Goal: Task Accomplishment & Management: Use online tool/utility

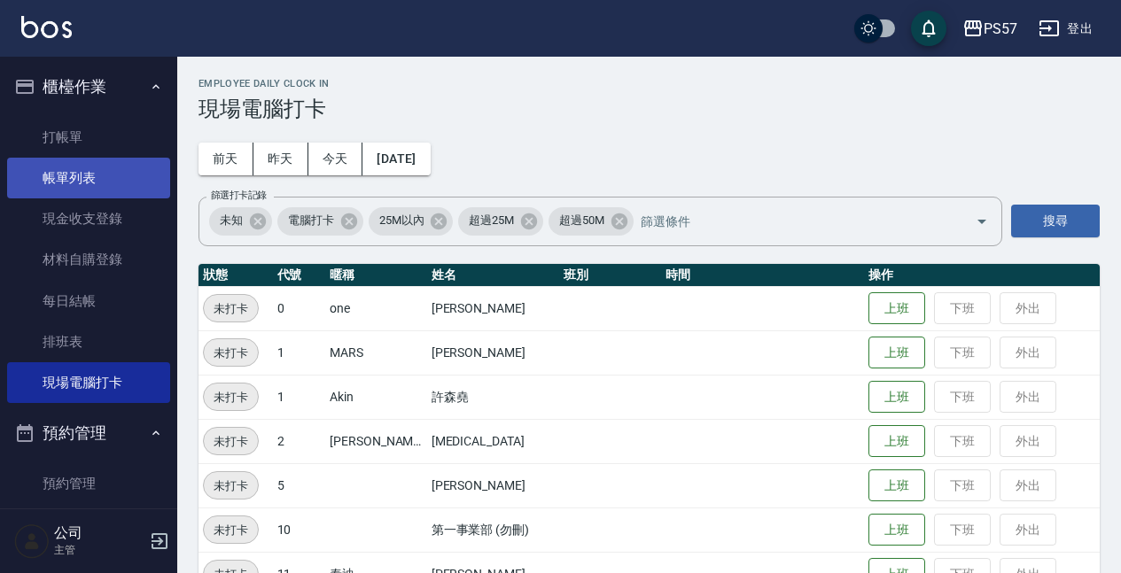
scroll to position [576, 0]
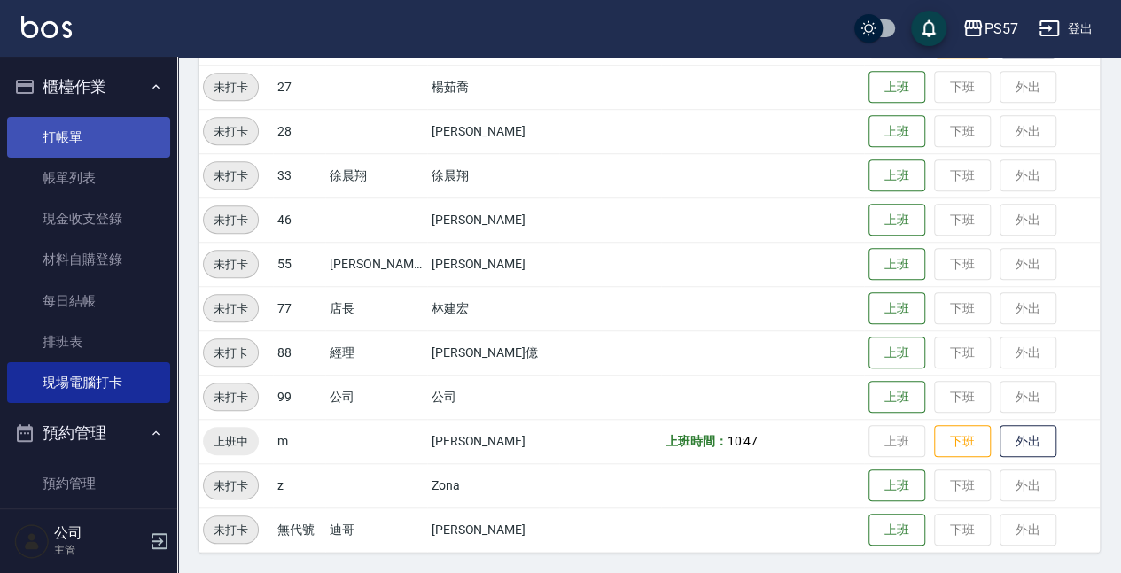
click at [62, 132] on link "打帳單" at bounding box center [88, 137] width 163 height 41
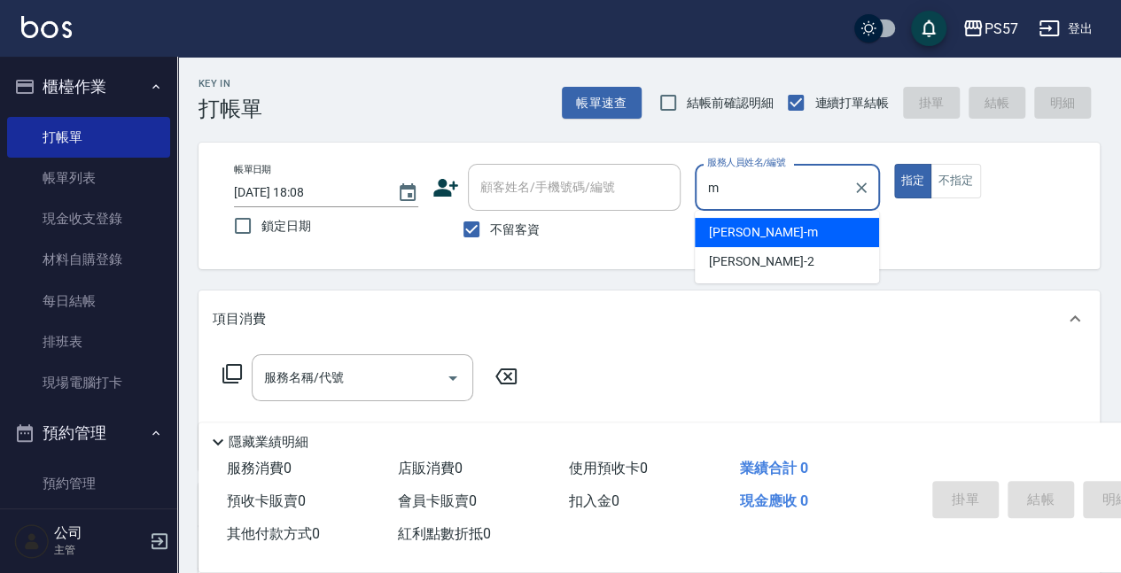
type input "[PERSON_NAME]-m"
type button "true"
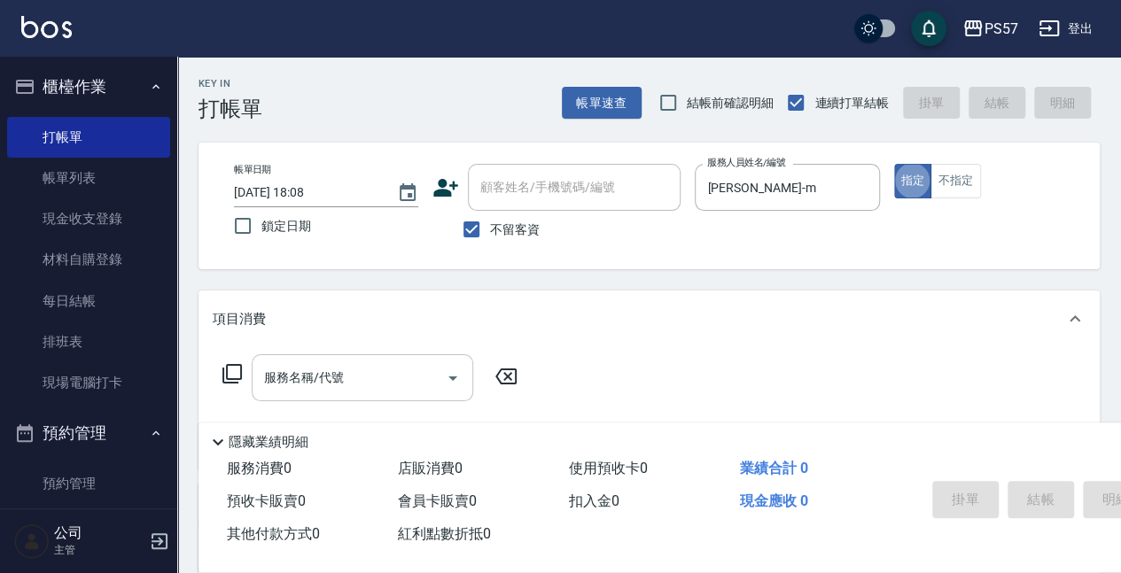
click at [332, 381] on input "服務名稱/代號" at bounding box center [349, 378] width 179 height 31
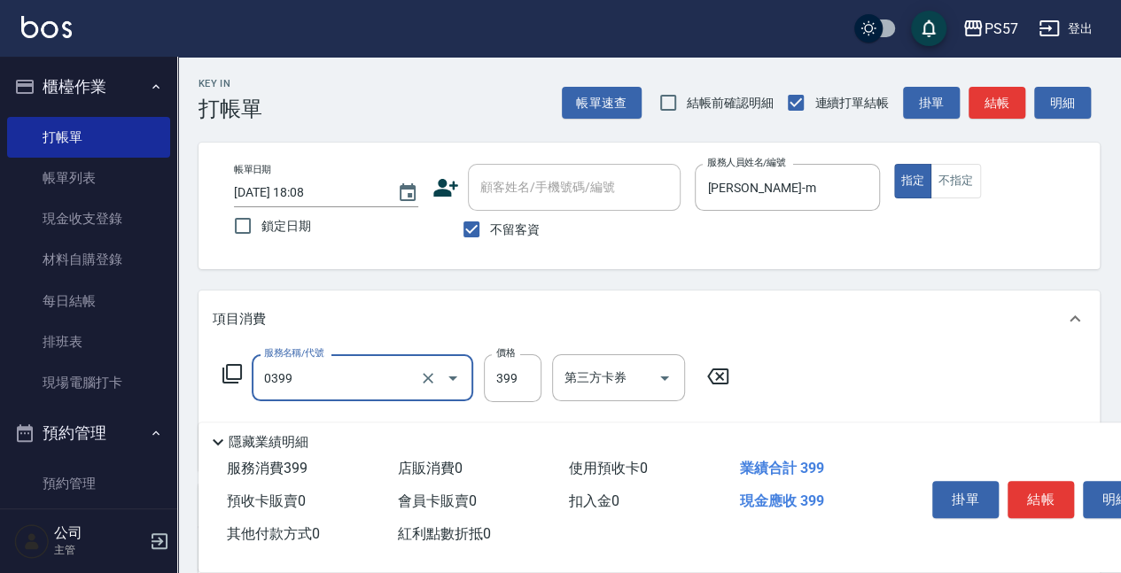
type input "SPA399(0399)"
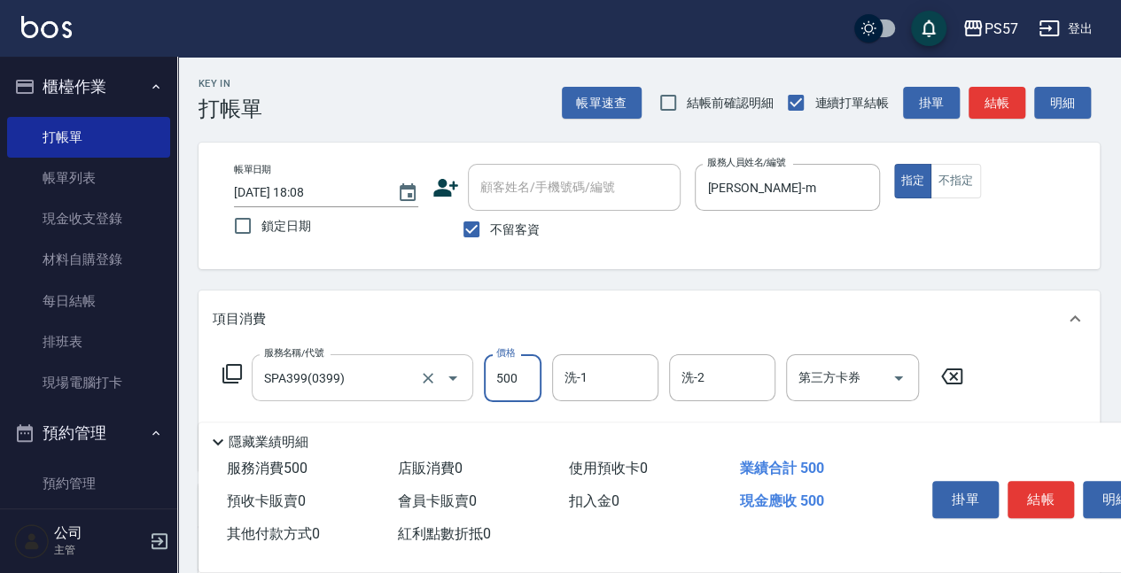
type input "500"
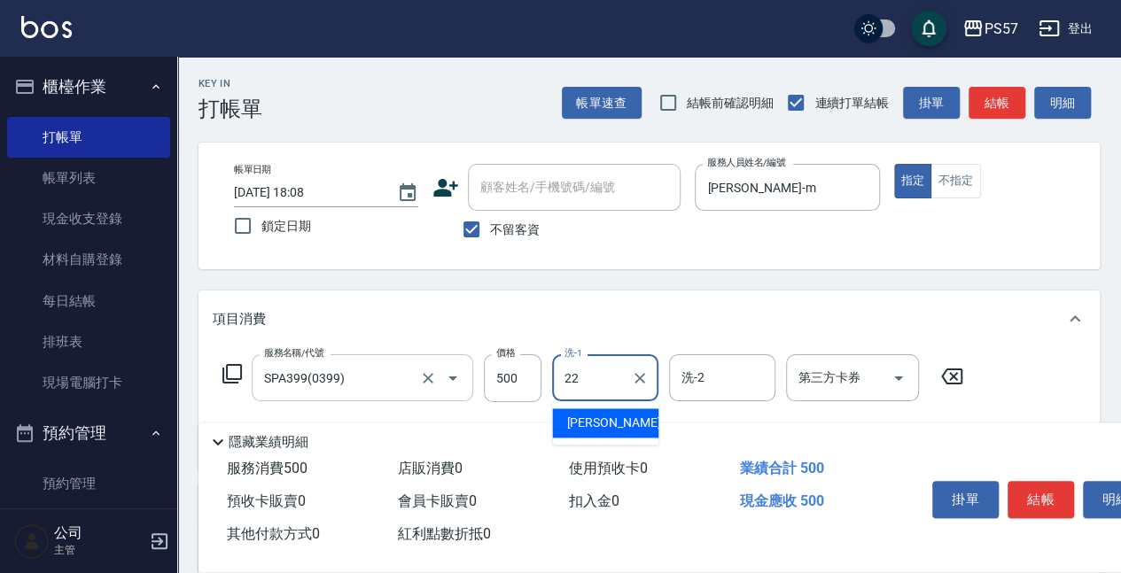
type input "[PERSON_NAME]-22"
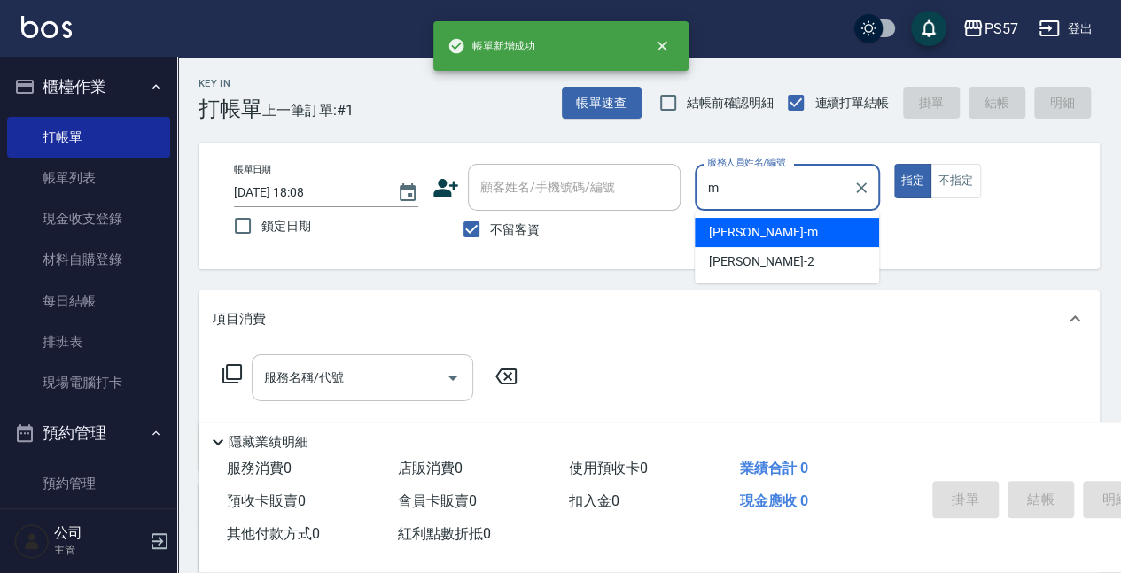
type input "[PERSON_NAME]-m"
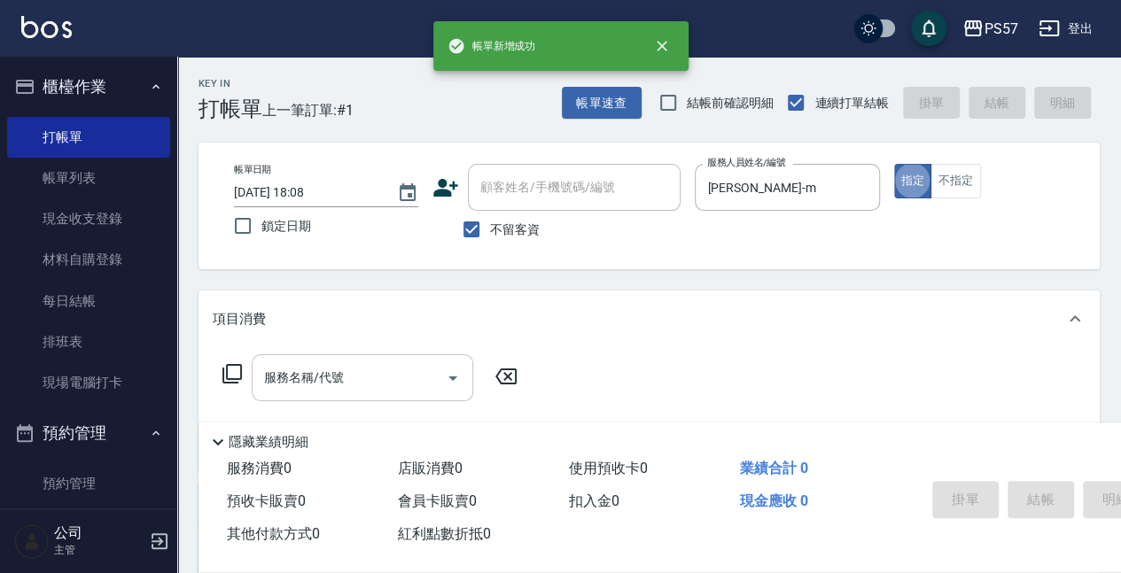
click at [314, 368] on input "服務名稱/代號" at bounding box center [349, 378] width 179 height 31
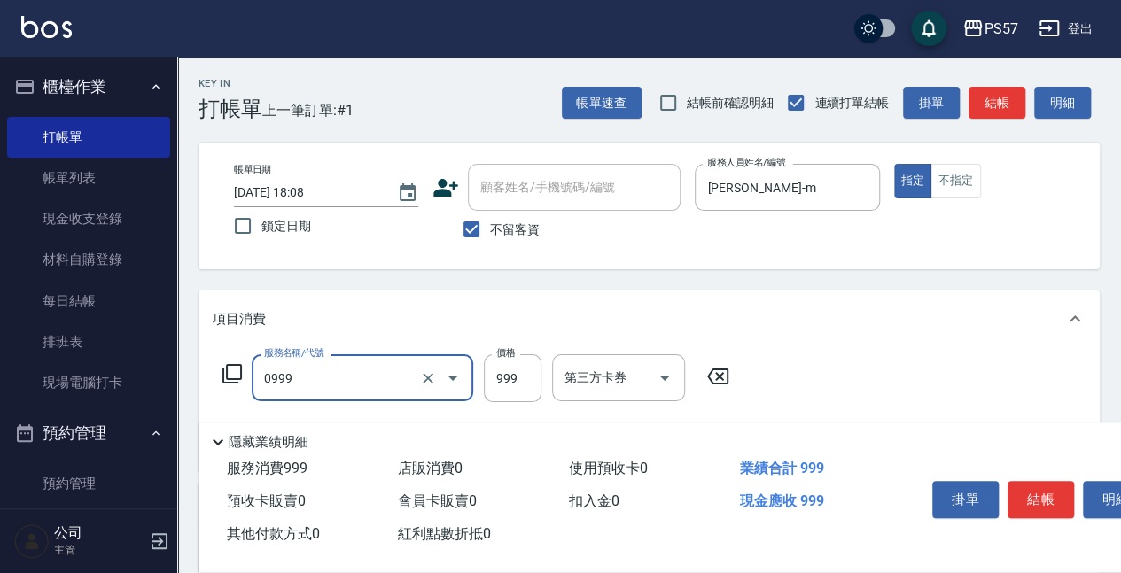
type input "SPA999(0999)"
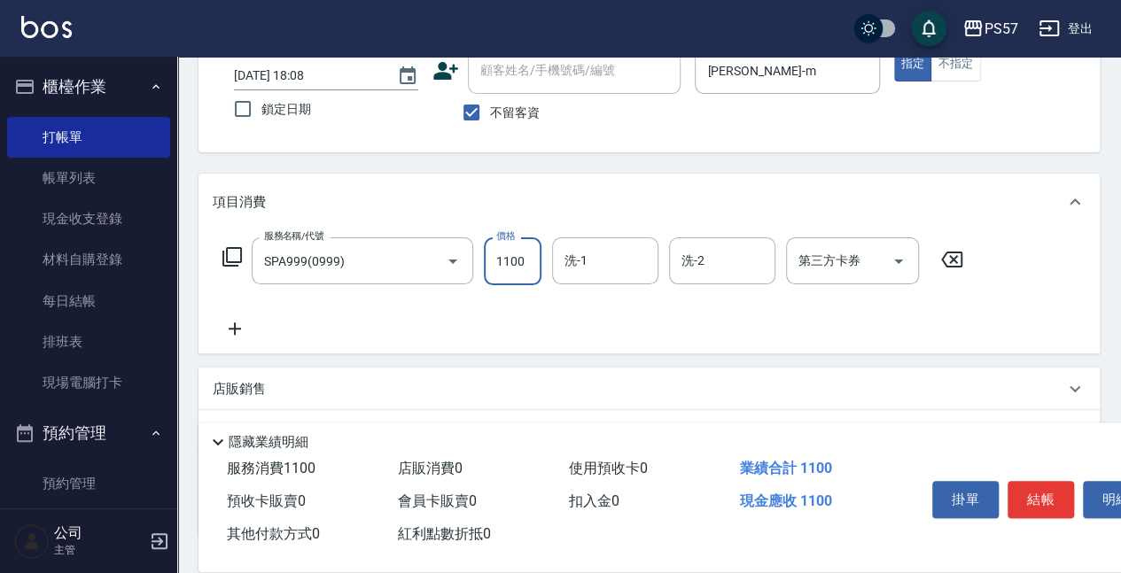
scroll to position [118, 0]
type input "1100"
click at [248, 333] on icon at bounding box center [235, 327] width 44 height 21
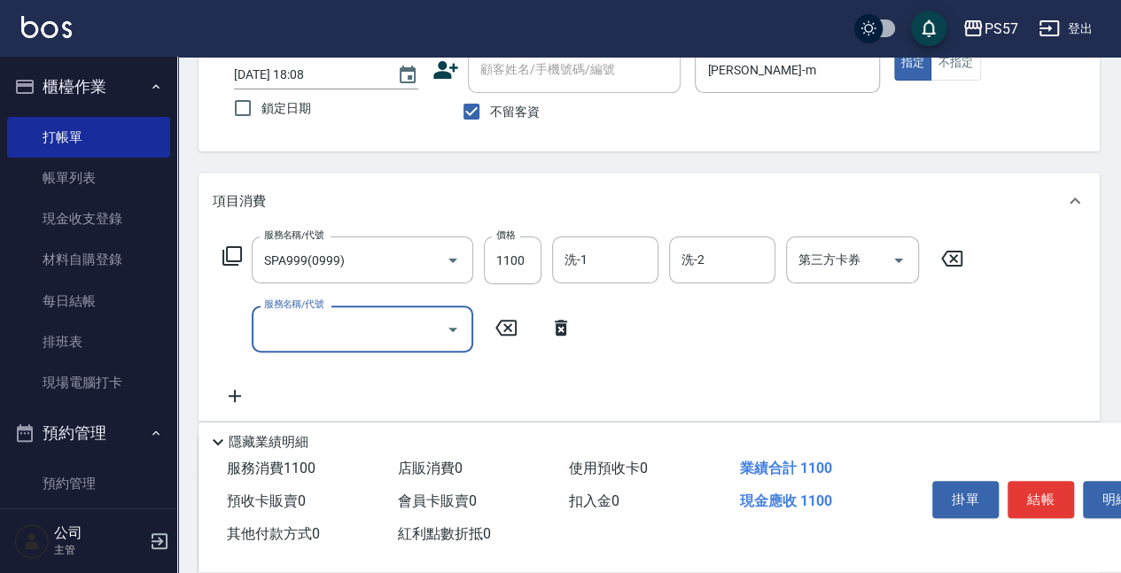
click at [333, 330] on input "服務名稱/代號" at bounding box center [349, 329] width 179 height 31
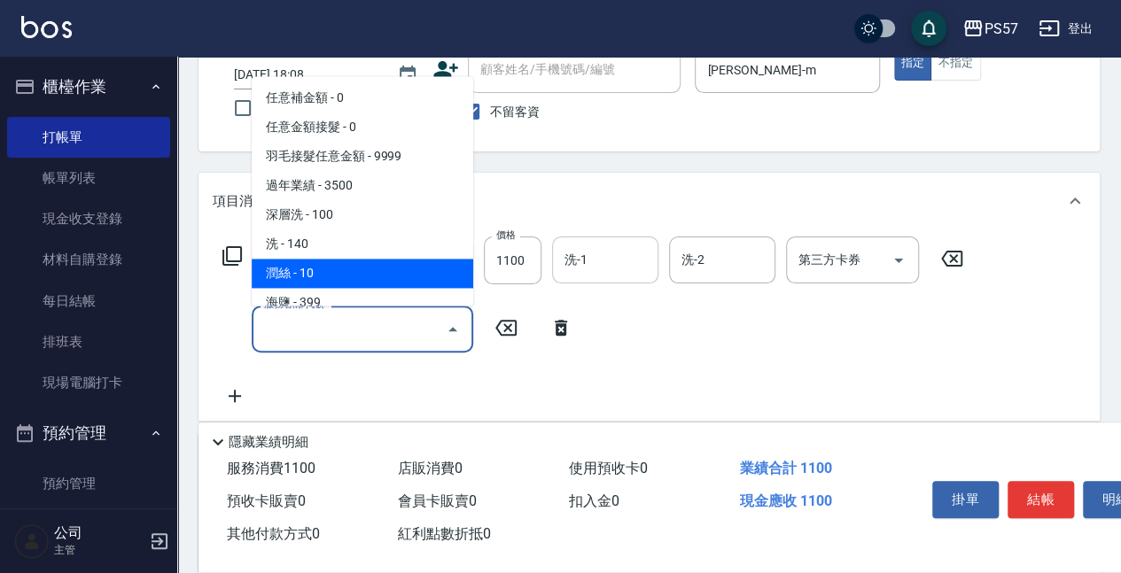
click at [574, 259] on input "洗-1" at bounding box center [605, 260] width 90 height 31
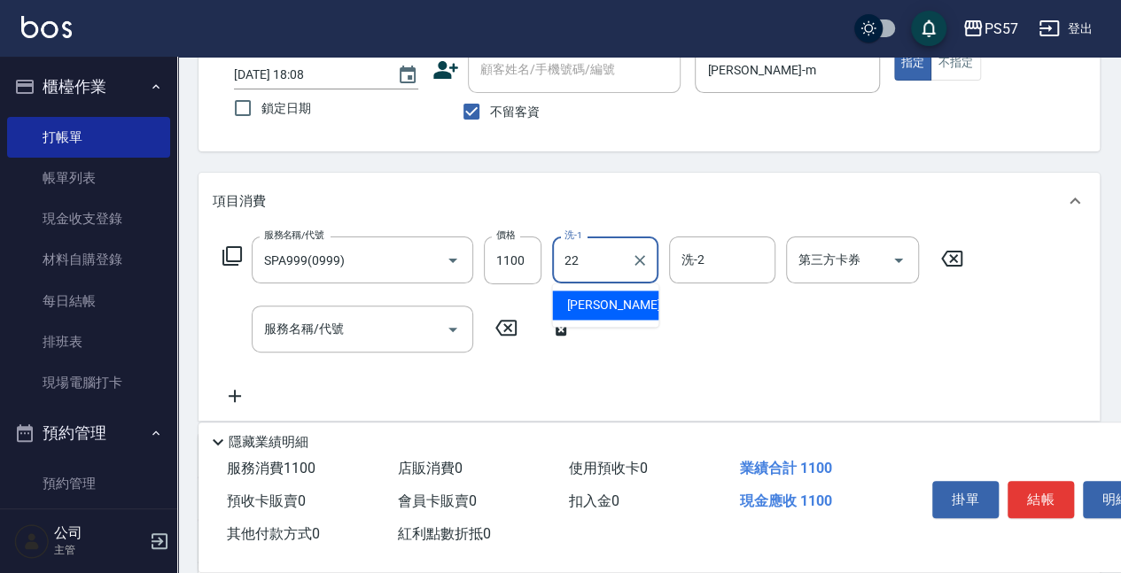
type input "[PERSON_NAME]-22"
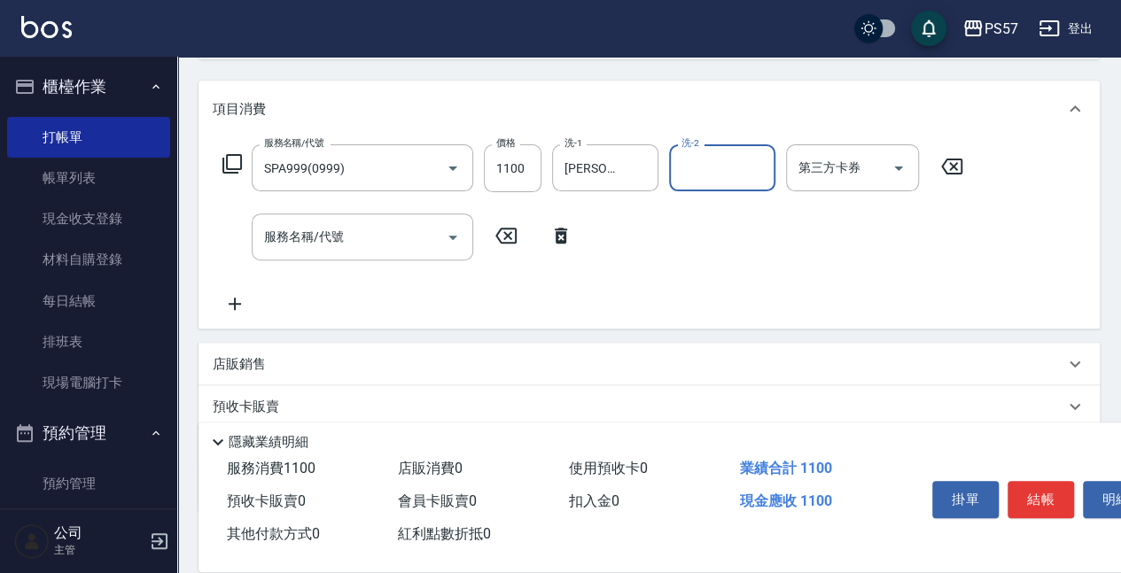
scroll to position [236, 0]
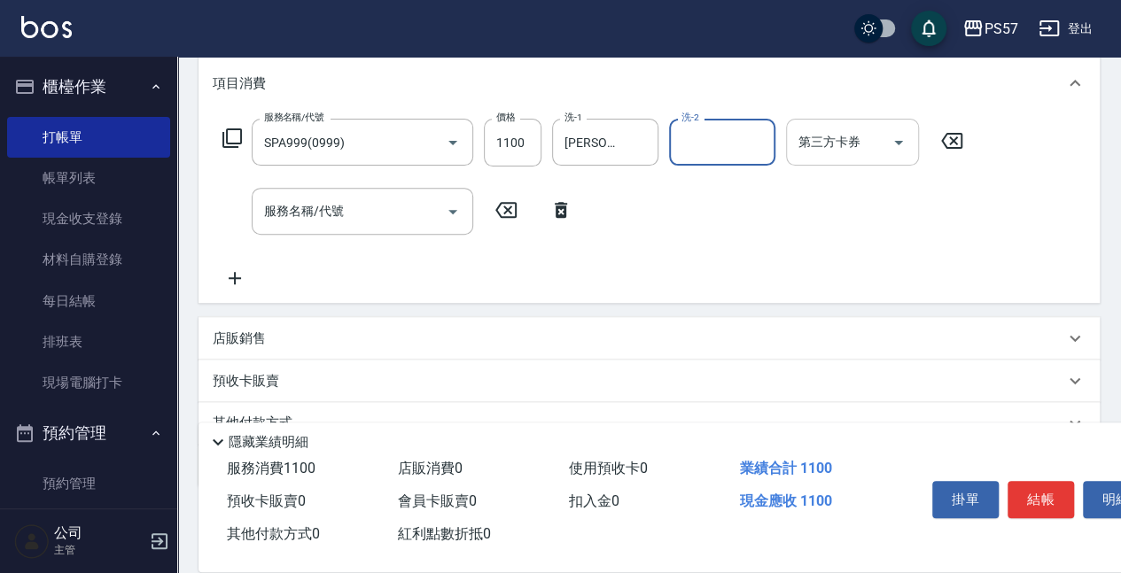
click at [897, 149] on icon "Open" at bounding box center [898, 142] width 21 height 21
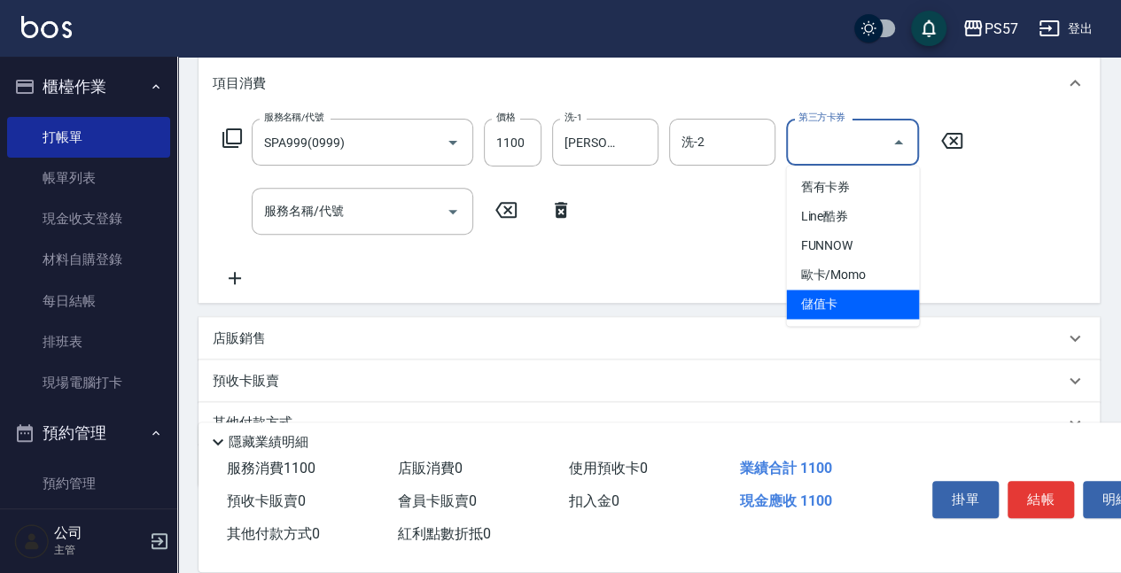
click at [847, 308] on span "儲值卡" at bounding box center [852, 304] width 133 height 29
type input "儲值卡"
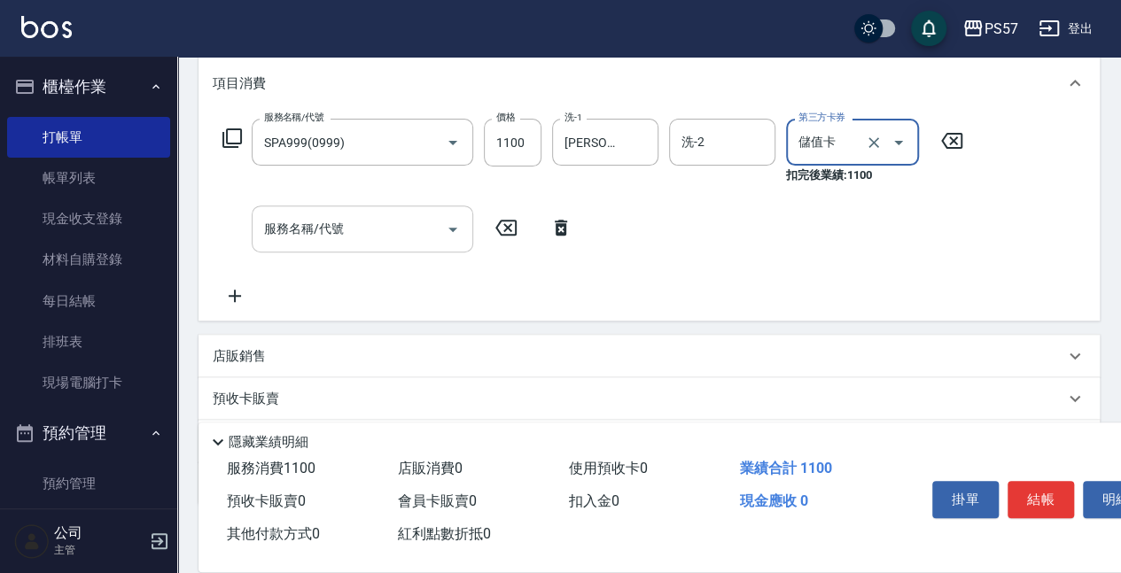
click at [427, 229] on input "服務名稱/代號" at bounding box center [349, 229] width 179 height 31
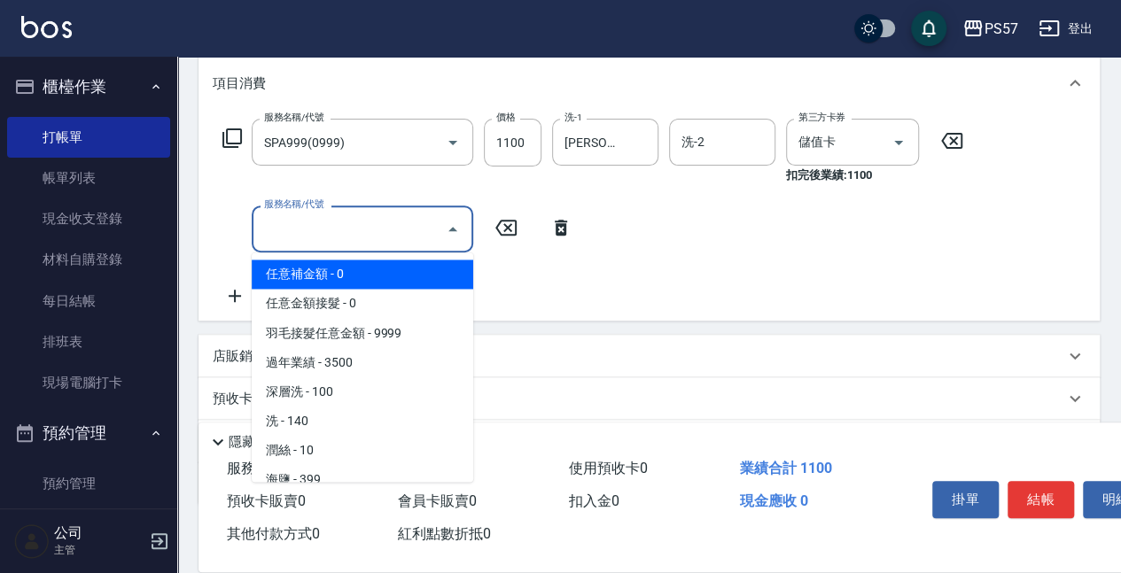
click at [319, 235] on input "服務名稱/代號" at bounding box center [349, 229] width 179 height 31
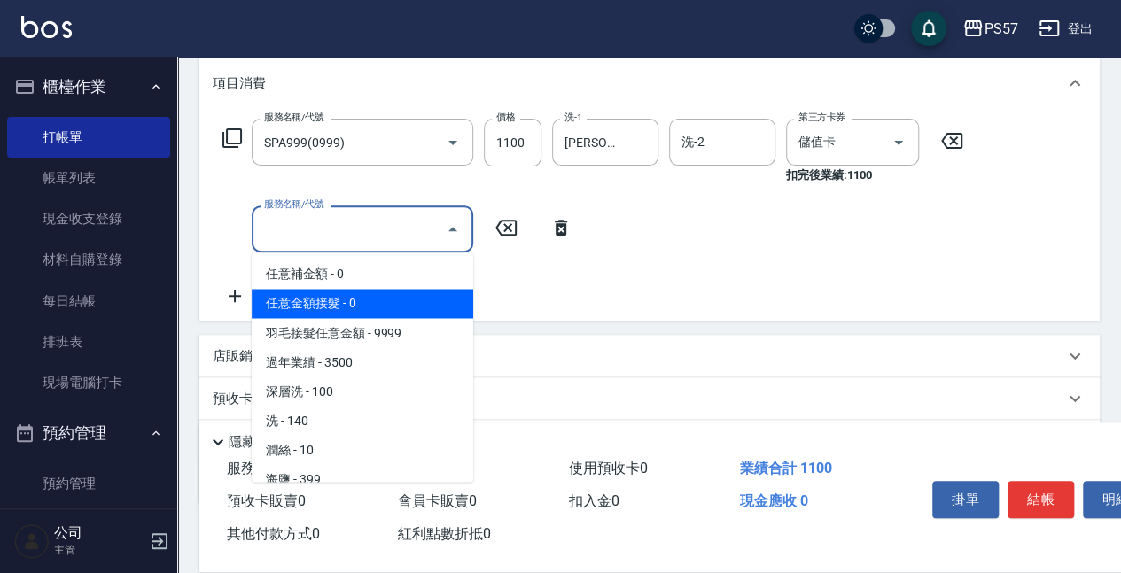
click at [299, 293] on span "任意金額接髮 - 0" at bounding box center [363, 303] width 222 height 29
type input "任意金額接髮(000)"
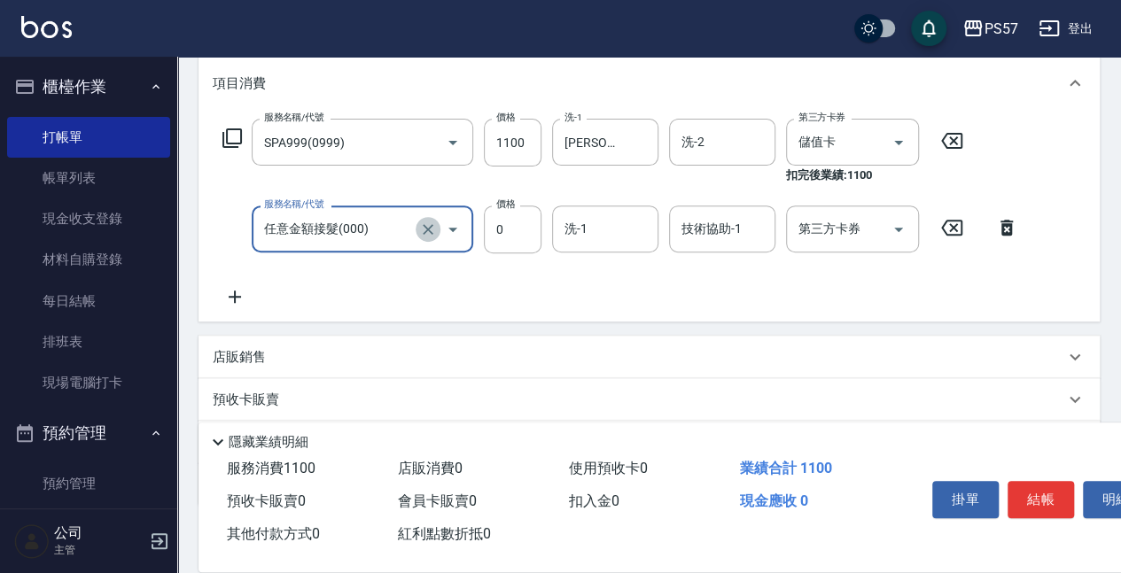
click at [422, 229] on icon "Clear" at bounding box center [428, 230] width 18 height 18
click at [409, 229] on input "服務名稱/代號" at bounding box center [338, 229] width 156 height 31
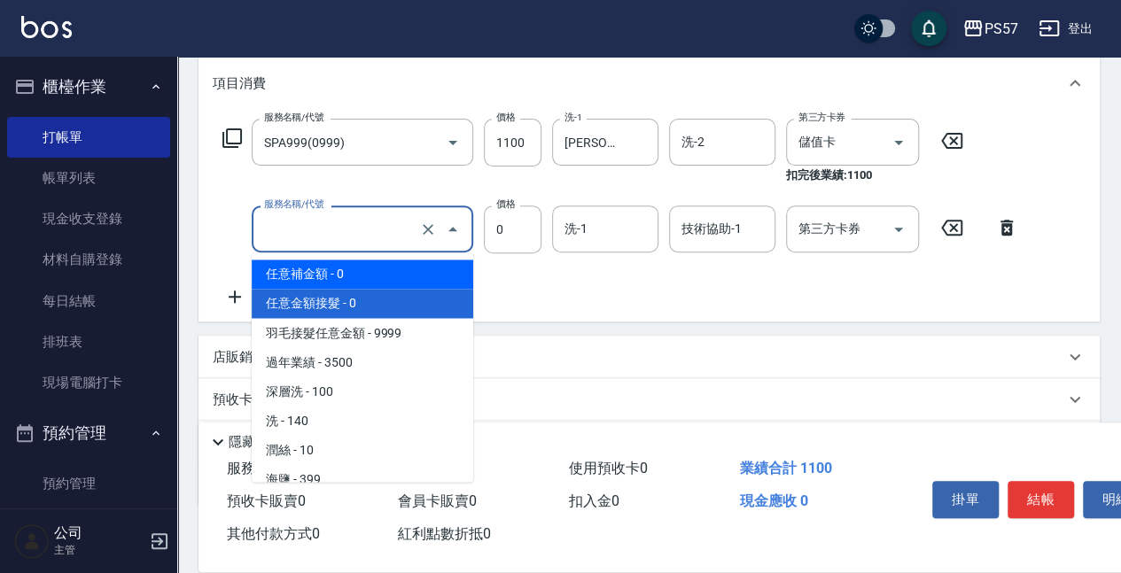
click at [338, 287] on span "任意補金額 - 0" at bounding box center [363, 274] width 222 height 29
type input "任意補金額(00)"
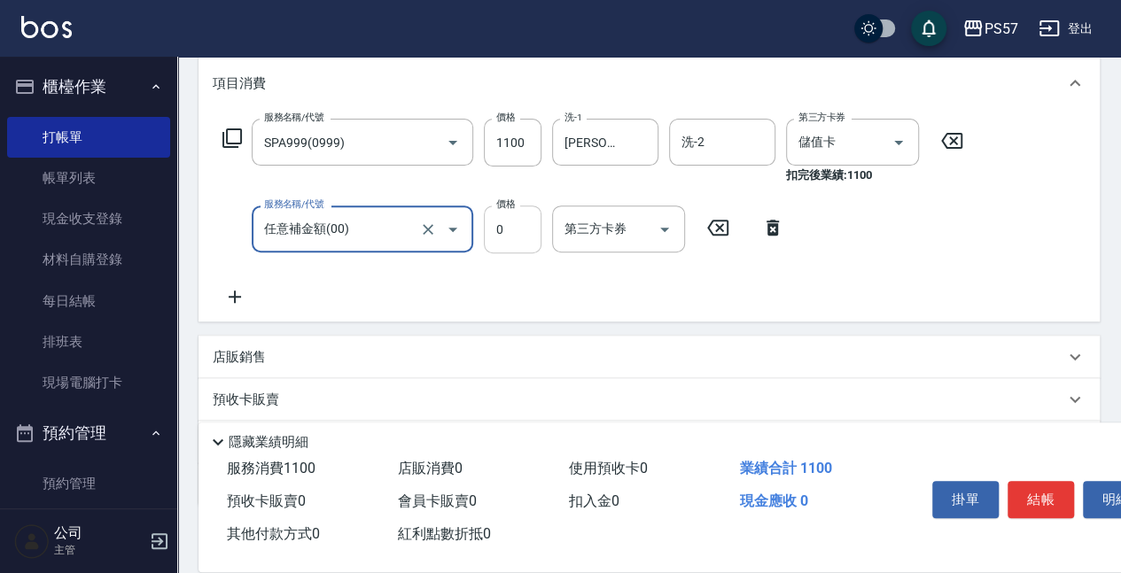
click at [518, 236] on input "0" at bounding box center [513, 230] width 58 height 48
type input "548"
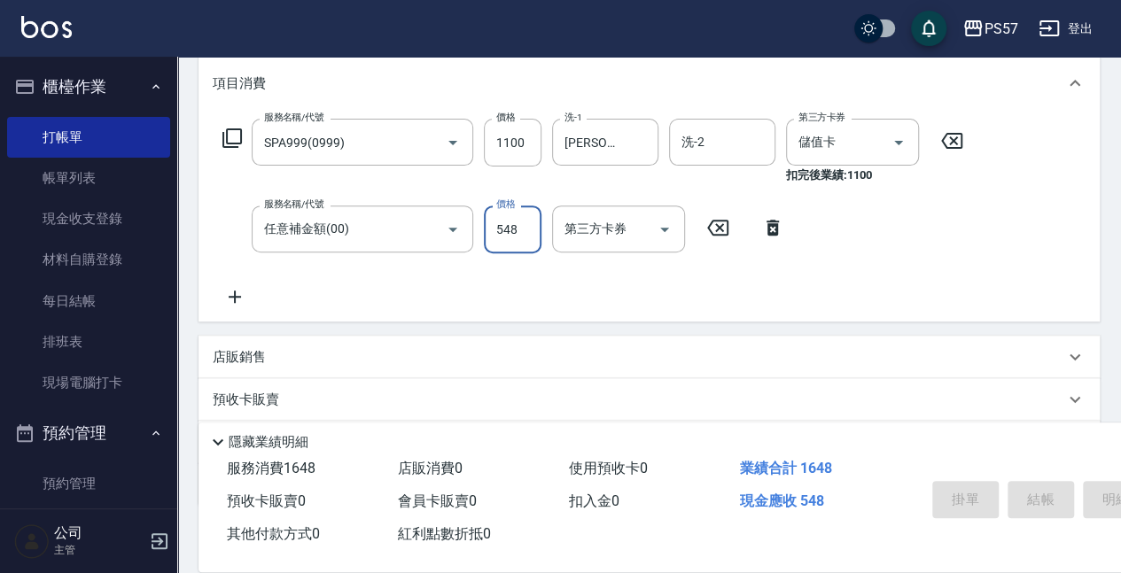
type input "[DATE] 18:09"
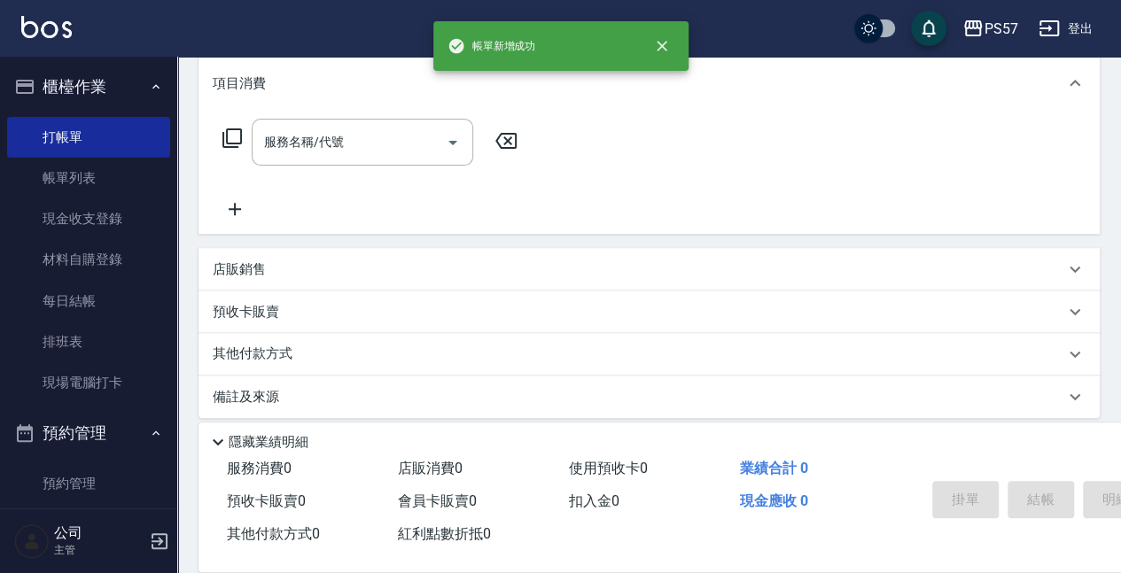
scroll to position [0, 0]
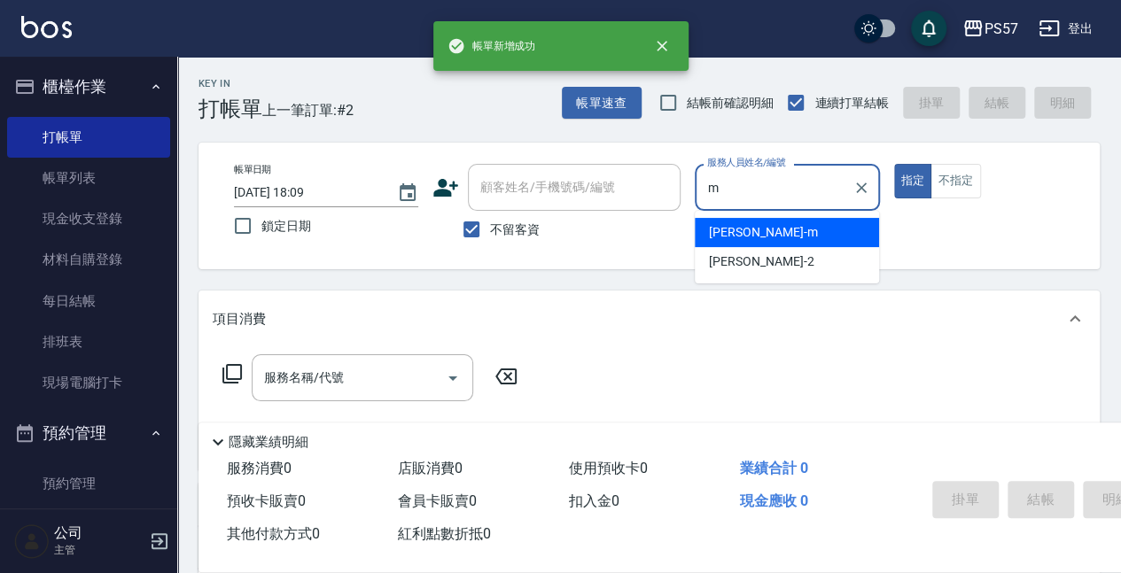
type input "[PERSON_NAME]-m"
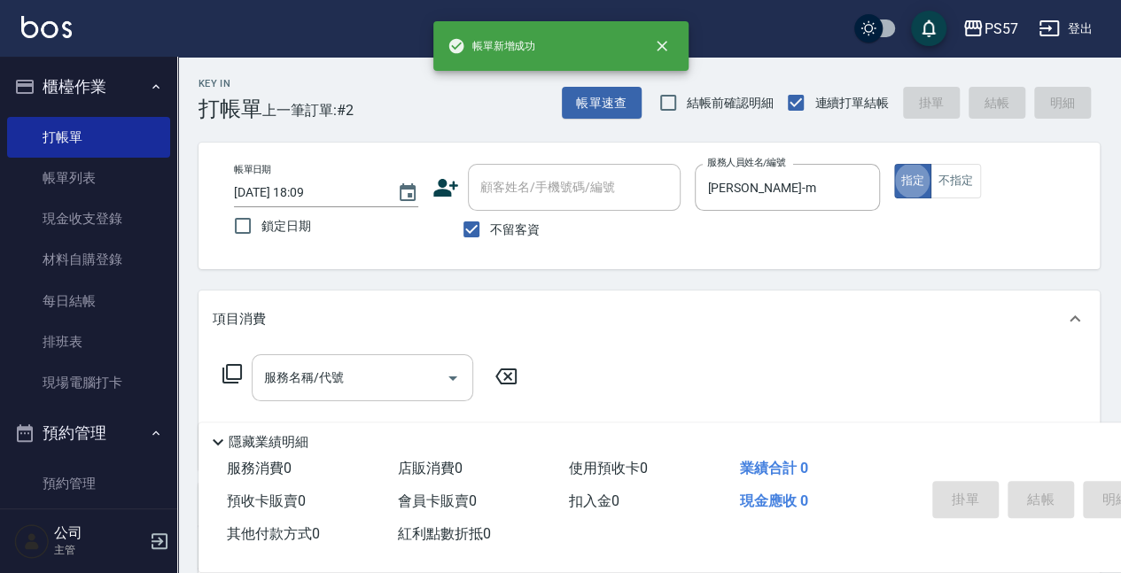
click at [310, 371] on input "服務名稱/代號" at bounding box center [349, 378] width 179 height 31
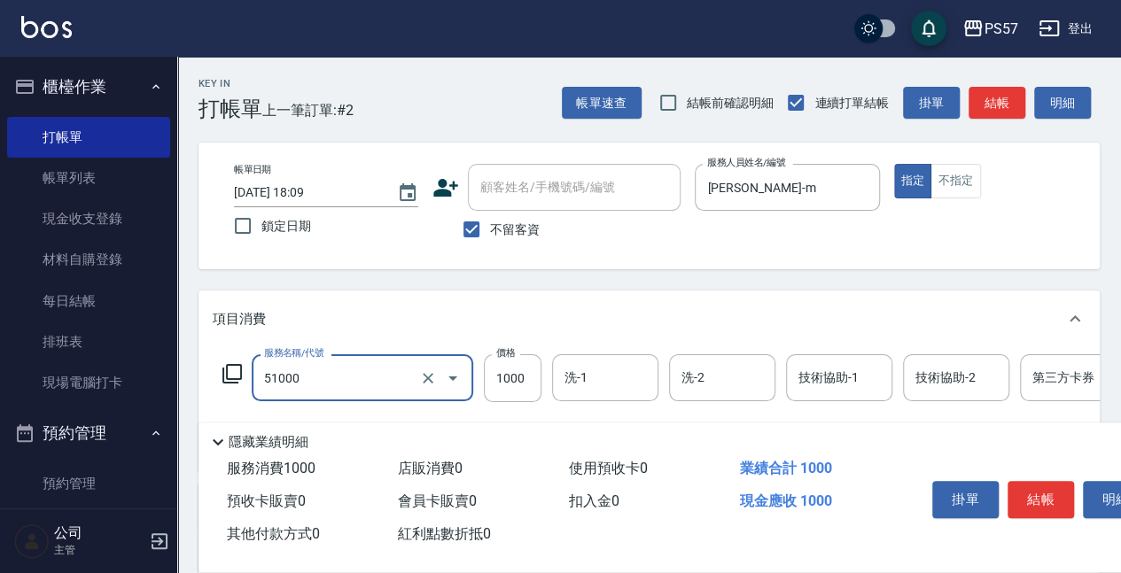
type input "任意金額染髮(51000)"
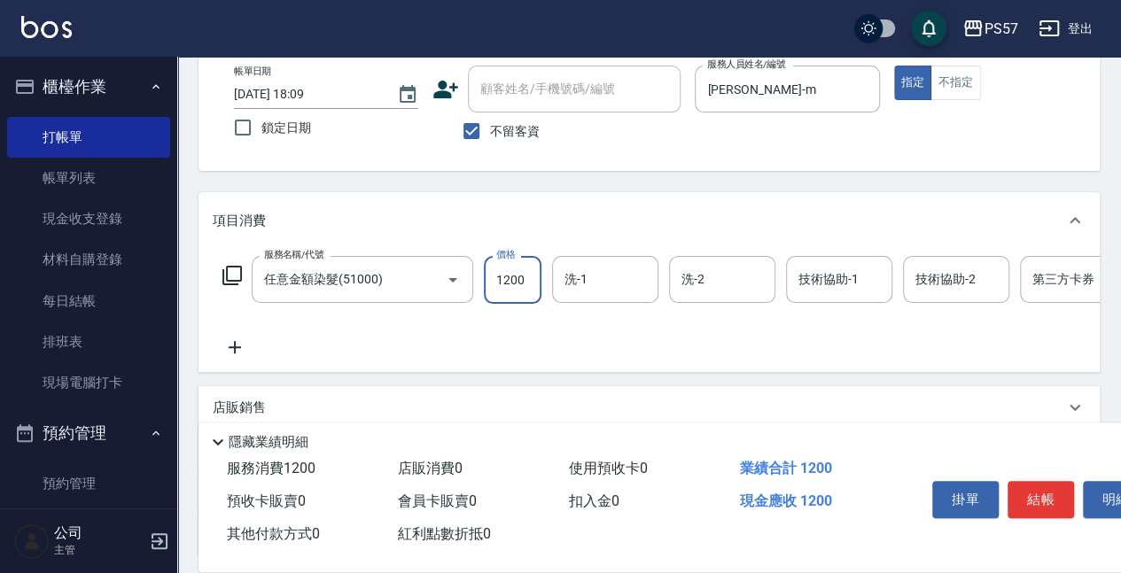
scroll to position [118, 0]
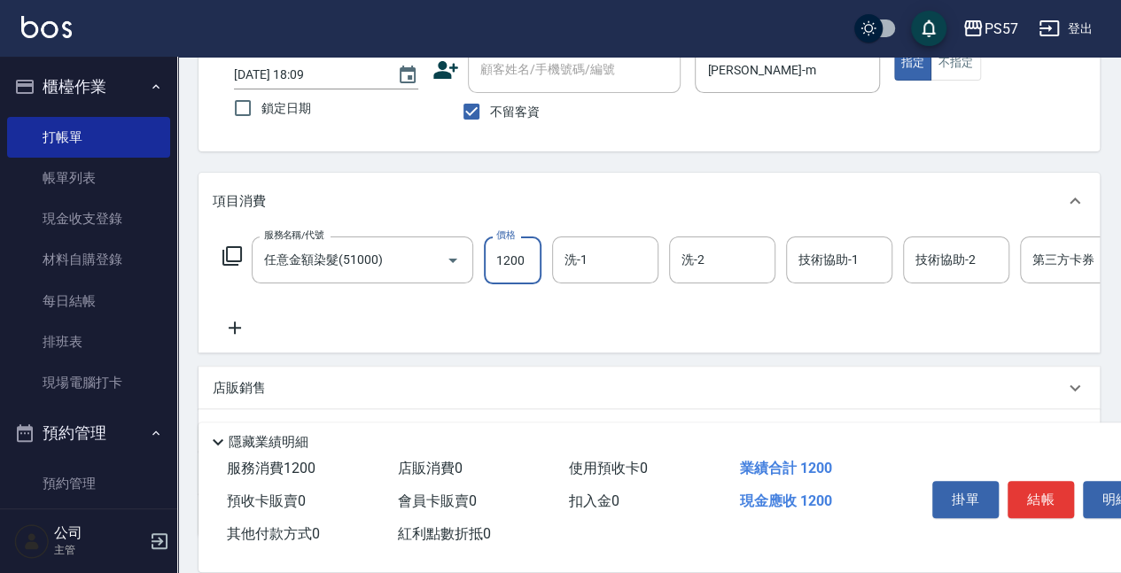
type input "1200"
click at [239, 329] on icon at bounding box center [235, 327] width 44 height 21
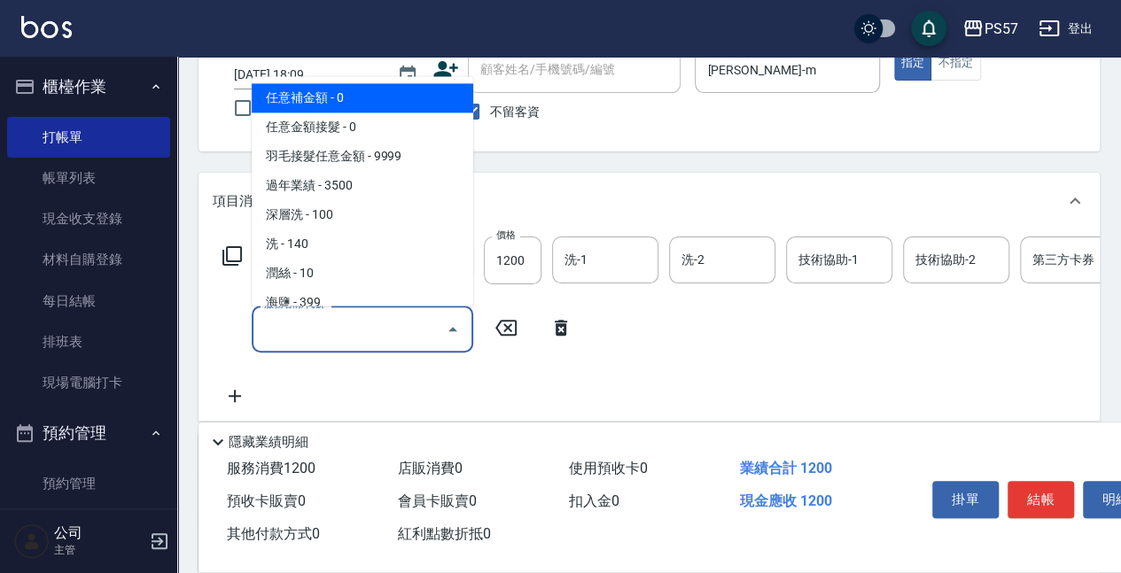
click at [310, 319] on input "服務名稱/代號" at bounding box center [349, 329] width 179 height 31
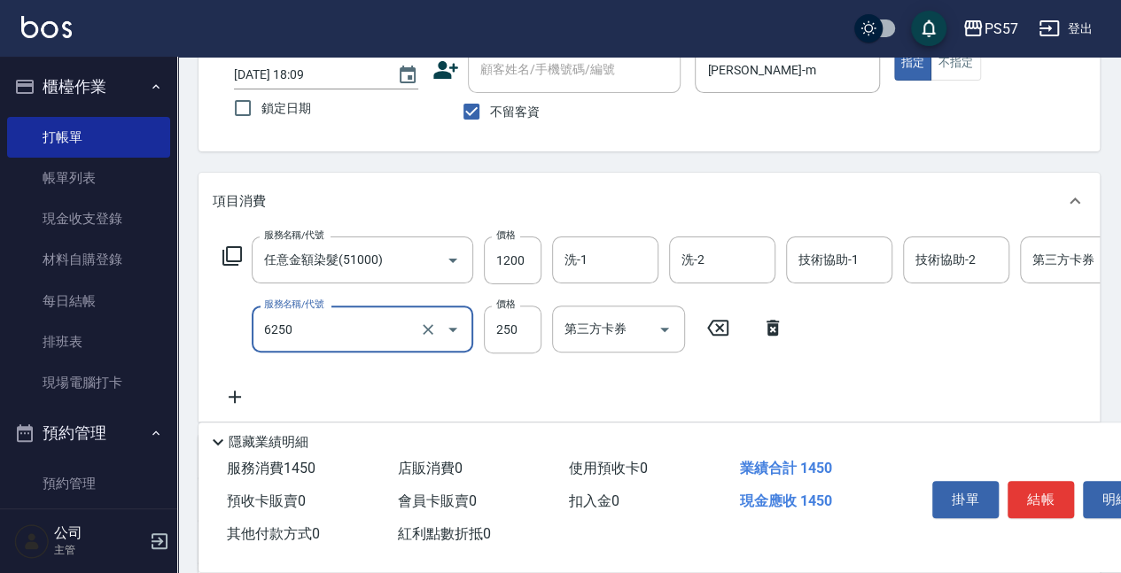
type input "刮痧(6250)"
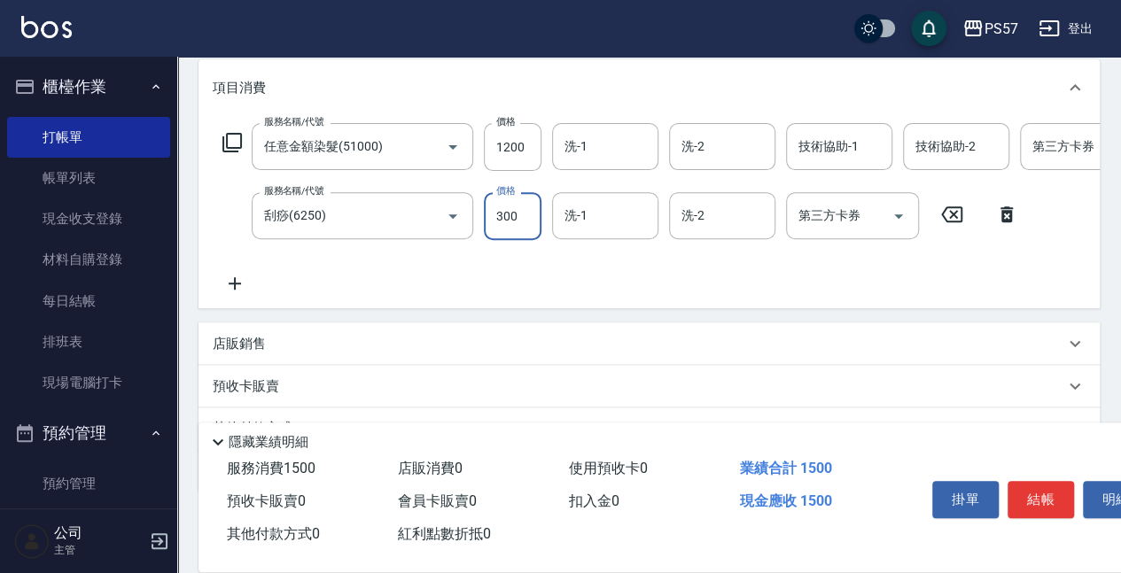
scroll to position [236, 0]
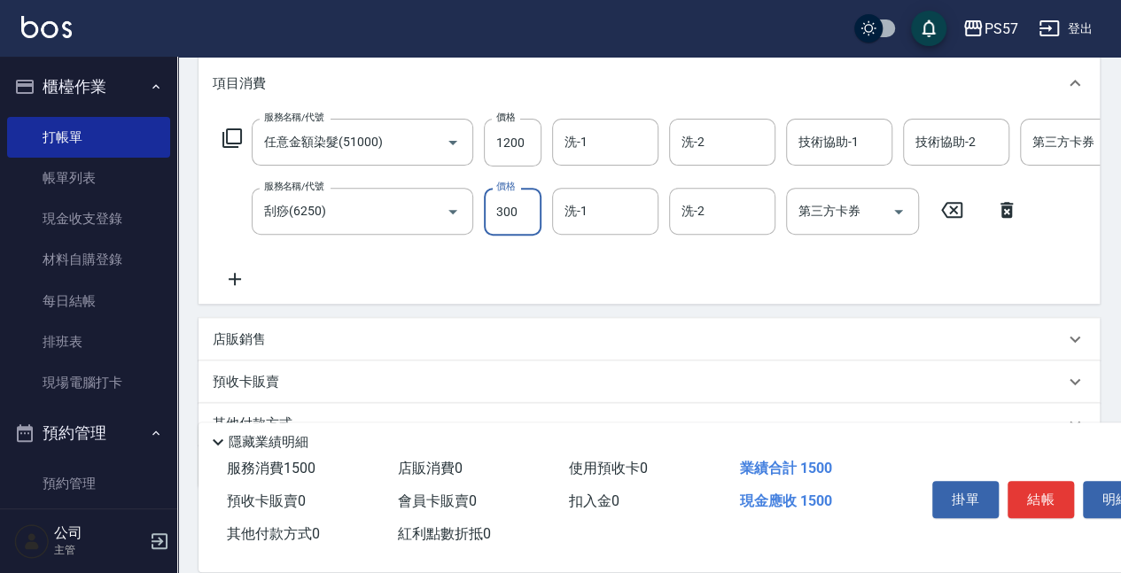
type input "300"
click at [238, 280] on icon at bounding box center [235, 279] width 44 height 21
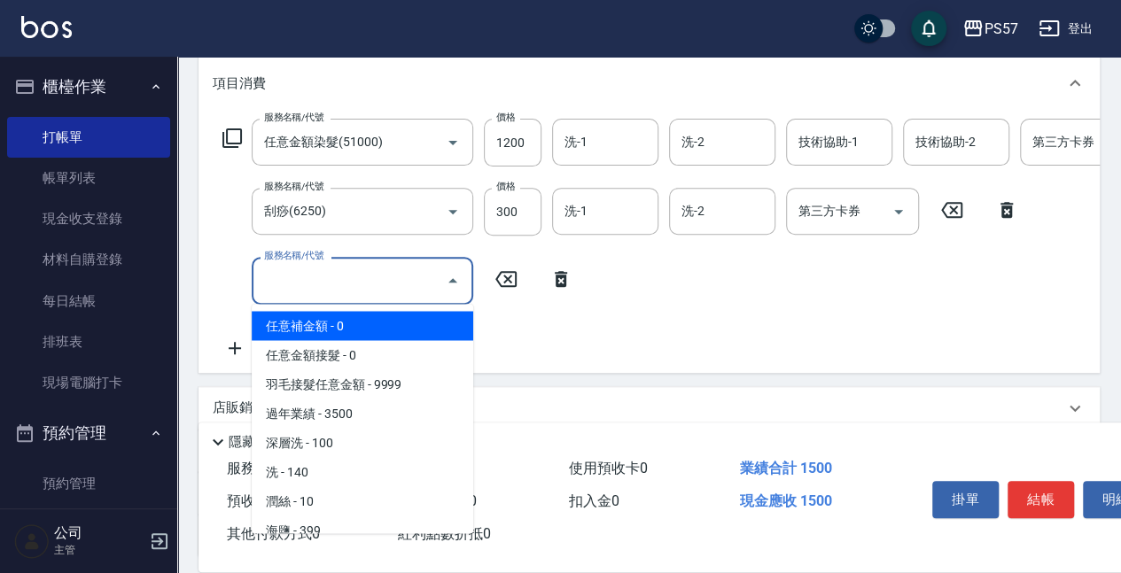
click at [374, 272] on input "服務名稱/代號" at bounding box center [349, 280] width 179 height 31
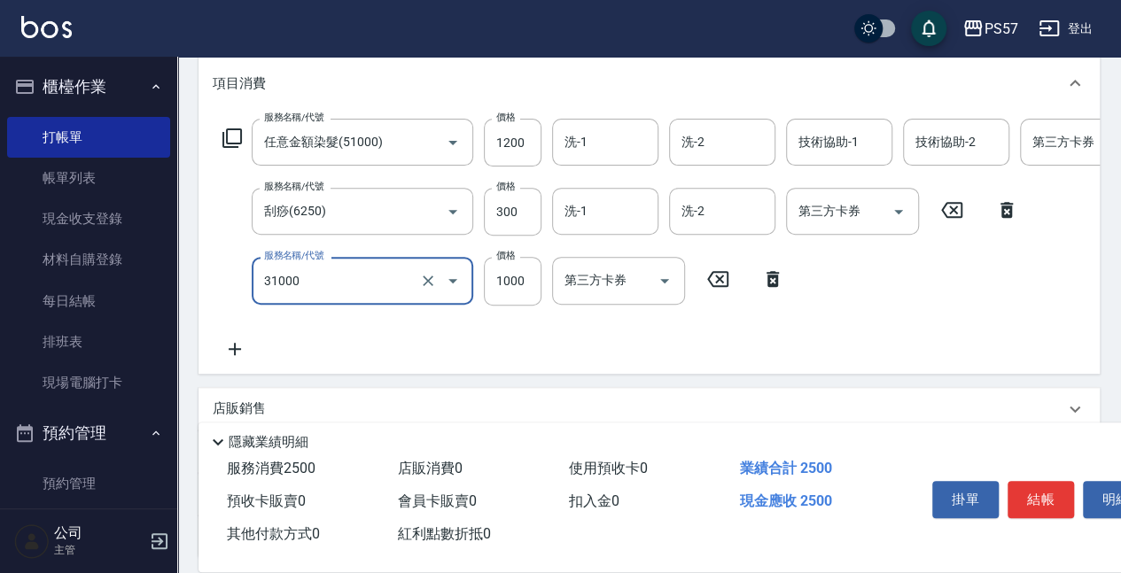
type input "1000護(31000)"
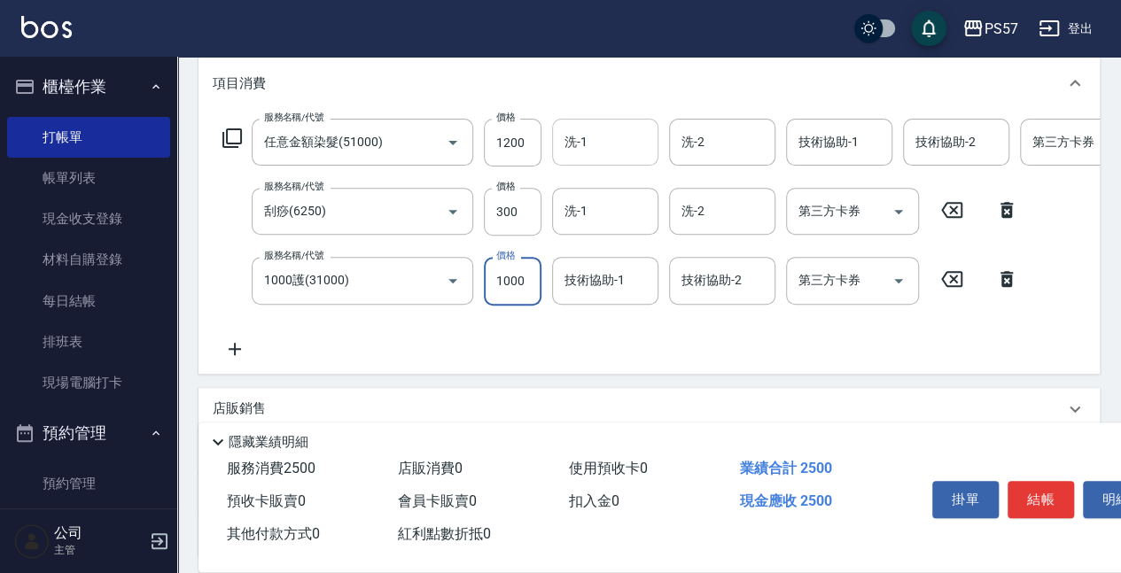
click at [573, 160] on div "洗-1" at bounding box center [605, 142] width 106 height 47
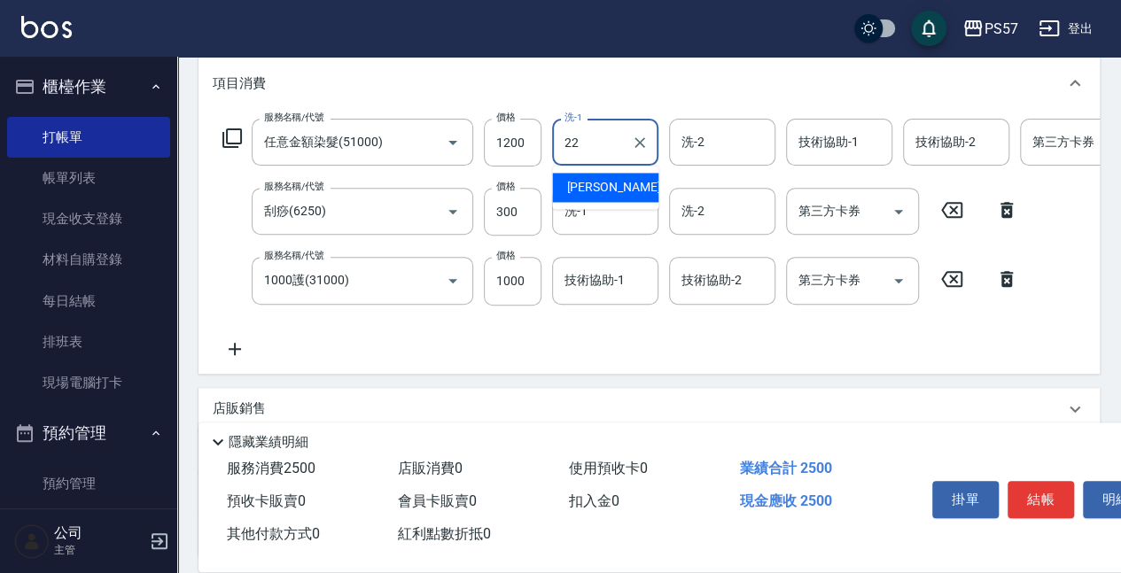
type input "[PERSON_NAME]-22"
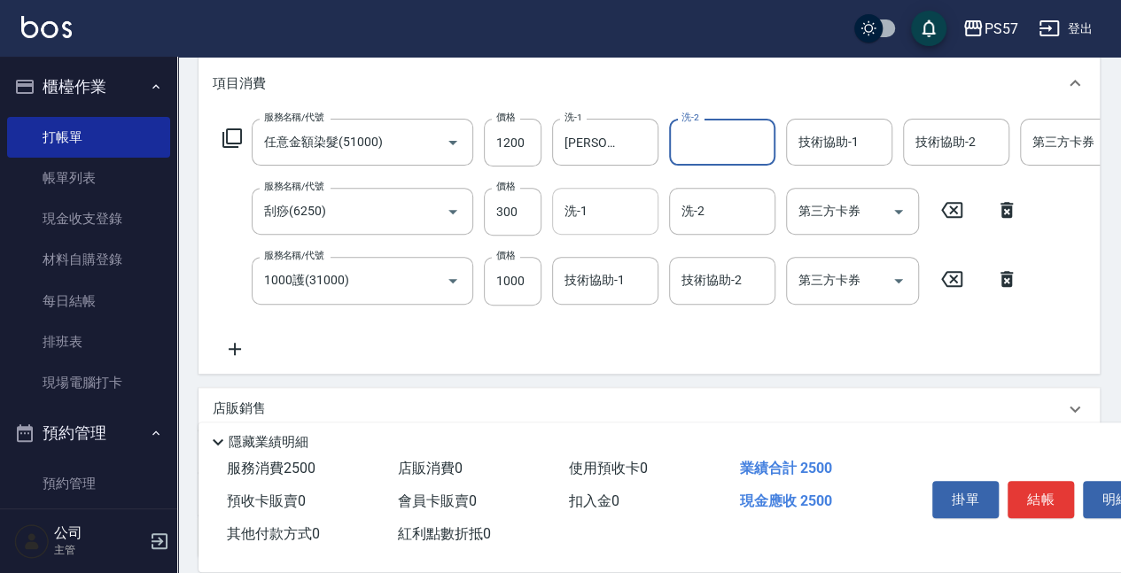
click at [573, 229] on div "洗-1" at bounding box center [605, 211] width 106 height 47
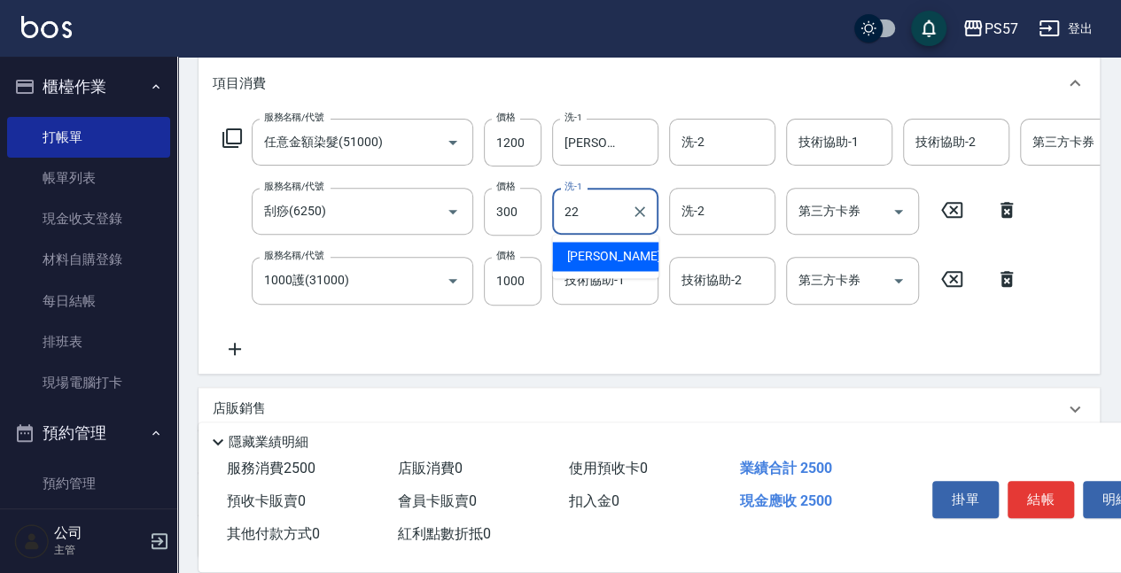
type input "[PERSON_NAME]-22"
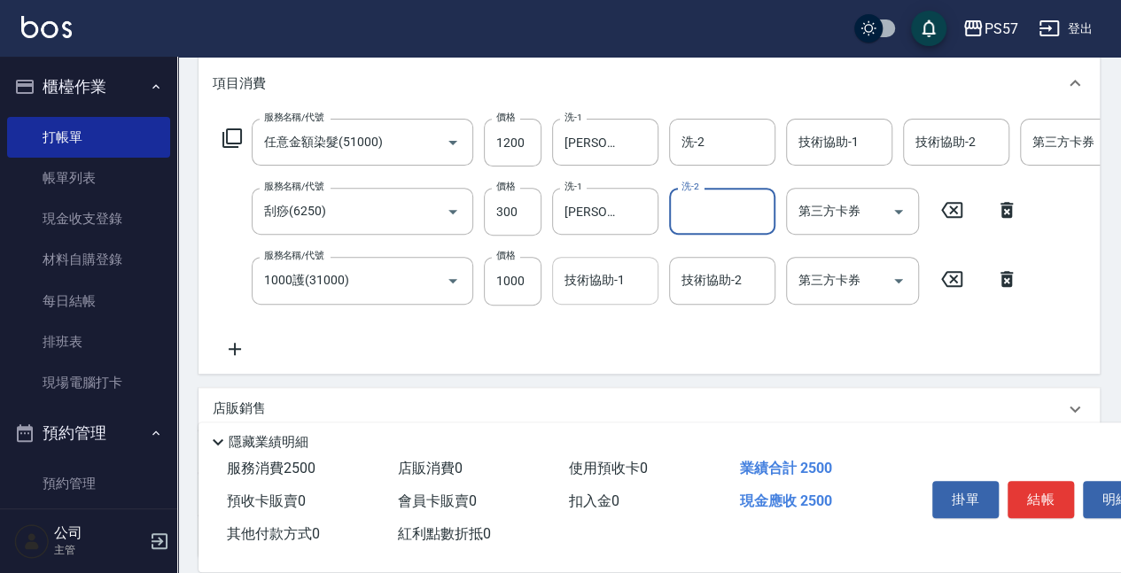
click at [603, 277] on input "技術協助-1" at bounding box center [605, 280] width 90 height 31
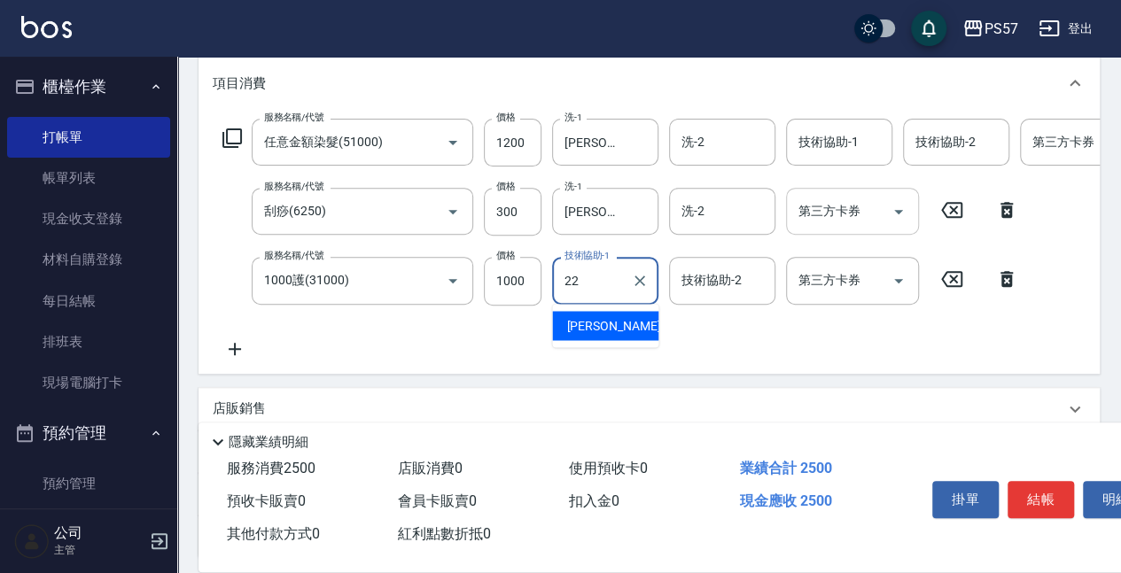
type input "[PERSON_NAME]-22"
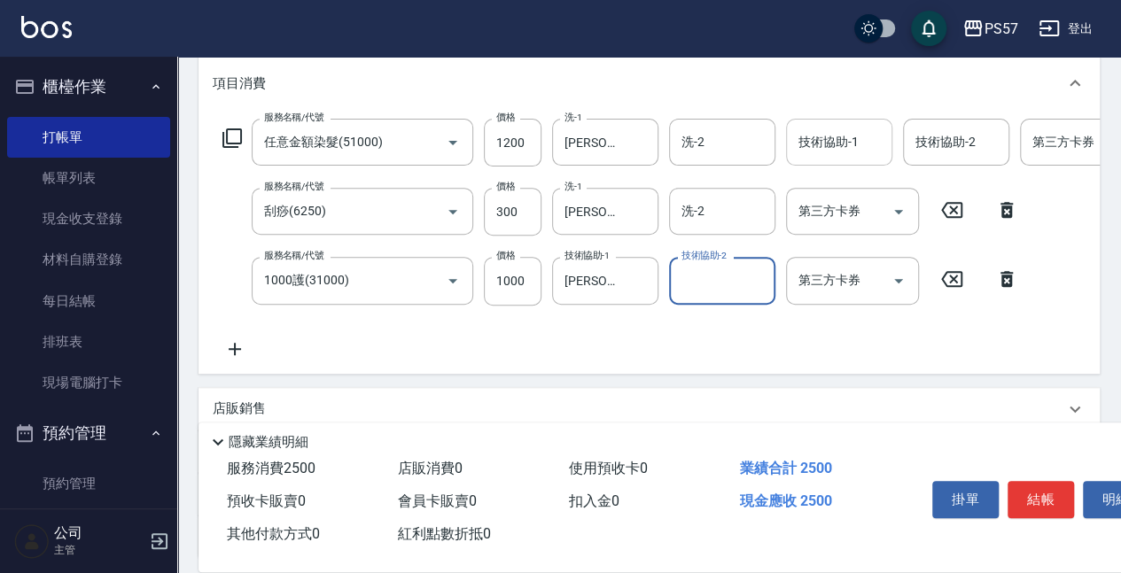
click at [849, 157] on div "技術協助-1" at bounding box center [839, 142] width 106 height 47
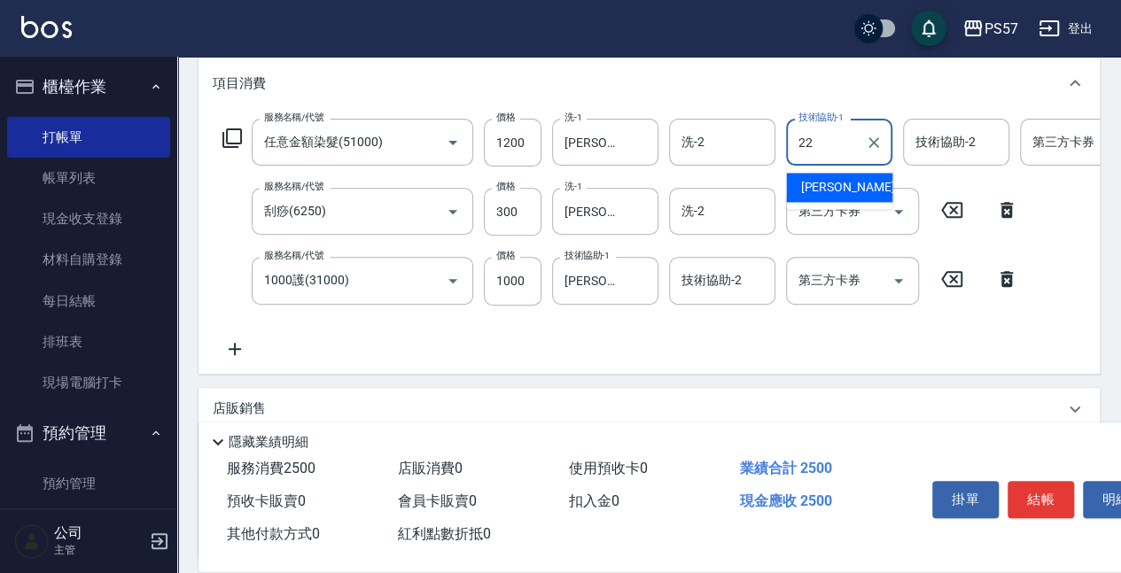
type input "[PERSON_NAME]-22"
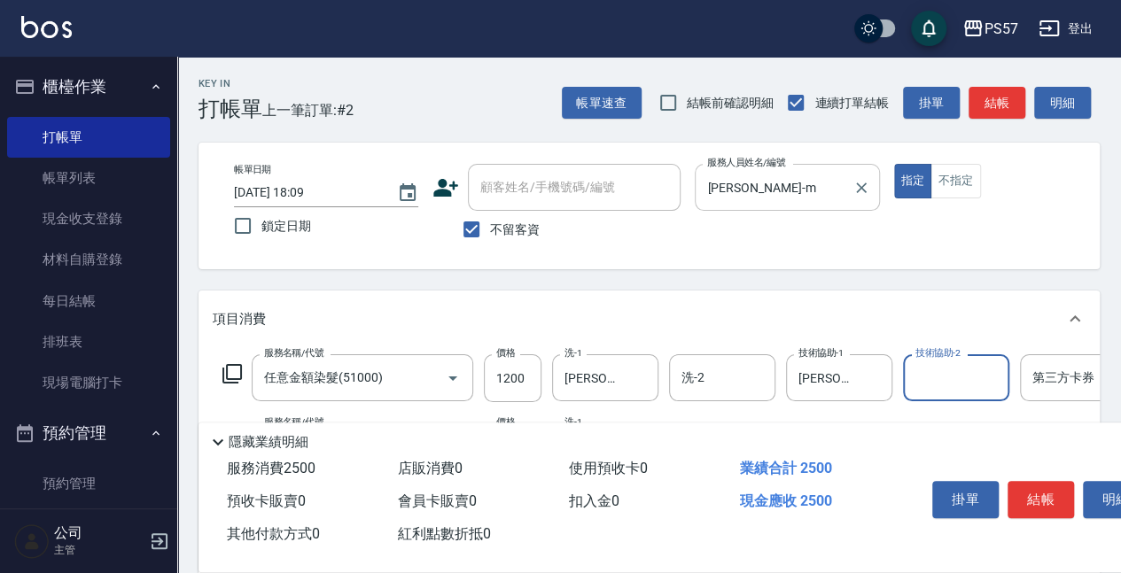
scroll to position [0, 0]
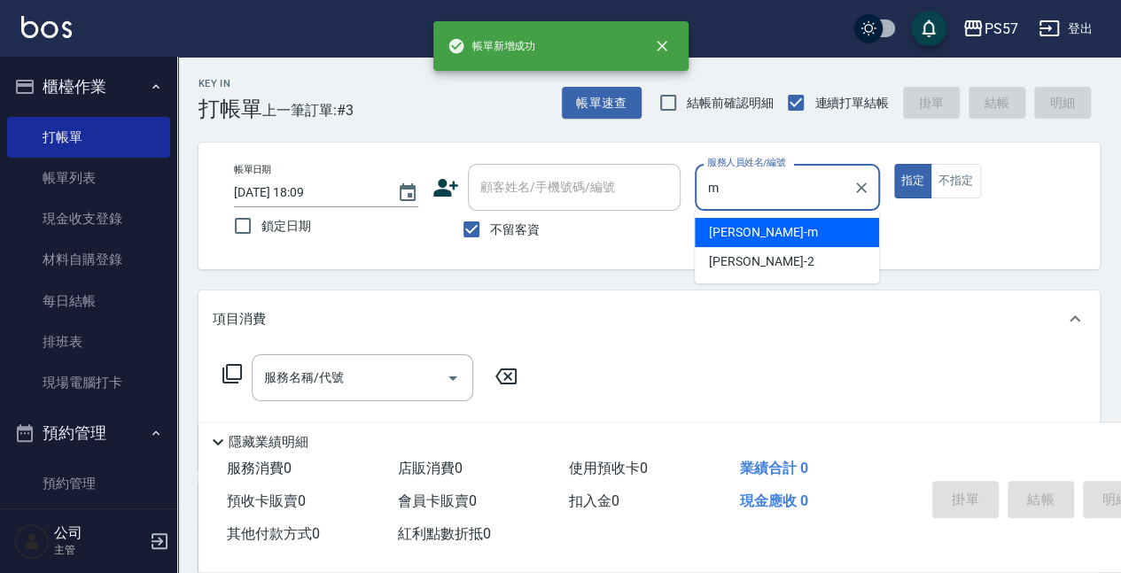
type input "[PERSON_NAME]-m"
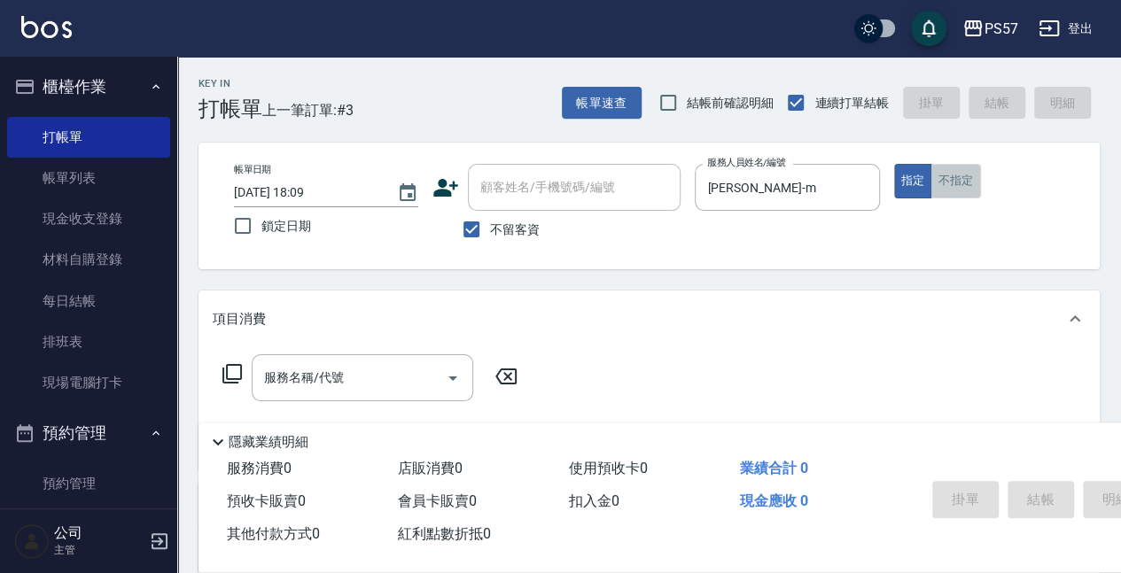
click at [973, 178] on button "不指定" at bounding box center [956, 181] width 50 height 35
click at [308, 383] on input "服務名稱/代號" at bounding box center [349, 378] width 179 height 31
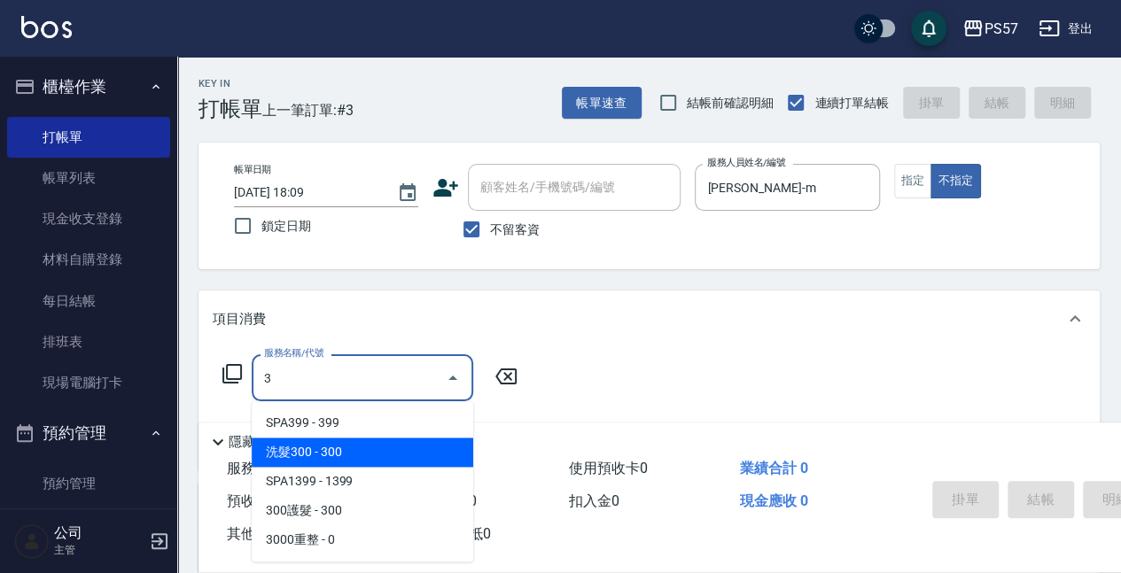
click at [301, 453] on span "洗髮300 - 300" at bounding box center [363, 452] width 222 height 29
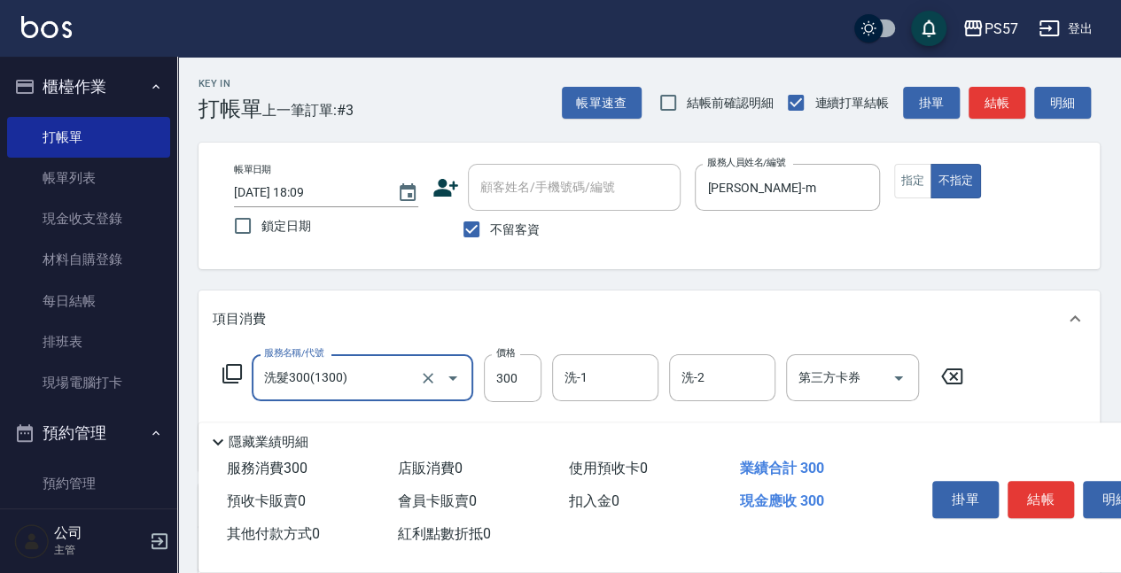
click at [553, 385] on div "洗-1" at bounding box center [605, 378] width 106 height 47
type input "洗髮300(1300)"
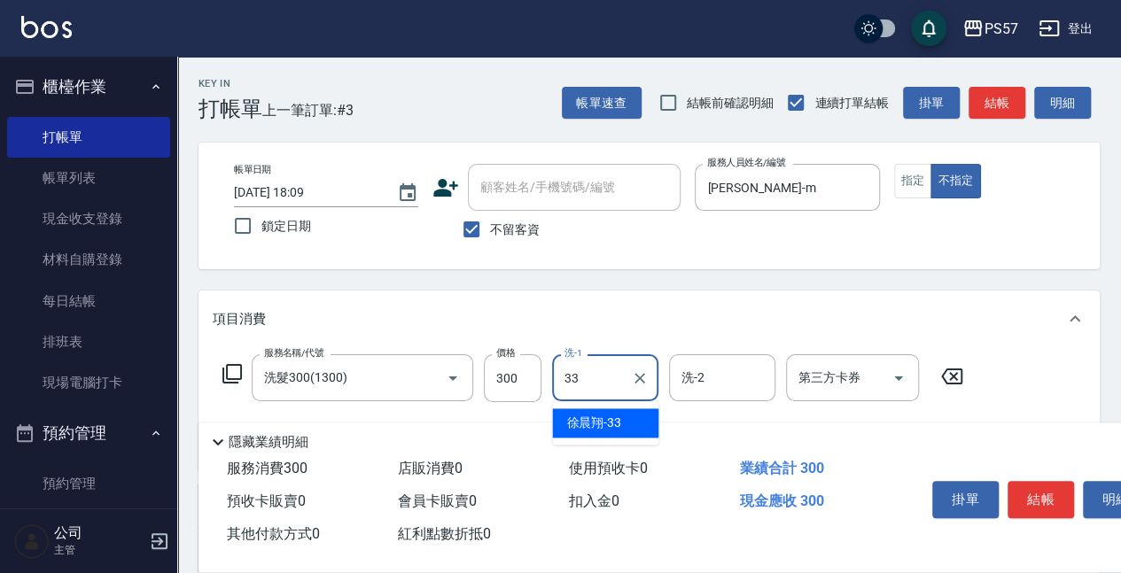
type input "[PERSON_NAME]-33"
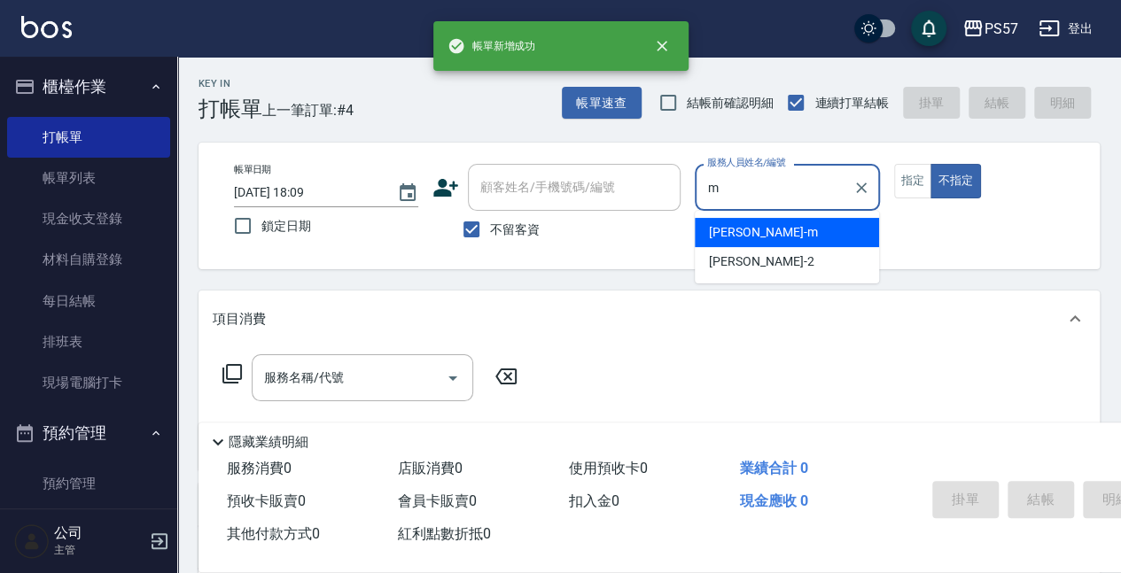
type input "[PERSON_NAME]-m"
type button "false"
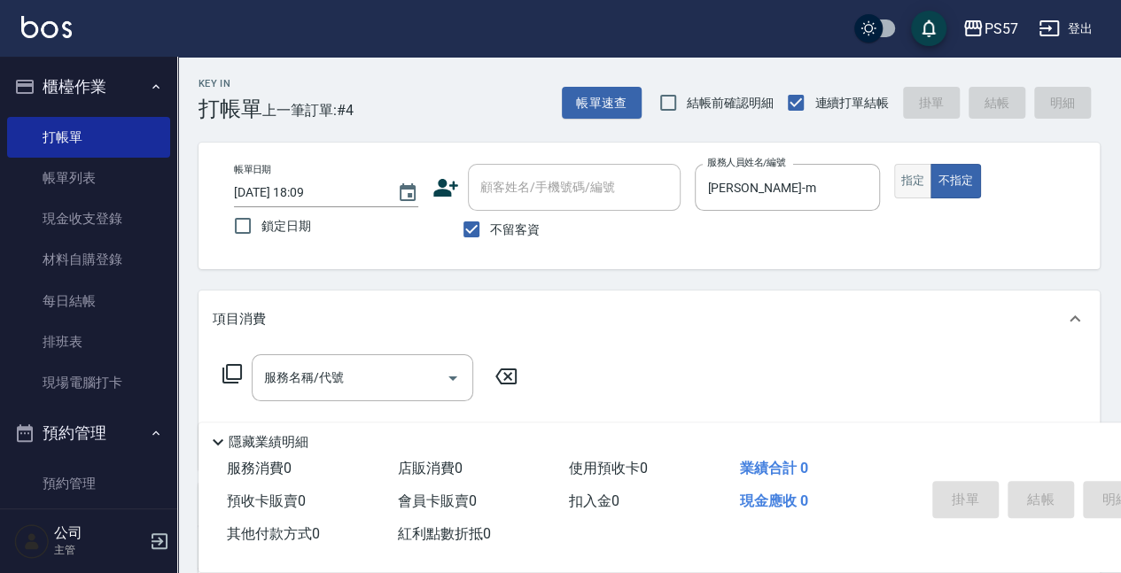
click at [917, 173] on button "指定" at bounding box center [913, 181] width 38 height 35
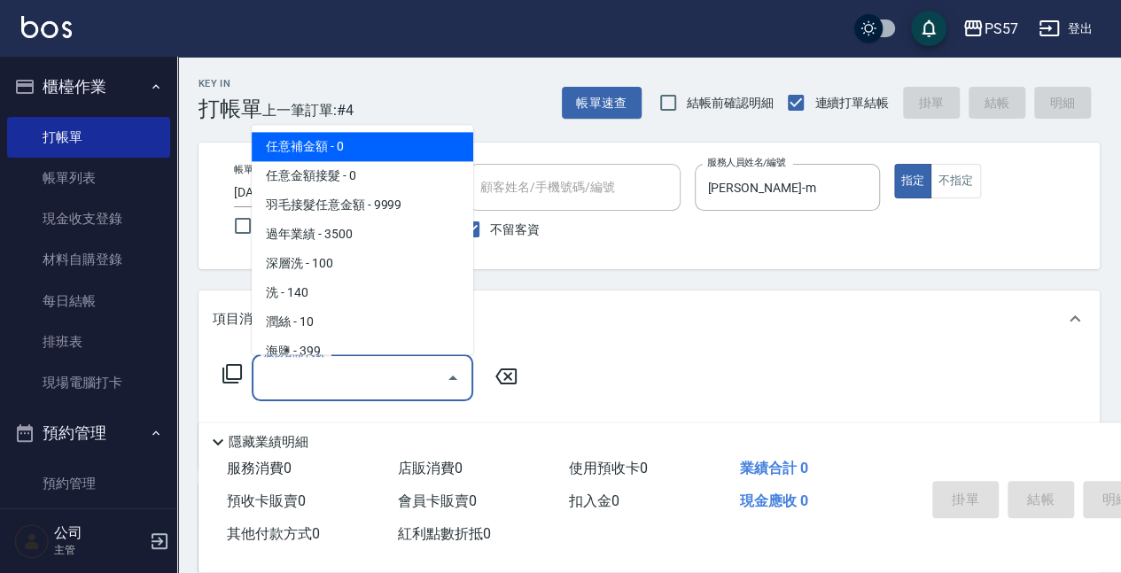
click at [318, 364] on input "服務名稱/代號" at bounding box center [349, 378] width 179 height 31
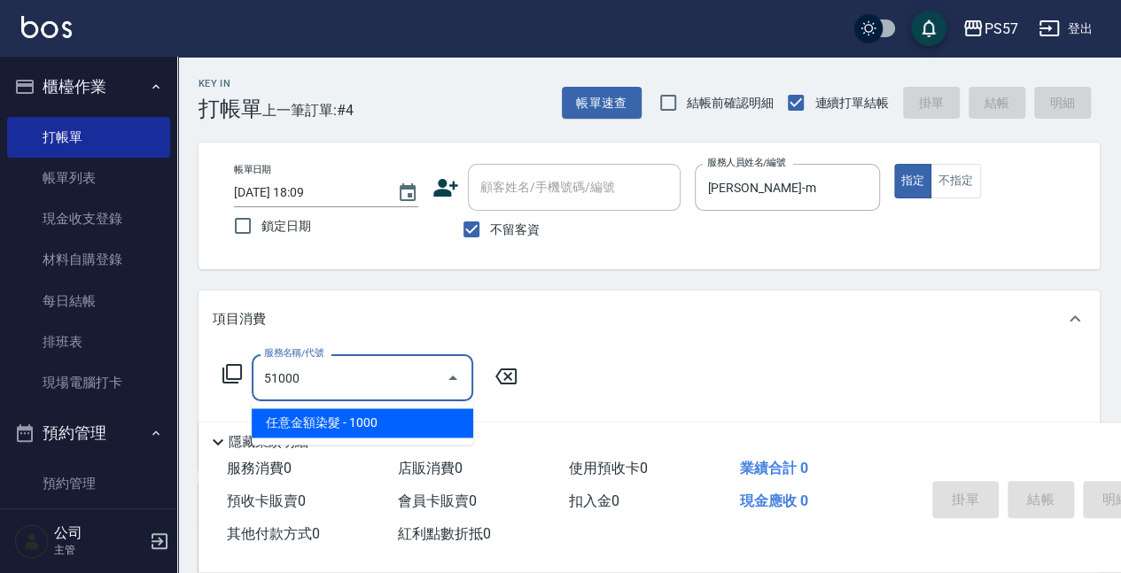
type input "任意金額染髮(51000)"
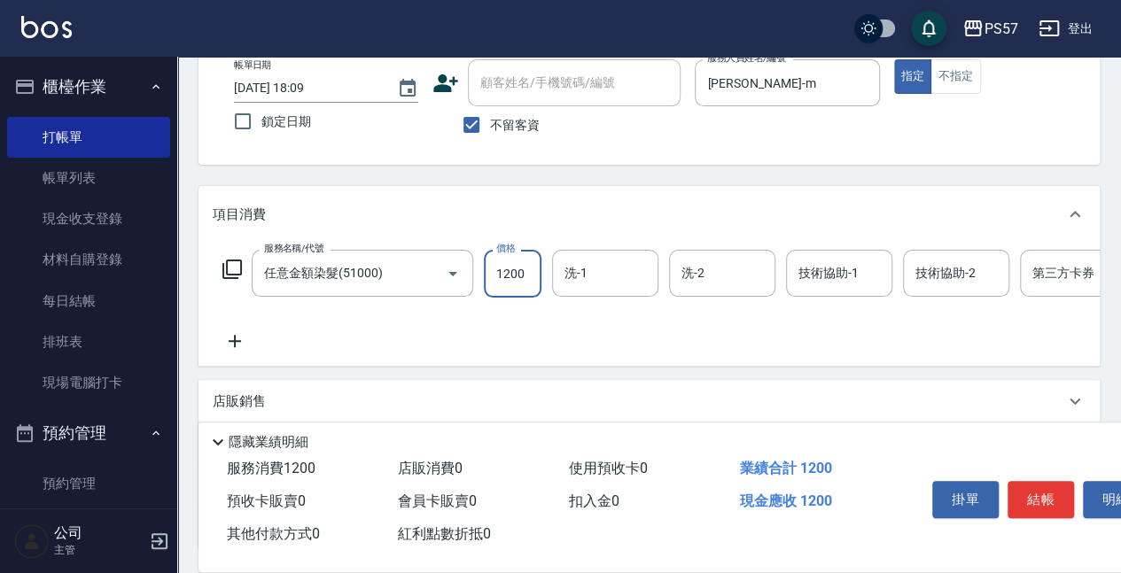
scroll to position [118, 0]
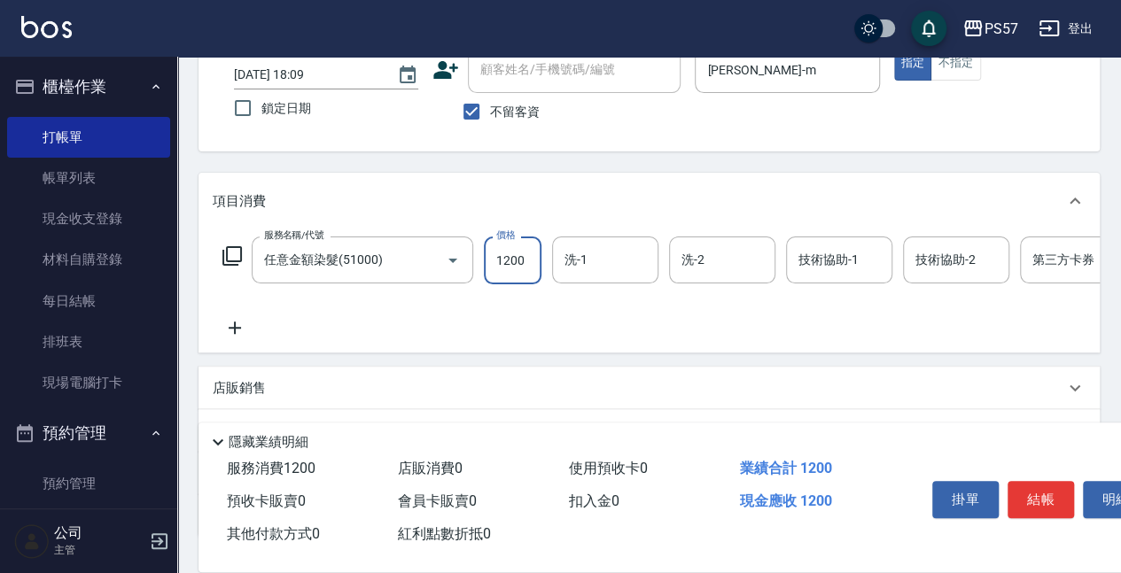
type input "1200"
click at [248, 329] on icon at bounding box center [235, 327] width 44 height 21
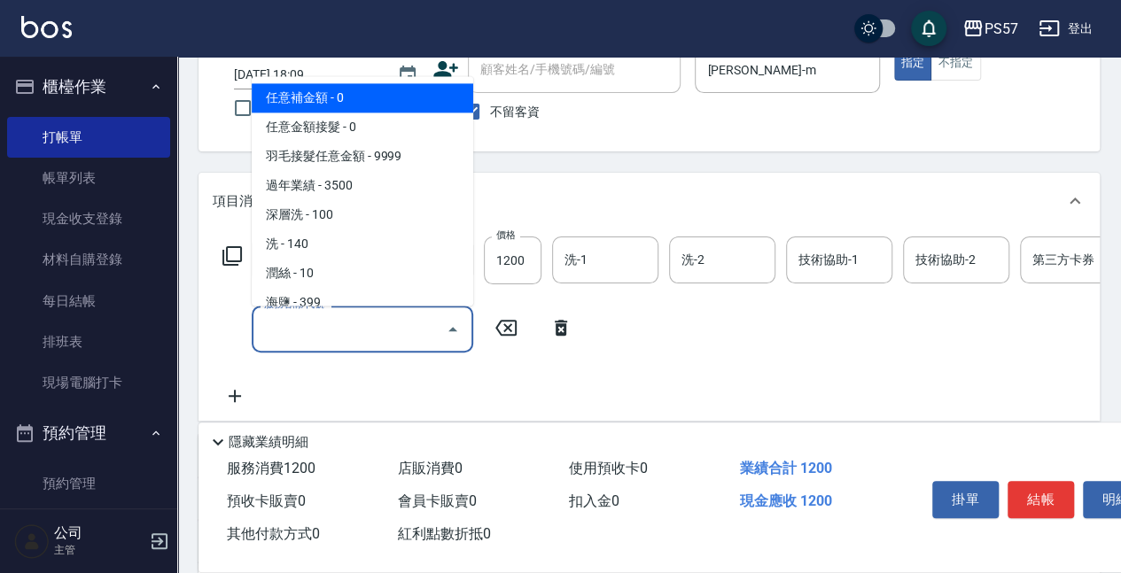
click at [339, 332] on input "服務名稱/代號" at bounding box center [349, 329] width 179 height 31
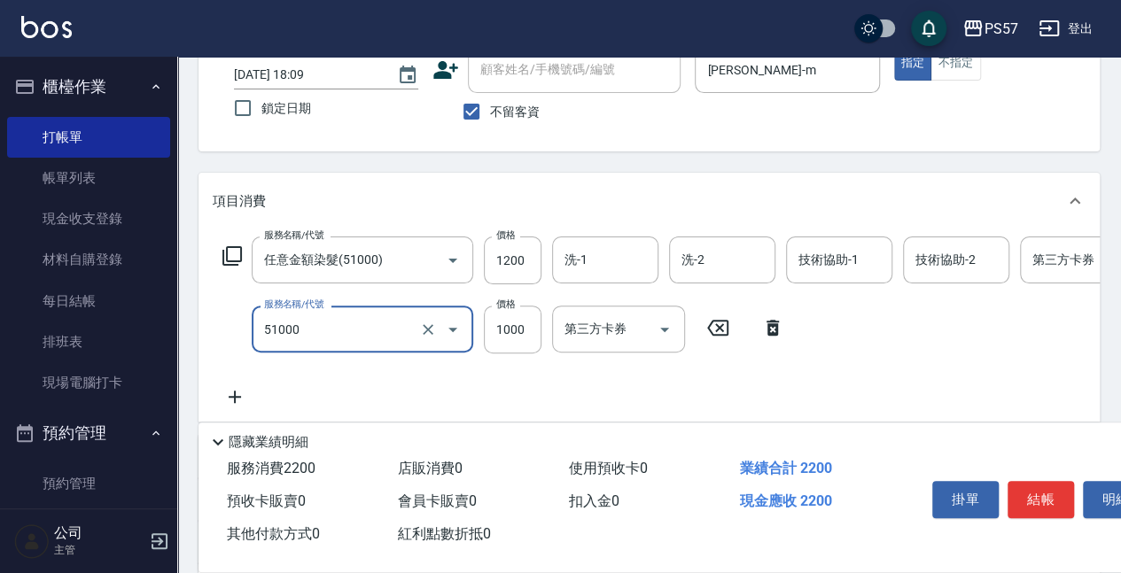
type input "任意金額染髮(51000)"
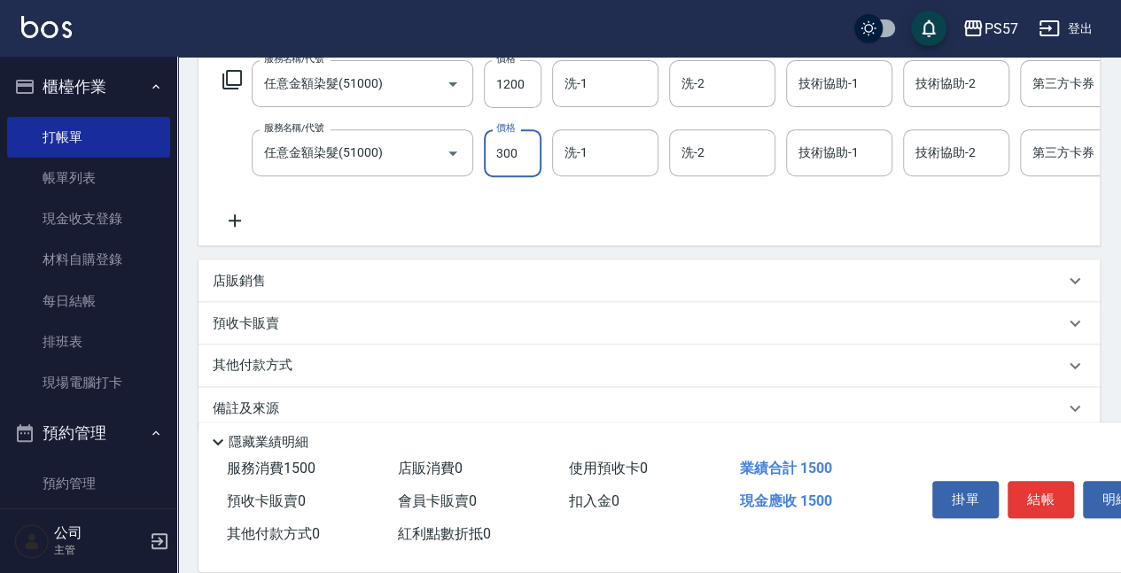
scroll to position [295, 0]
type input "300"
click at [234, 215] on icon at bounding box center [235, 219] width 44 height 21
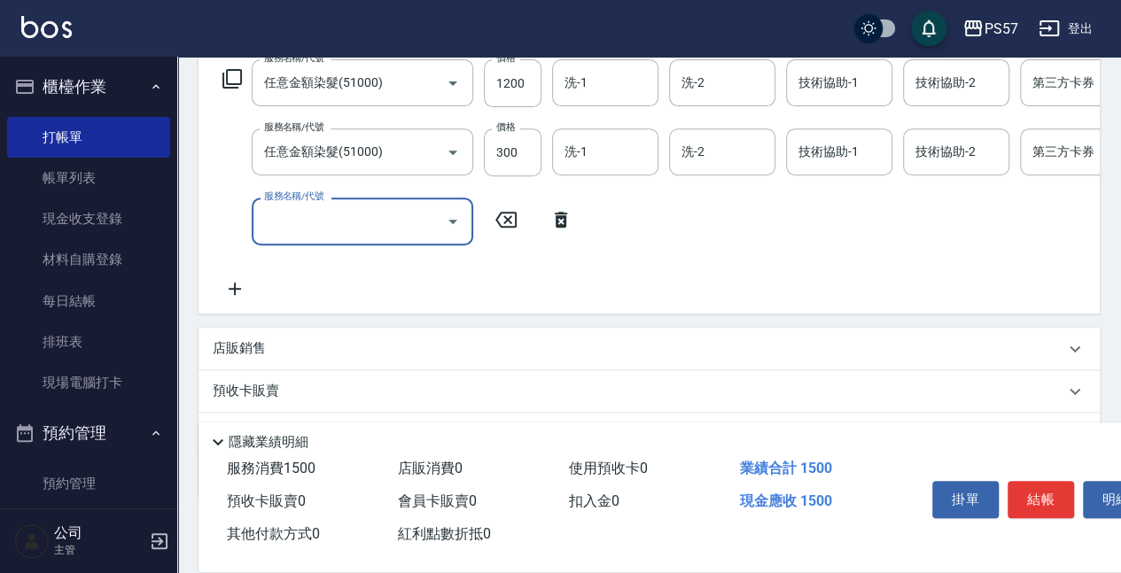
click at [305, 218] on input "服務名稱/代號" at bounding box center [349, 221] width 179 height 31
type input "1000護(31000)"
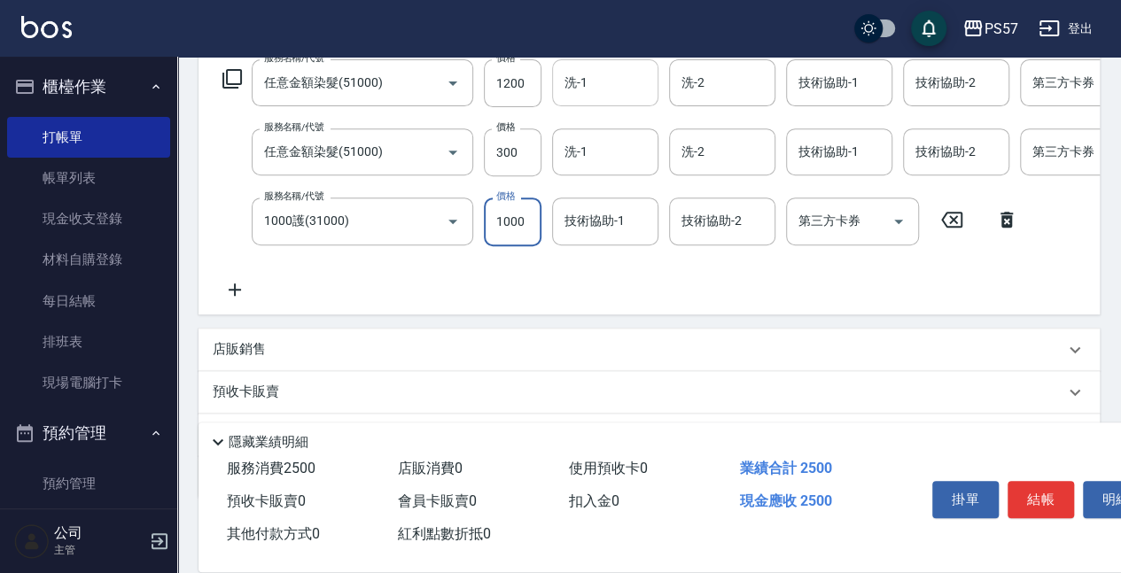
click at [565, 105] on div "洗-1" at bounding box center [605, 82] width 106 height 47
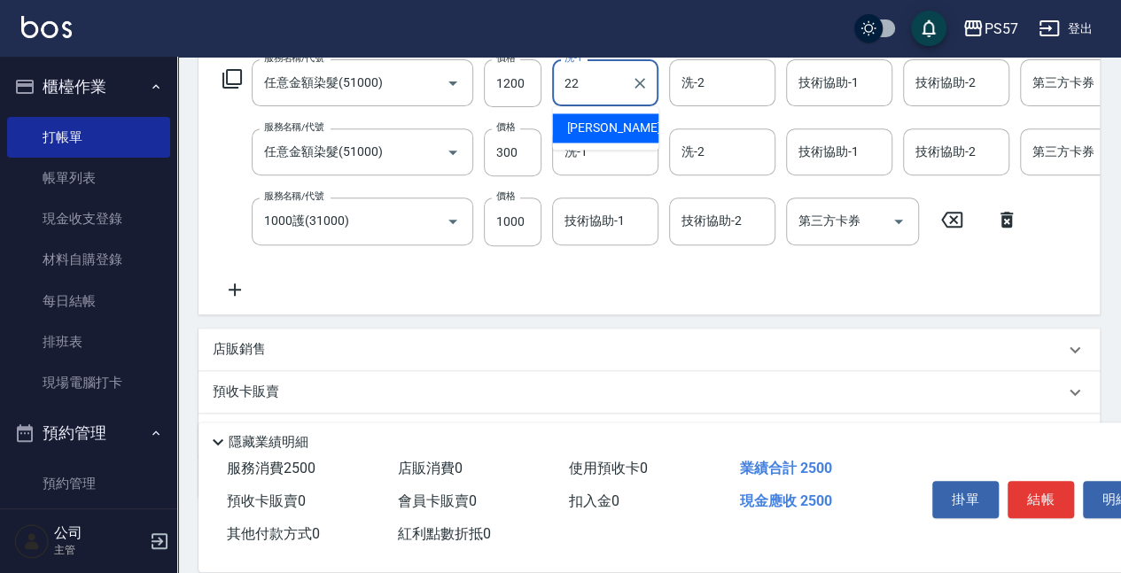
type input "[PERSON_NAME]-22"
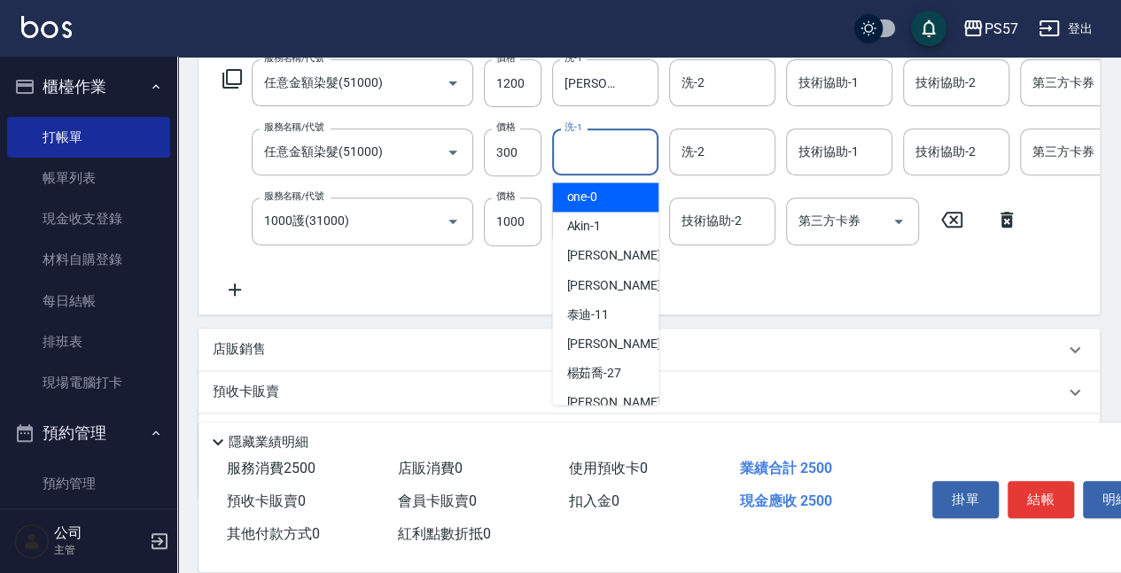
click at [565, 152] on input "洗-1" at bounding box center [605, 152] width 90 height 31
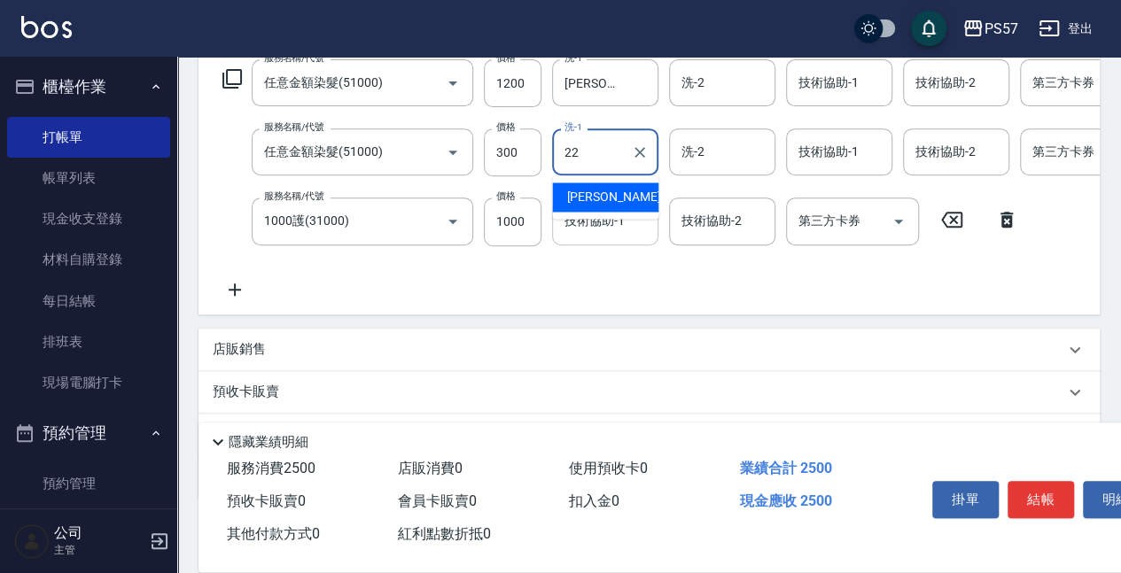
type input "[PERSON_NAME]-22"
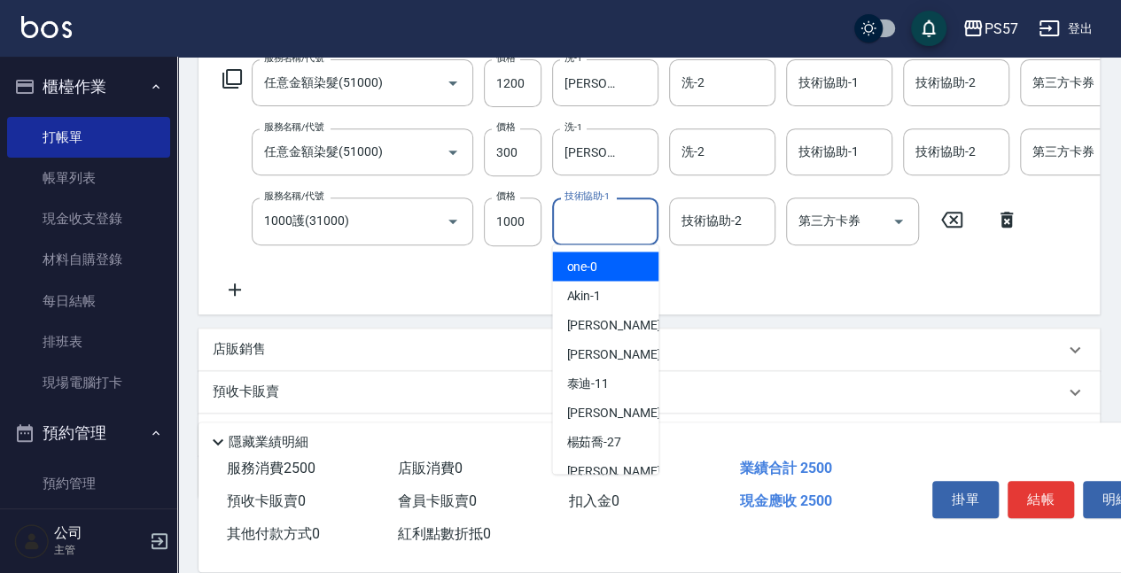
click at [577, 216] on input "技術協助-1" at bounding box center [605, 221] width 90 height 31
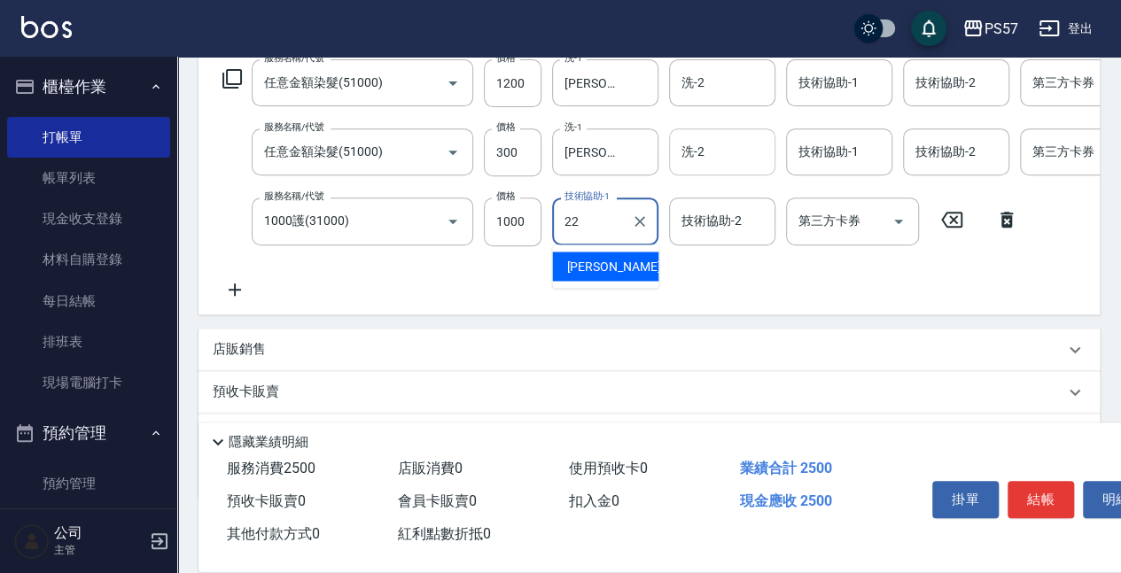
type input "[PERSON_NAME]-22"
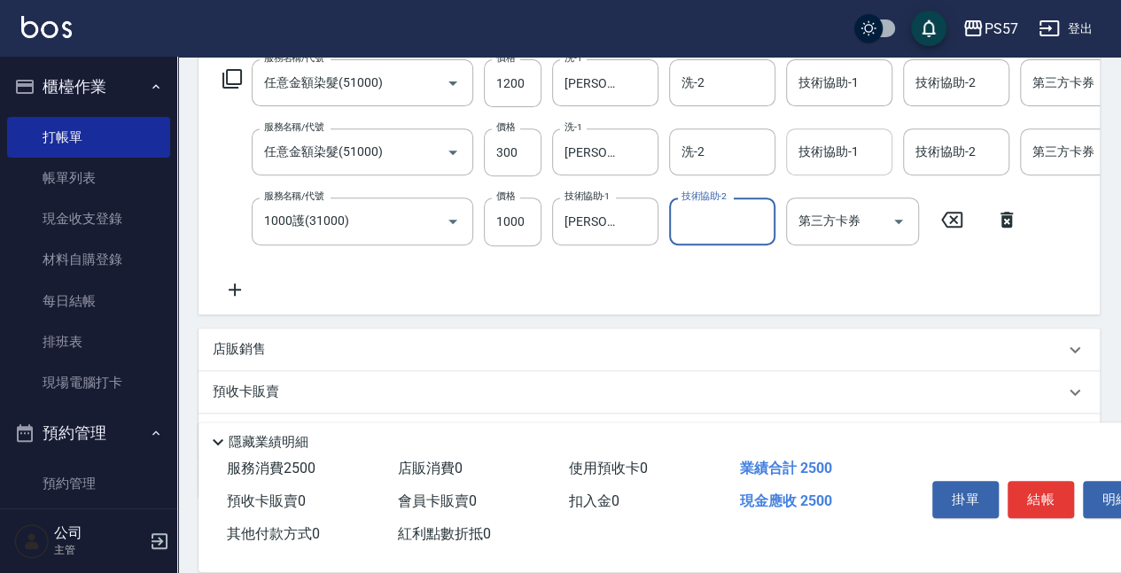
click at [849, 155] on input "技術協助-1" at bounding box center [839, 152] width 90 height 31
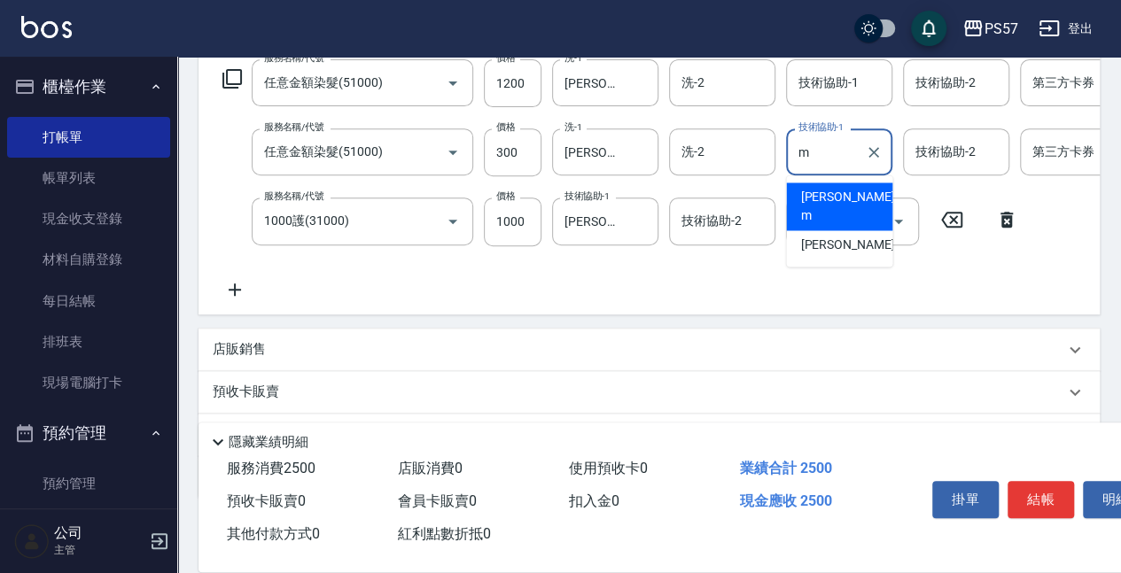
type input "[PERSON_NAME]-m"
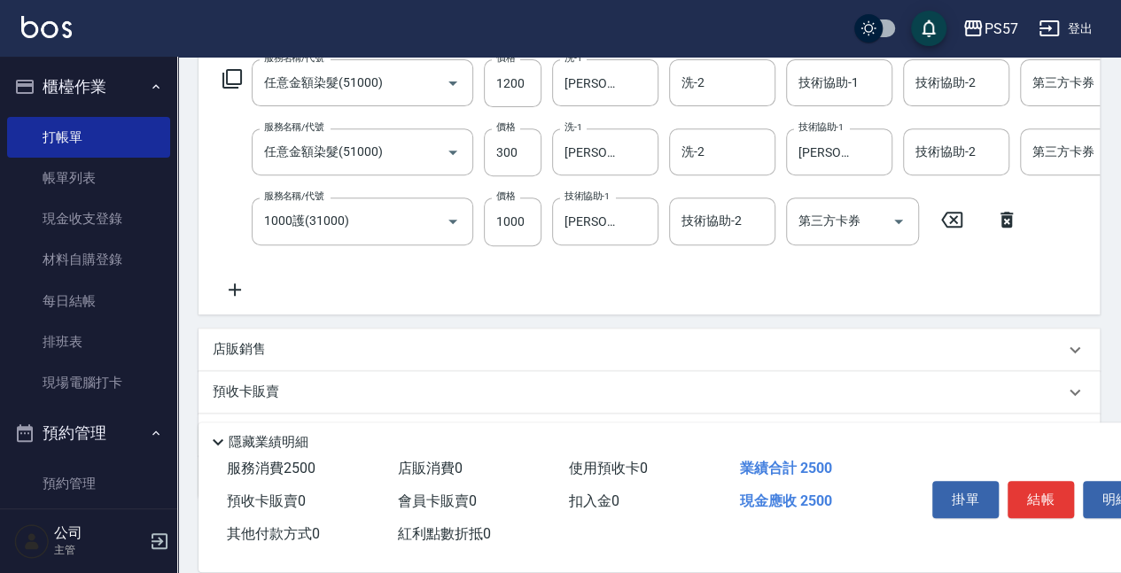
click at [784, 81] on form "洗-2 洗-2" at bounding box center [727, 82] width 117 height 47
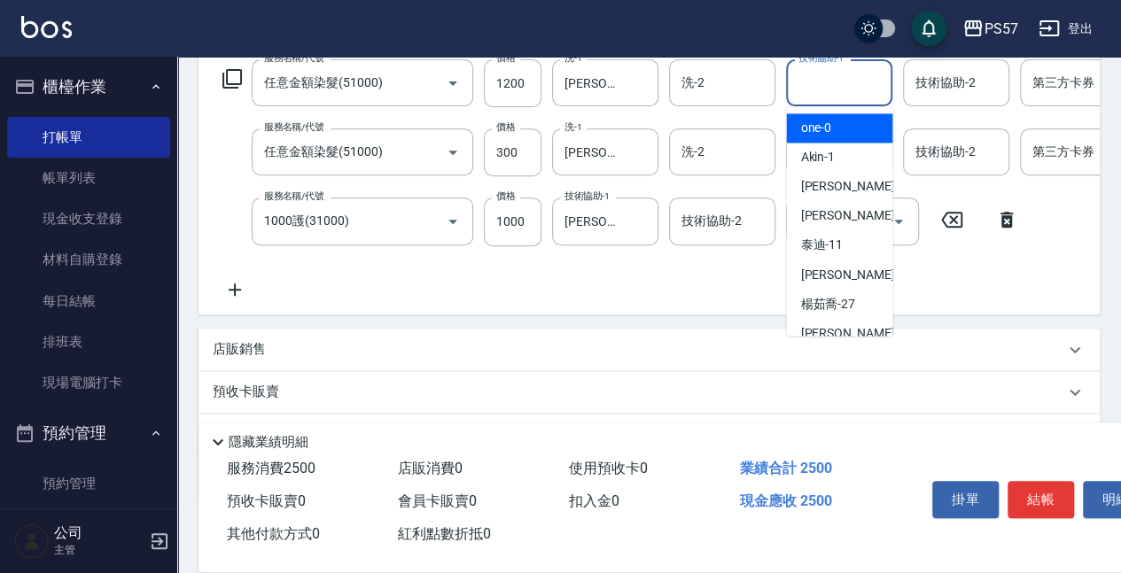
click at [803, 76] on input "技術協助-1" at bounding box center [839, 82] width 90 height 31
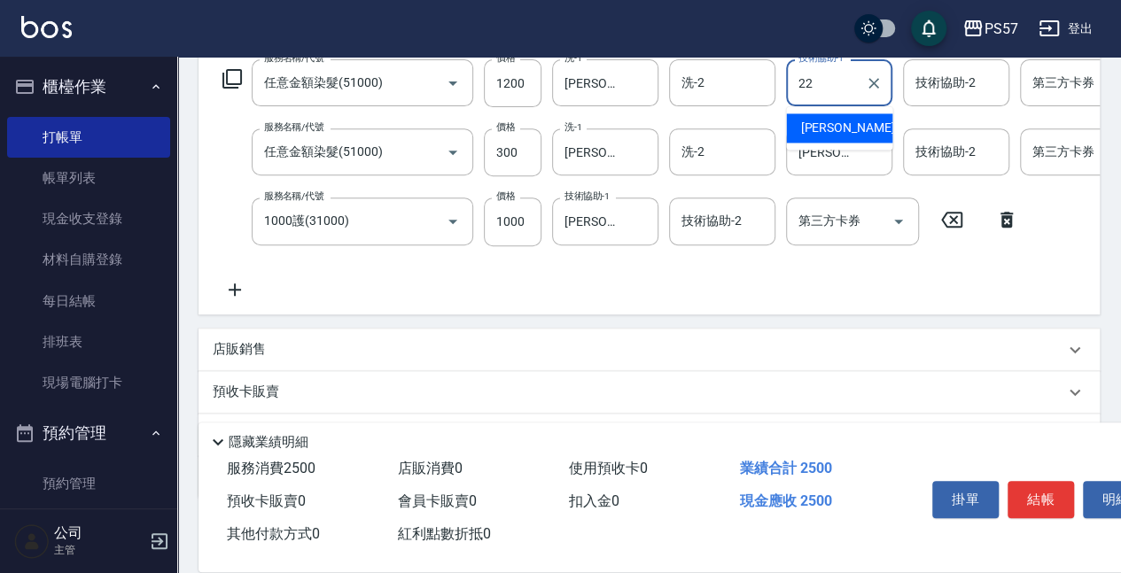
type input "[PERSON_NAME]-22"
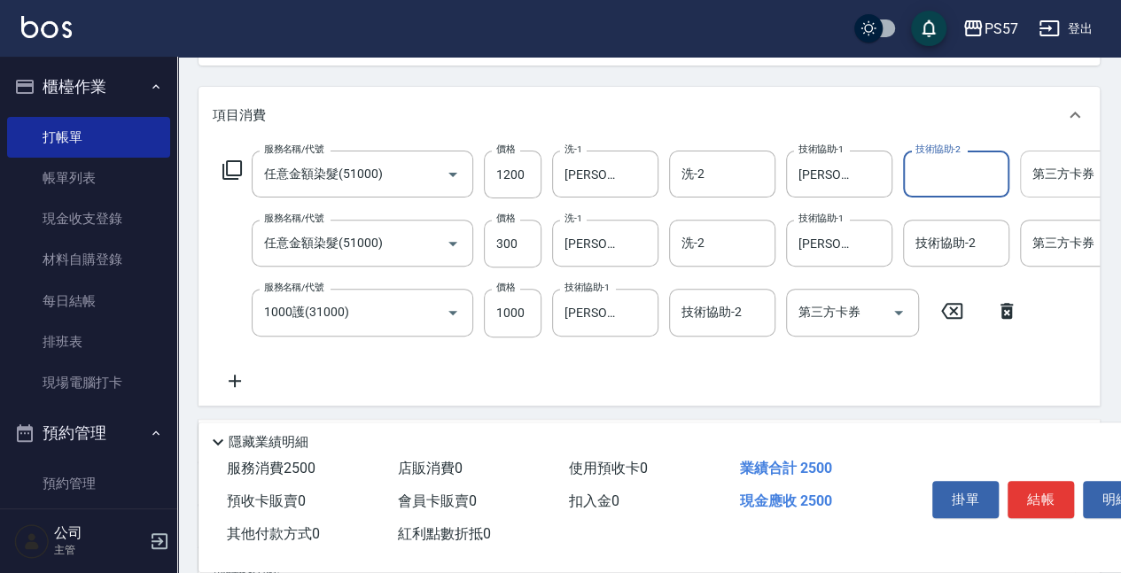
scroll to position [177, 0]
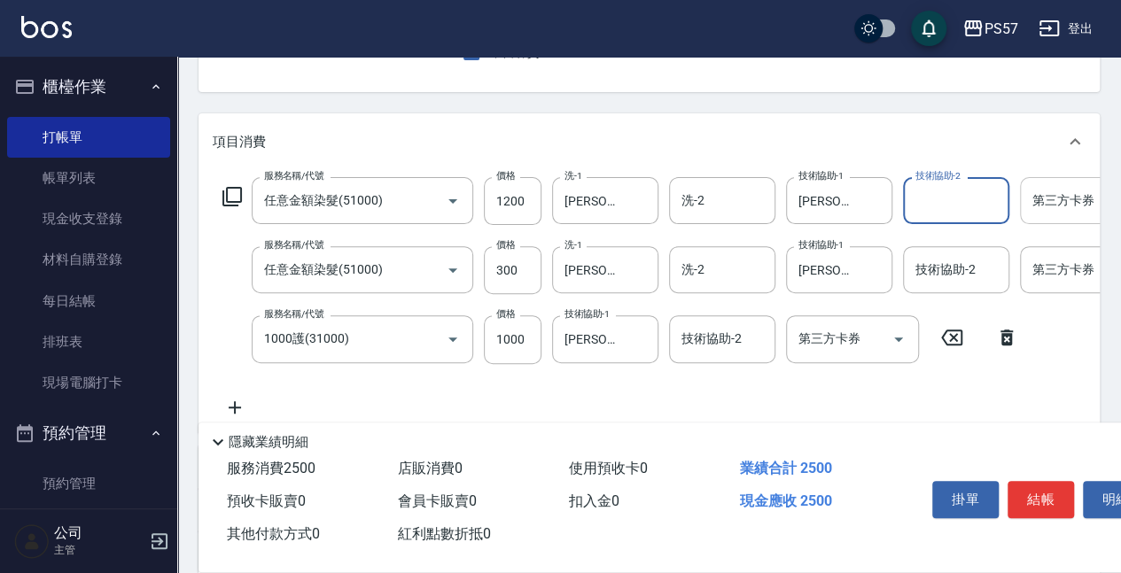
click at [1031, 207] on input "第三方卡券" at bounding box center [1073, 200] width 90 height 31
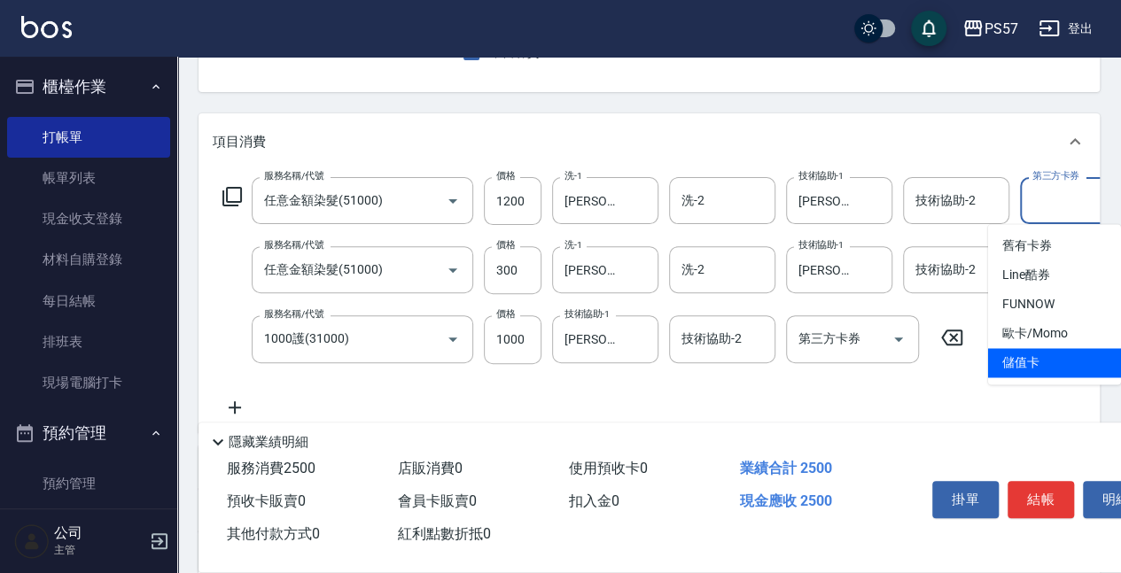
click at [1039, 366] on span "儲值卡" at bounding box center [1054, 362] width 133 height 29
type input "儲值卡"
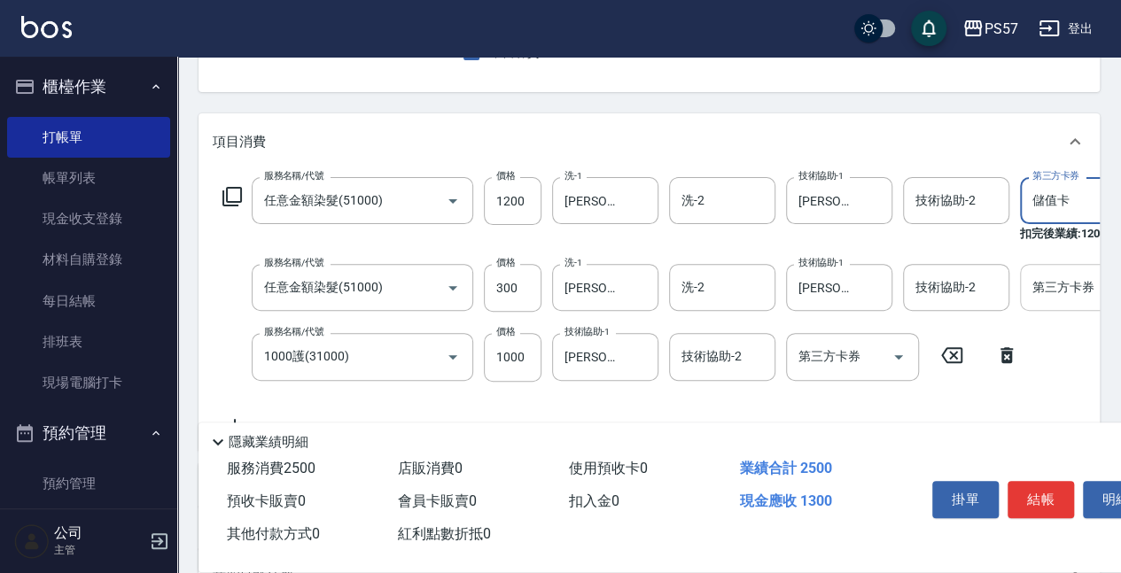
click at [1058, 268] on div "第三方卡券" at bounding box center [1086, 287] width 133 height 47
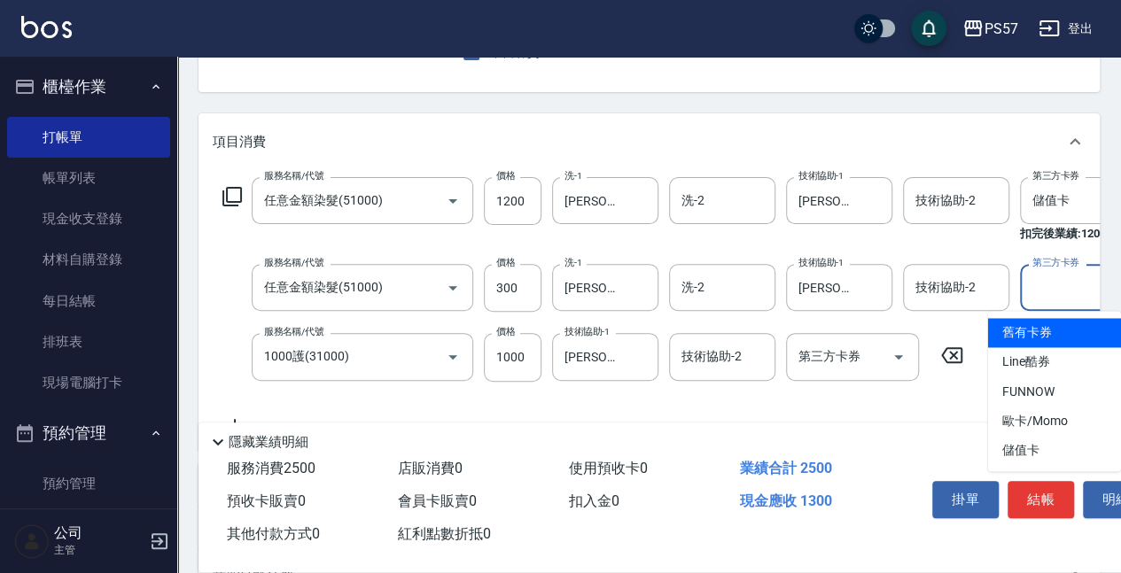
scroll to position [0, 19]
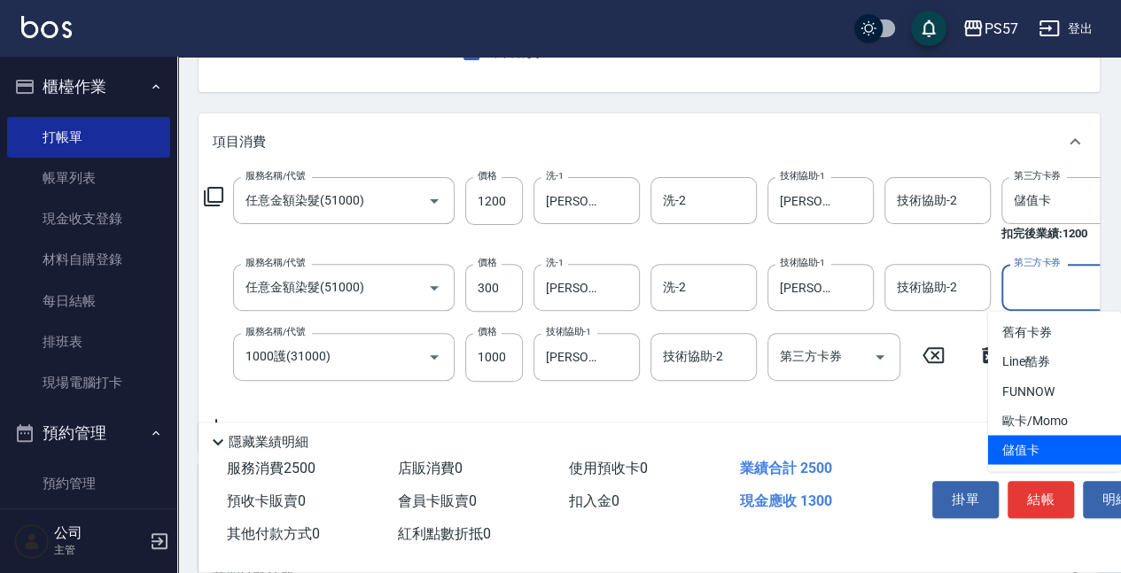
click at [1021, 440] on span "儲值卡" at bounding box center [1054, 449] width 133 height 29
type input "儲值卡"
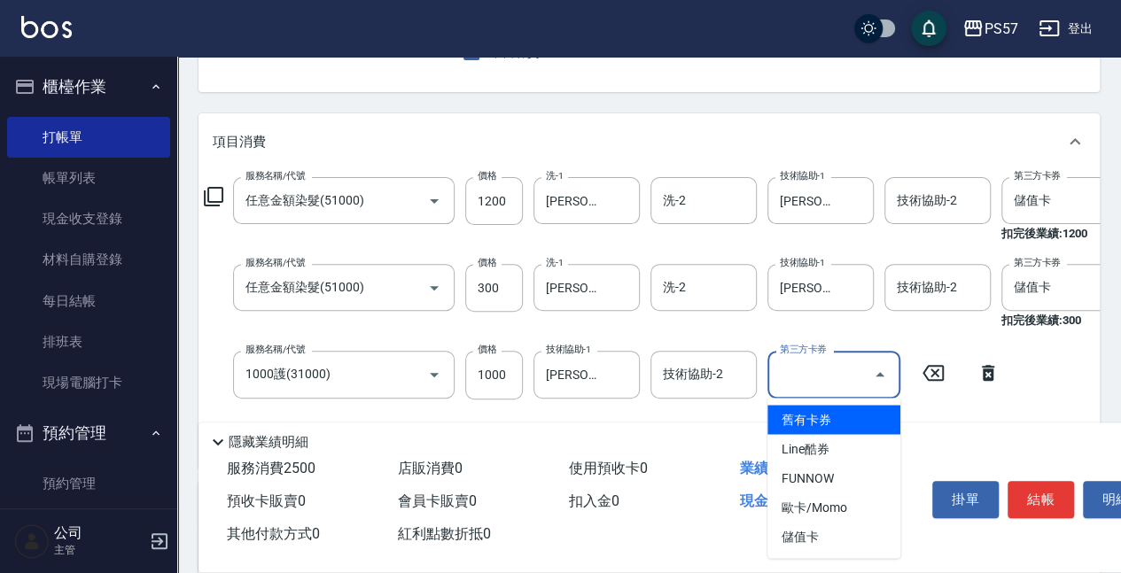
click at [831, 382] on input "第三方卡券" at bounding box center [821, 374] width 90 height 31
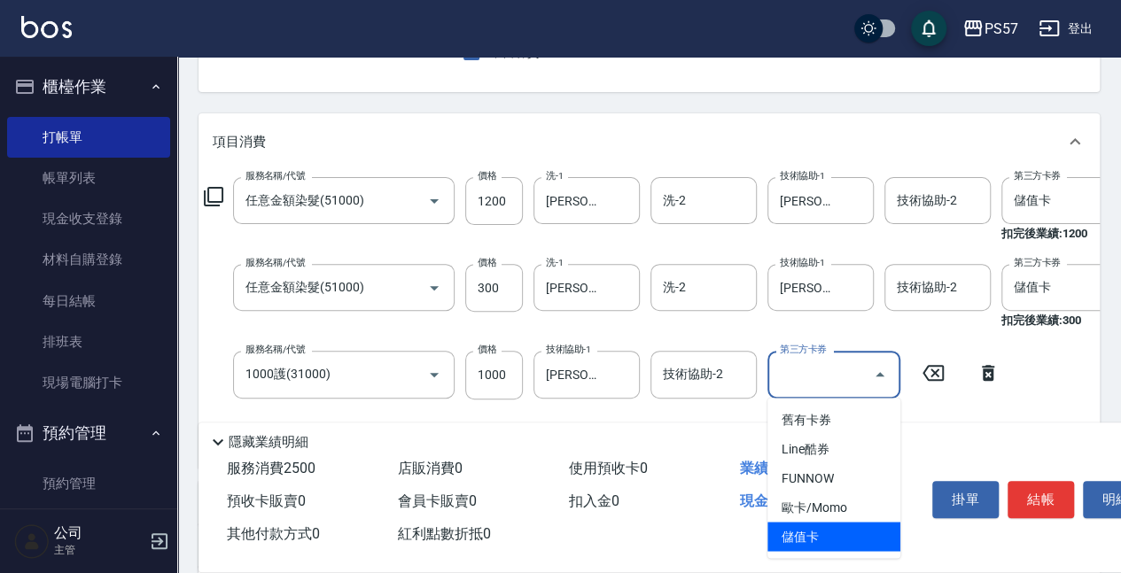
click at [804, 530] on span "儲值卡" at bounding box center [834, 536] width 133 height 29
type input "儲值卡"
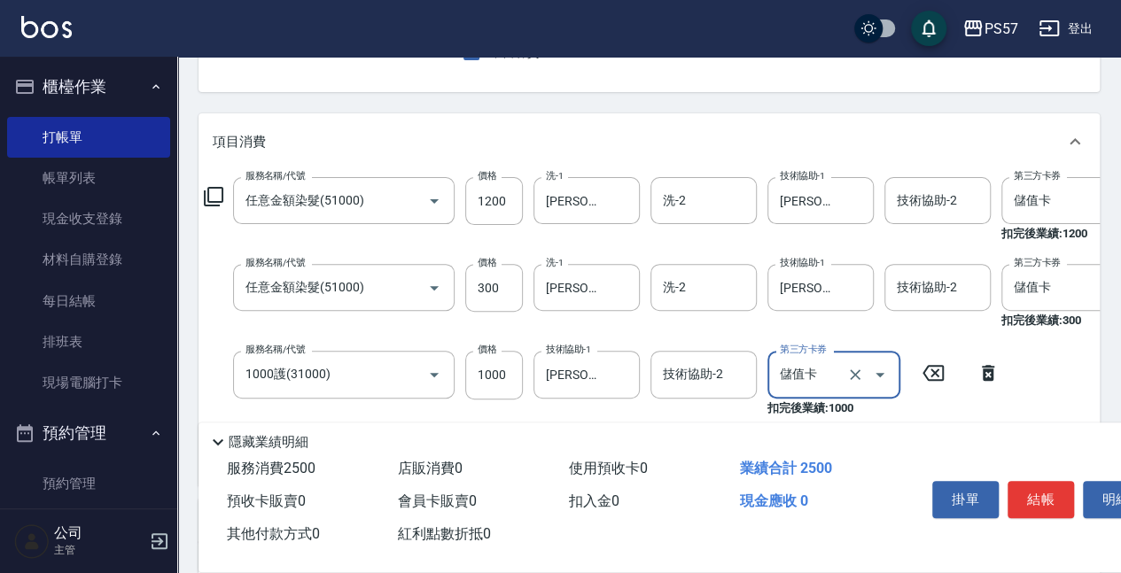
scroll to position [236, 0]
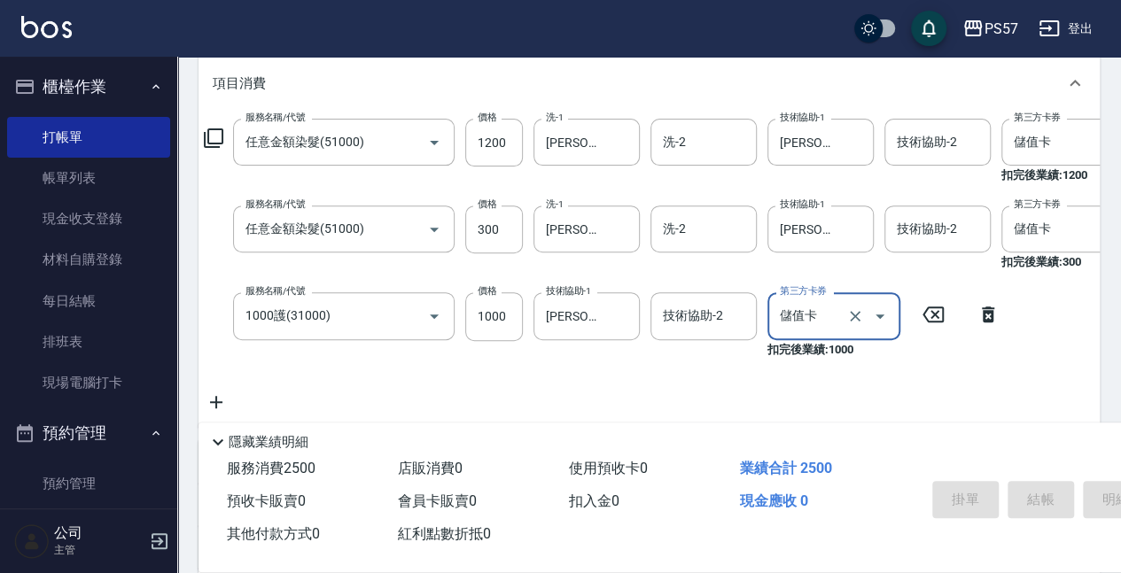
type input "[DATE] 18:10"
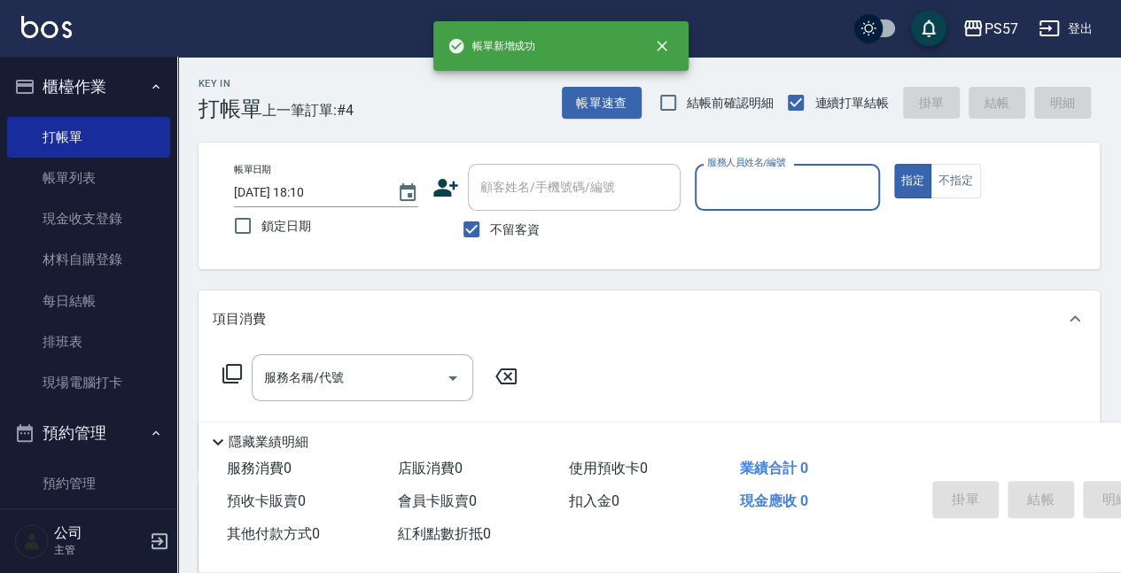
scroll to position [0, 0]
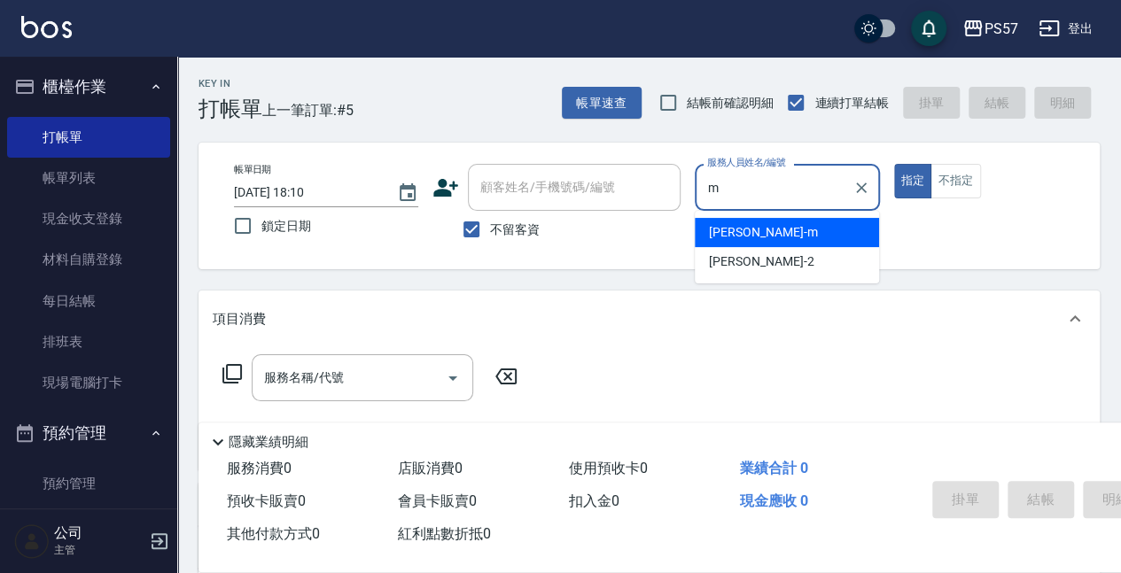
type input "[PERSON_NAME]-m"
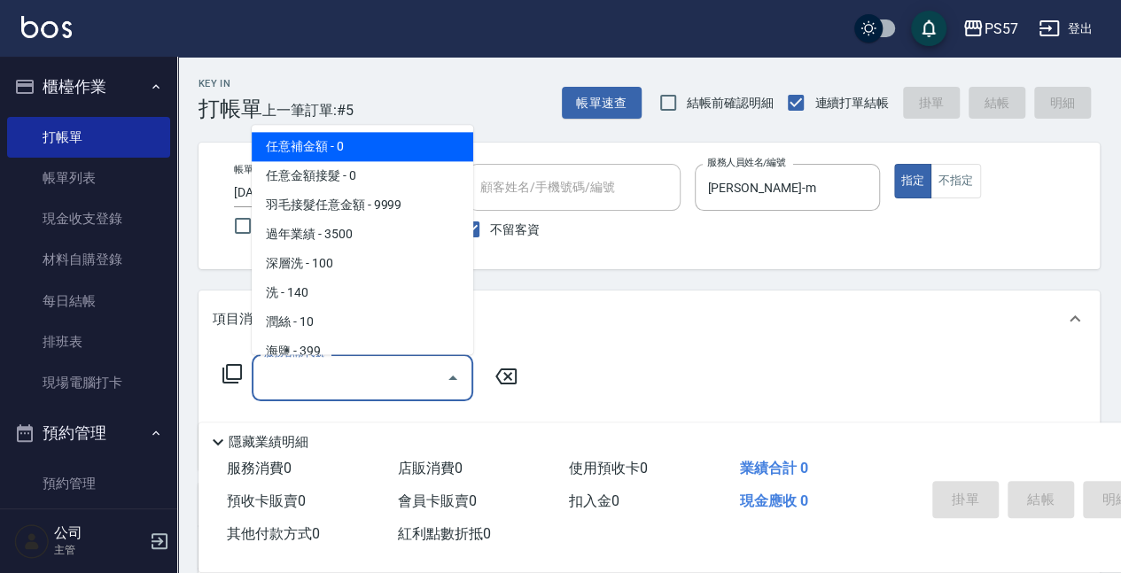
click at [344, 367] on input "服務名稱/代號" at bounding box center [349, 378] width 179 height 31
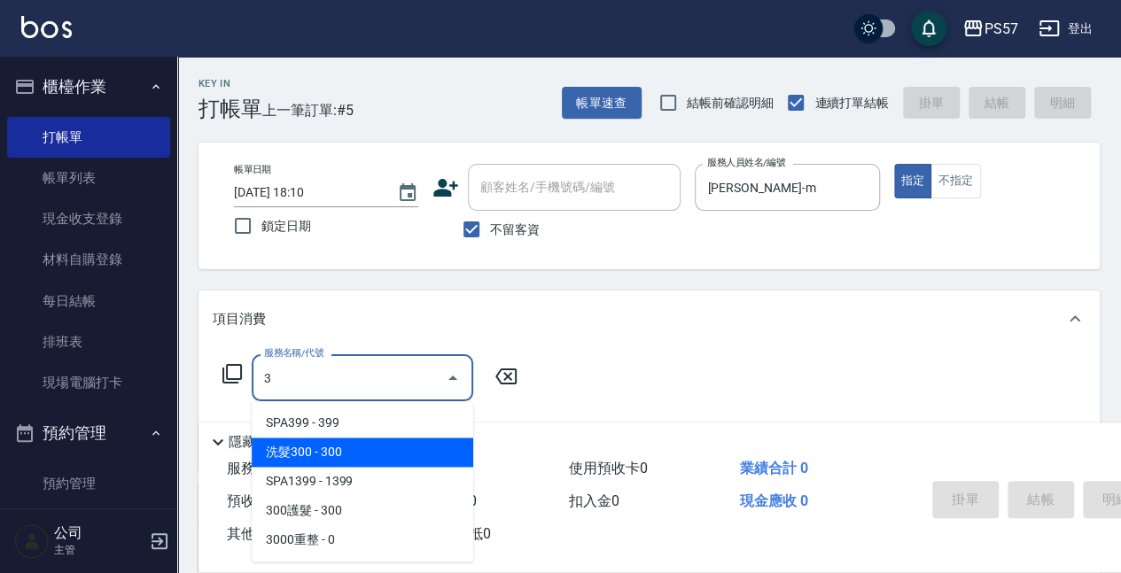
click at [319, 456] on span "洗髮300 - 300" at bounding box center [363, 452] width 222 height 29
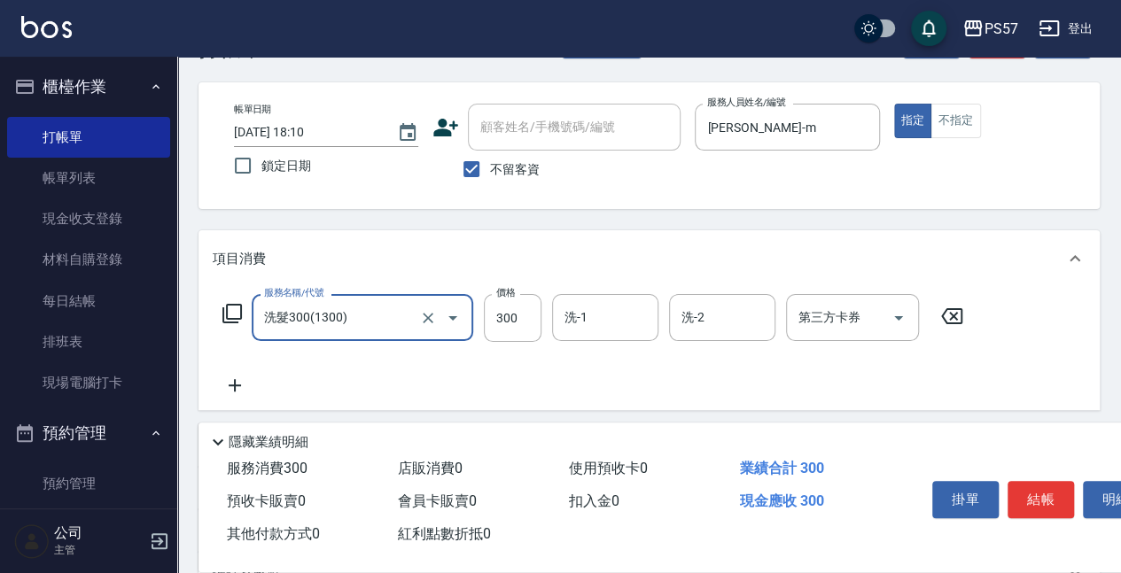
scroll to position [177, 0]
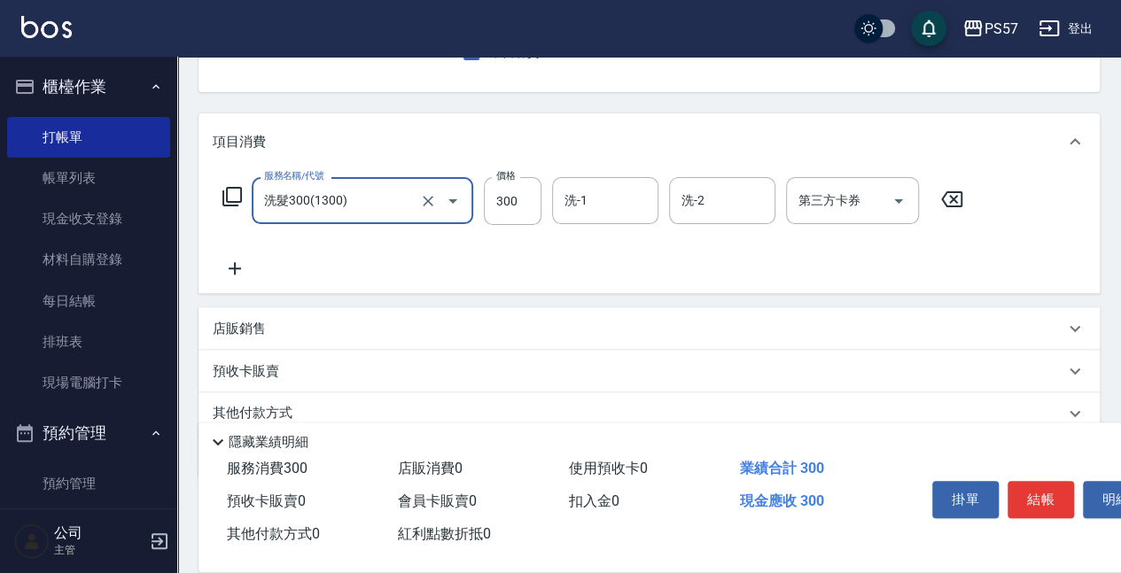
type input "洗髮300(1300)"
click at [242, 272] on icon at bounding box center [235, 268] width 44 height 21
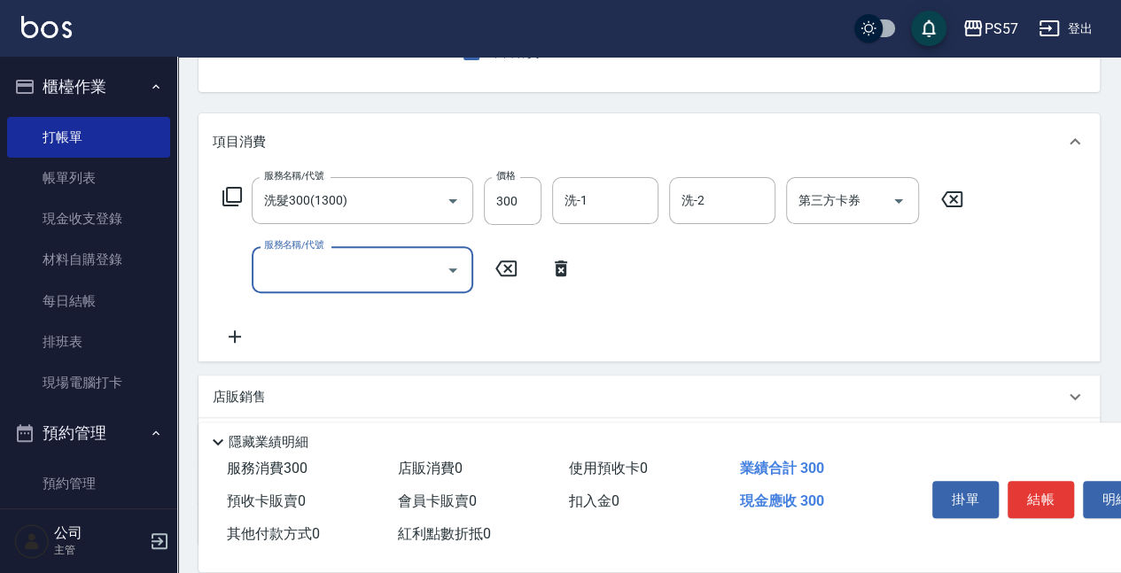
click at [360, 277] on input "服務名稱/代號" at bounding box center [349, 269] width 179 height 31
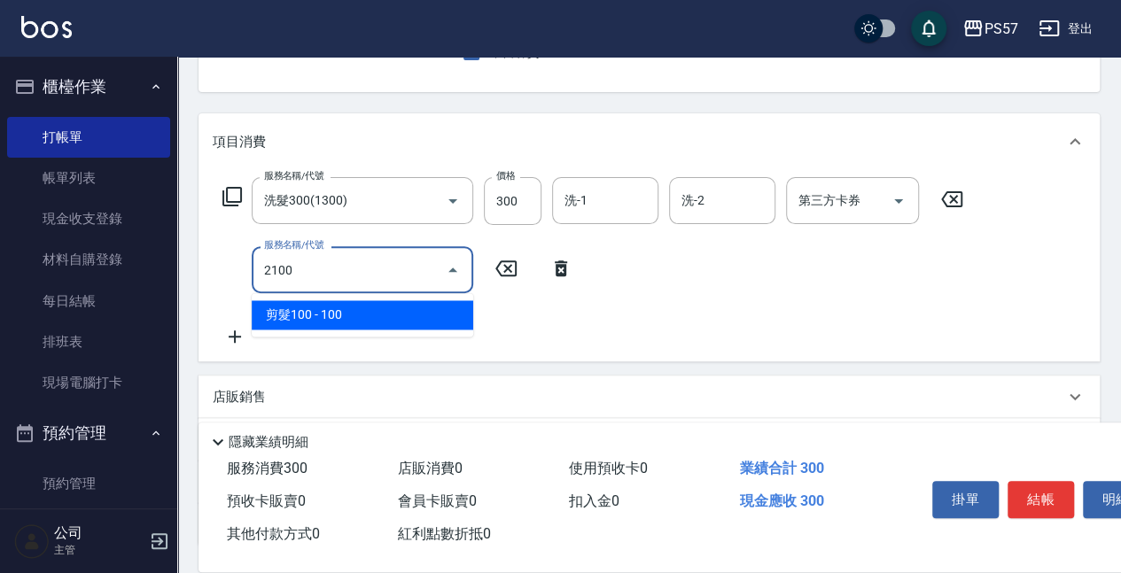
type input "剪髮100(2100)"
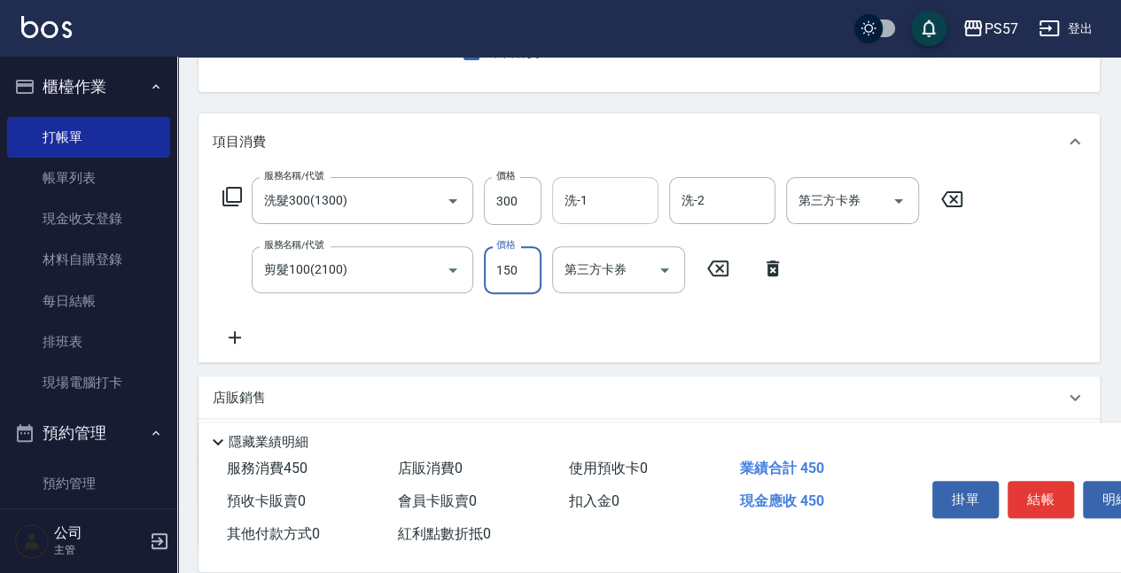
click at [565, 221] on div "洗-1" at bounding box center [605, 200] width 106 height 47
type input "150"
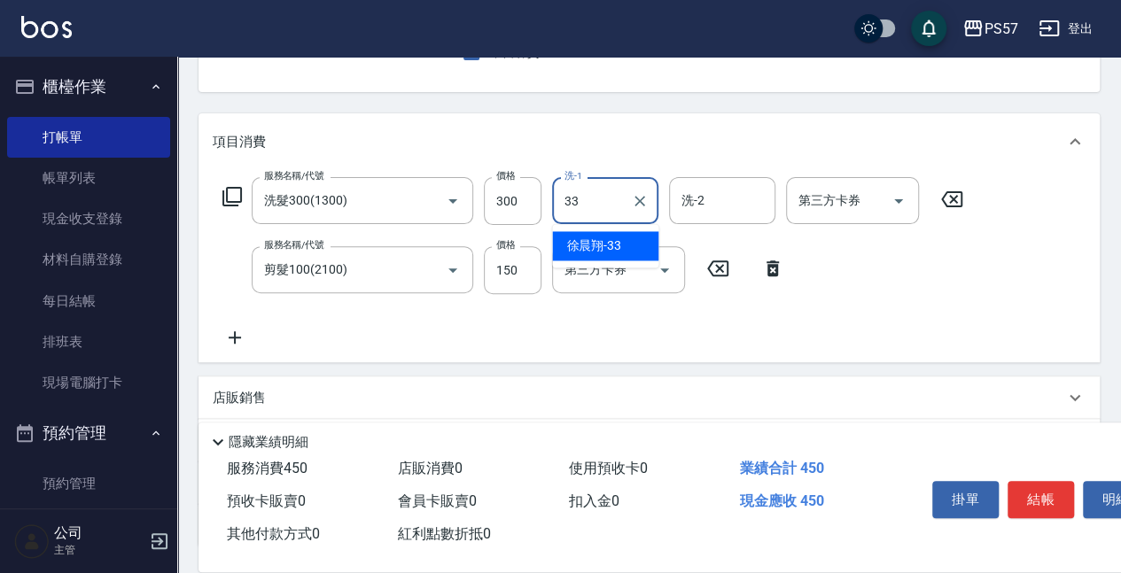
type input "[PERSON_NAME]-33"
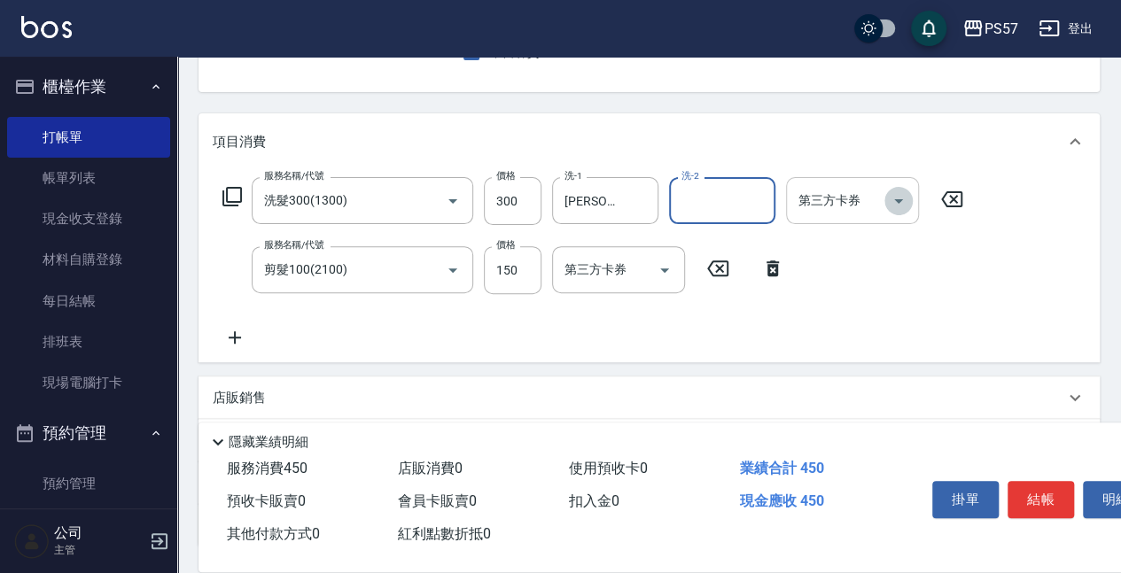
click at [889, 197] on icon "Open" at bounding box center [898, 201] width 21 height 21
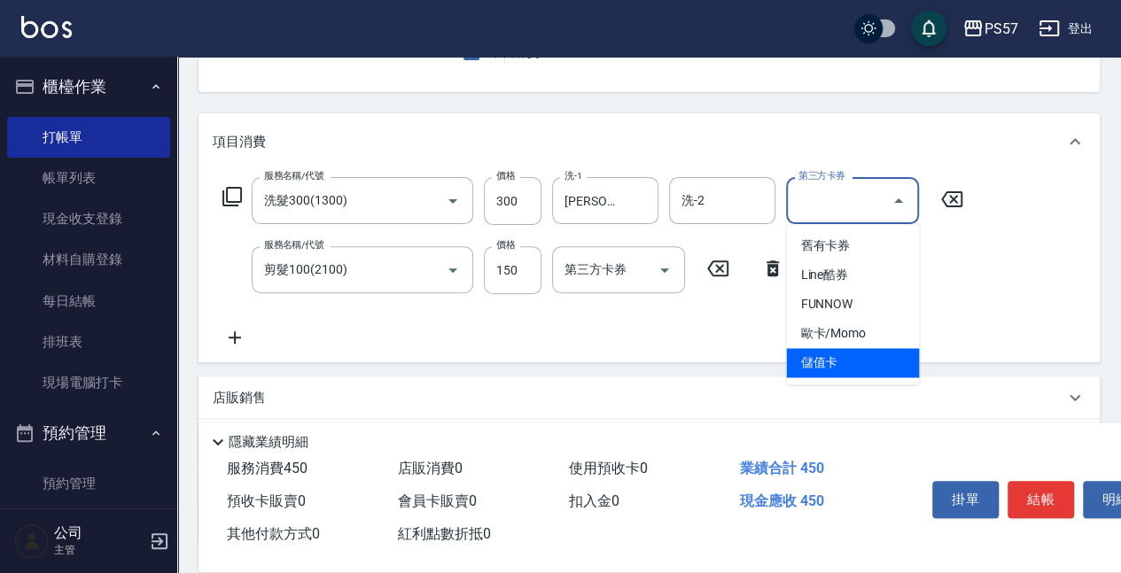
click at [851, 376] on span "儲值卡" at bounding box center [852, 362] width 133 height 29
type input "儲值卡"
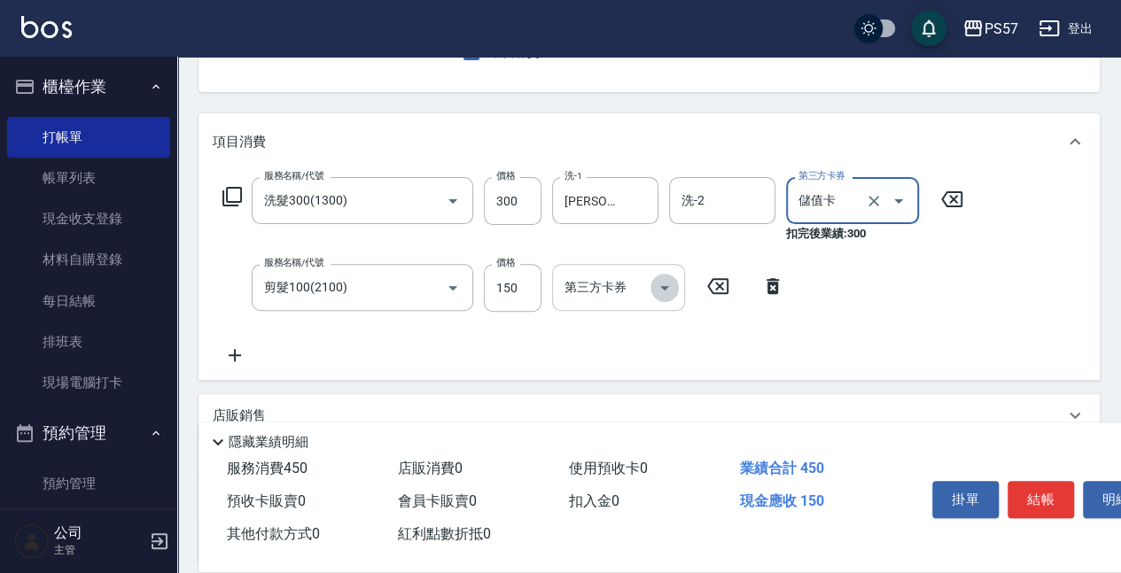
click at [663, 298] on icon "Open" at bounding box center [664, 287] width 21 height 21
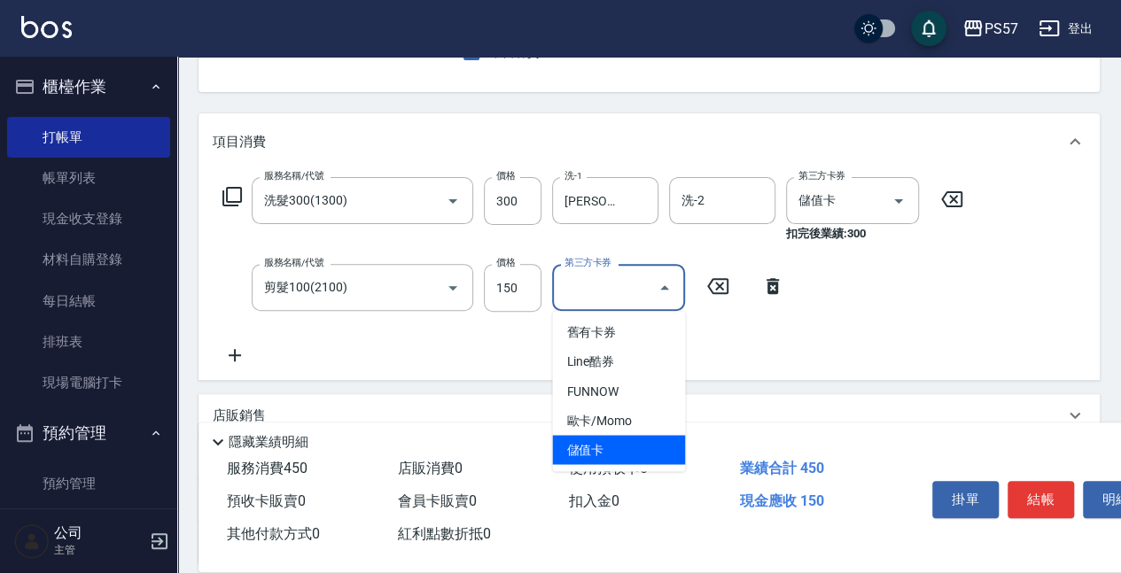
click at [625, 435] on span "儲值卡" at bounding box center [618, 449] width 133 height 29
type input "儲值卡"
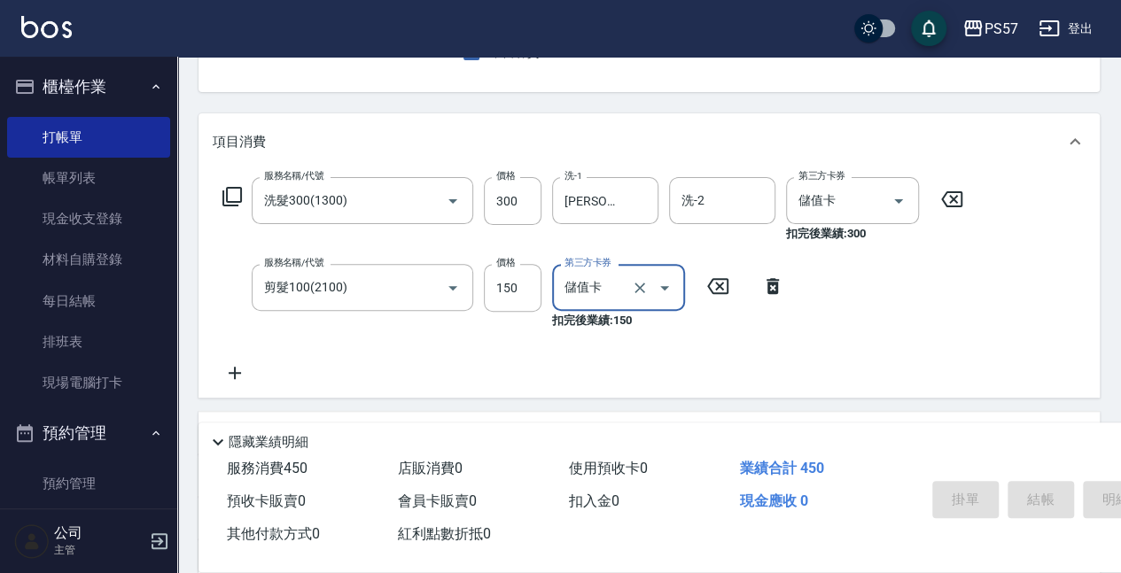
type input "[DATE] 18:11"
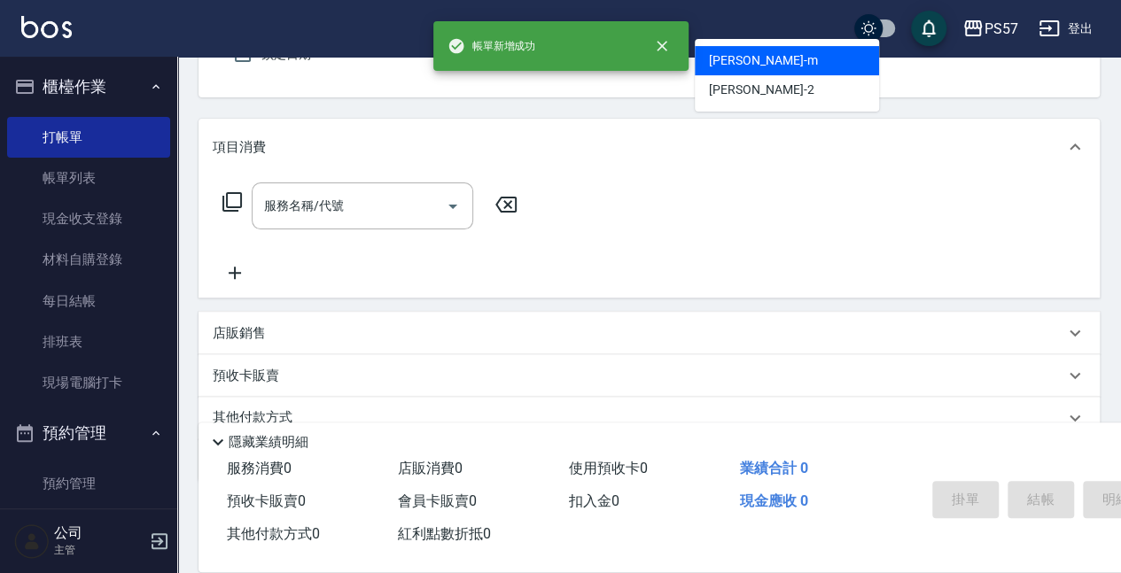
type input "[PERSON_NAME]-m"
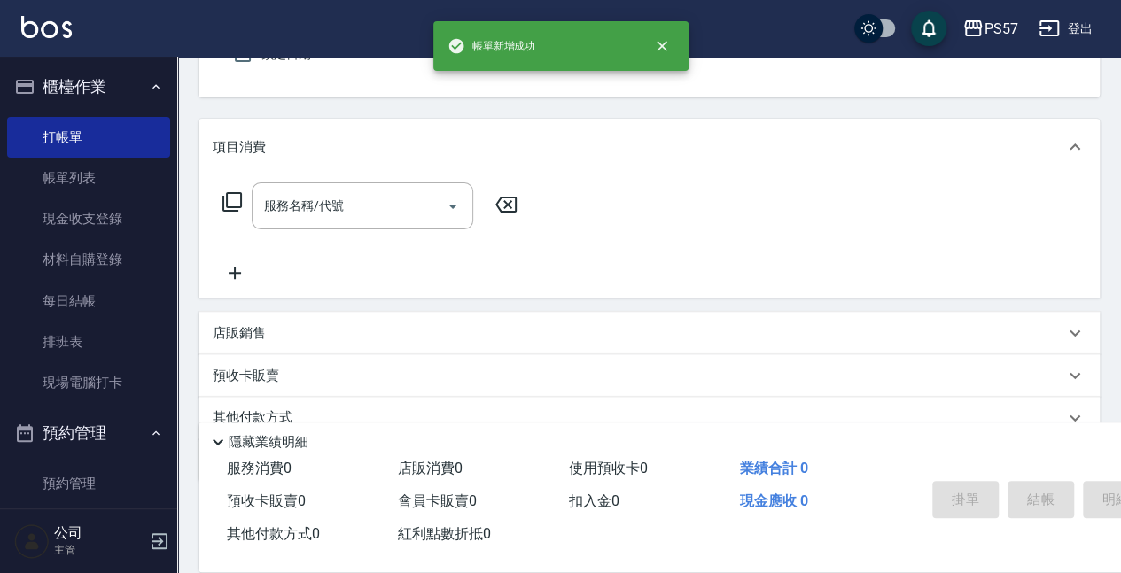
scroll to position [164, 0]
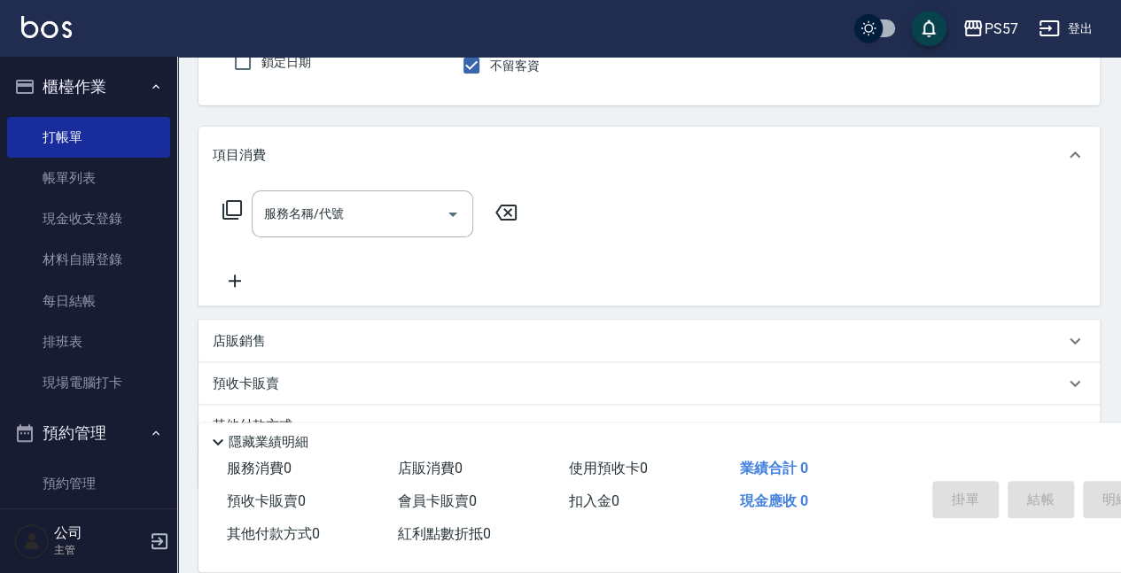
click at [293, 215] on input "服務名稱/代號" at bounding box center [349, 214] width 179 height 31
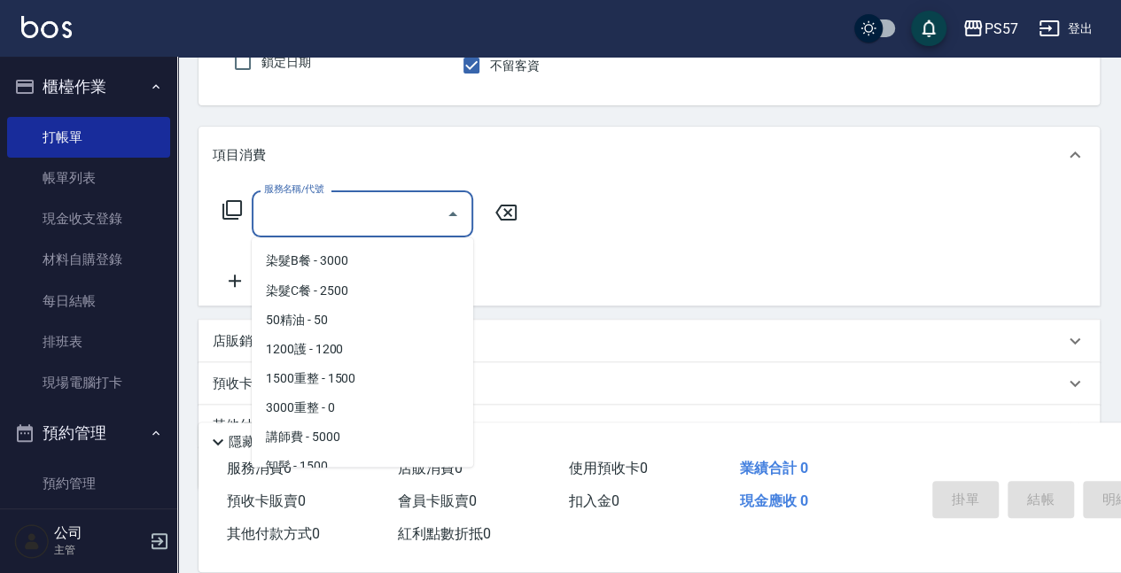
scroll to position [1686, 0]
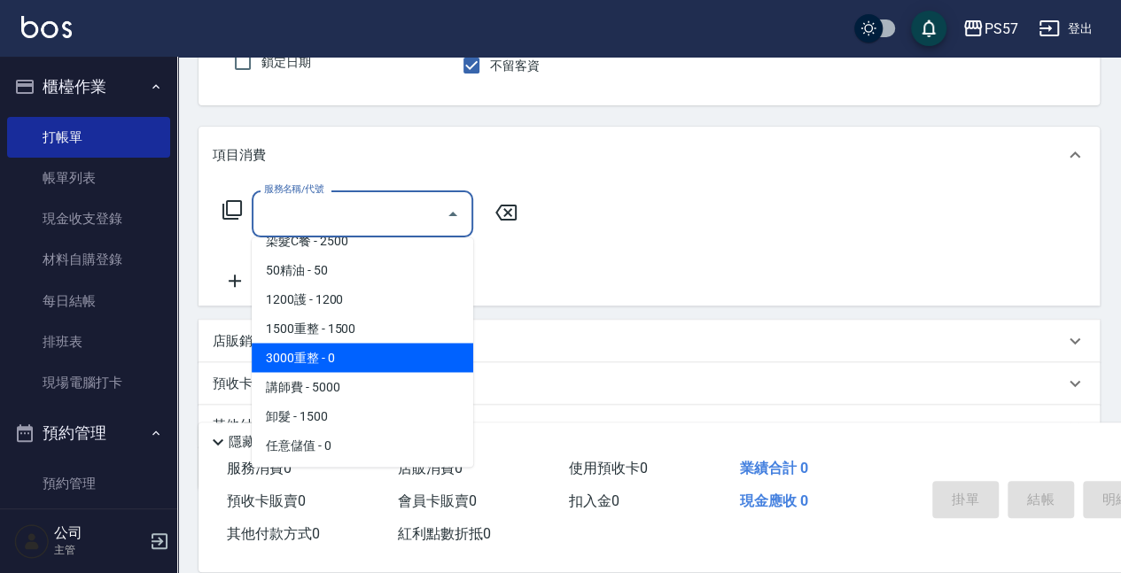
click at [324, 352] on span "3000重整 - 0" at bounding box center [363, 357] width 222 height 29
type input "3000重整(73000)"
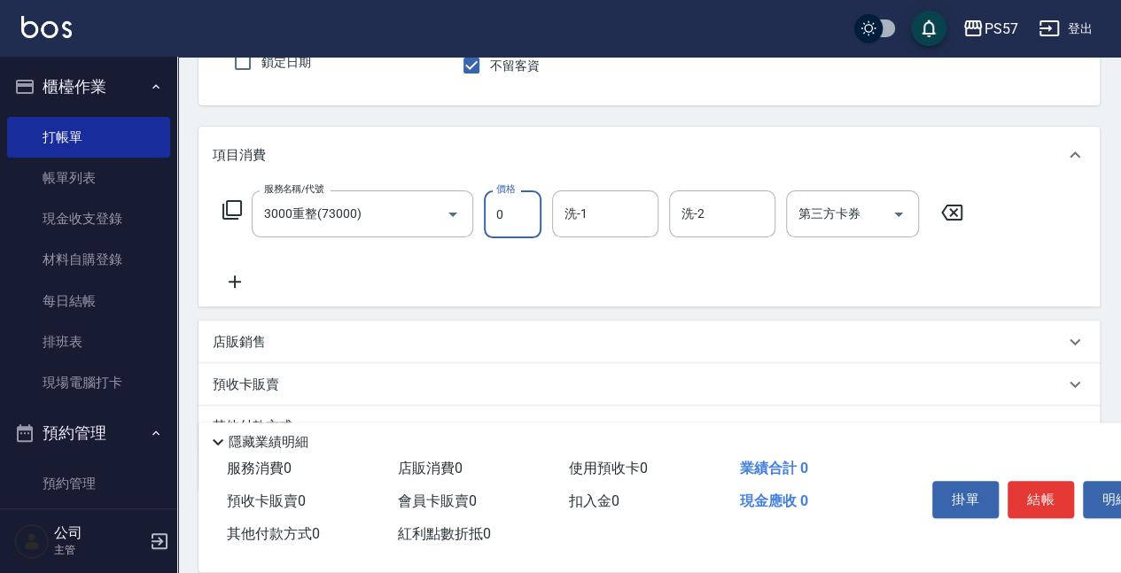
click at [519, 221] on input "0" at bounding box center [513, 215] width 58 height 48
type input "3500"
click at [234, 284] on icon at bounding box center [235, 282] width 12 height 12
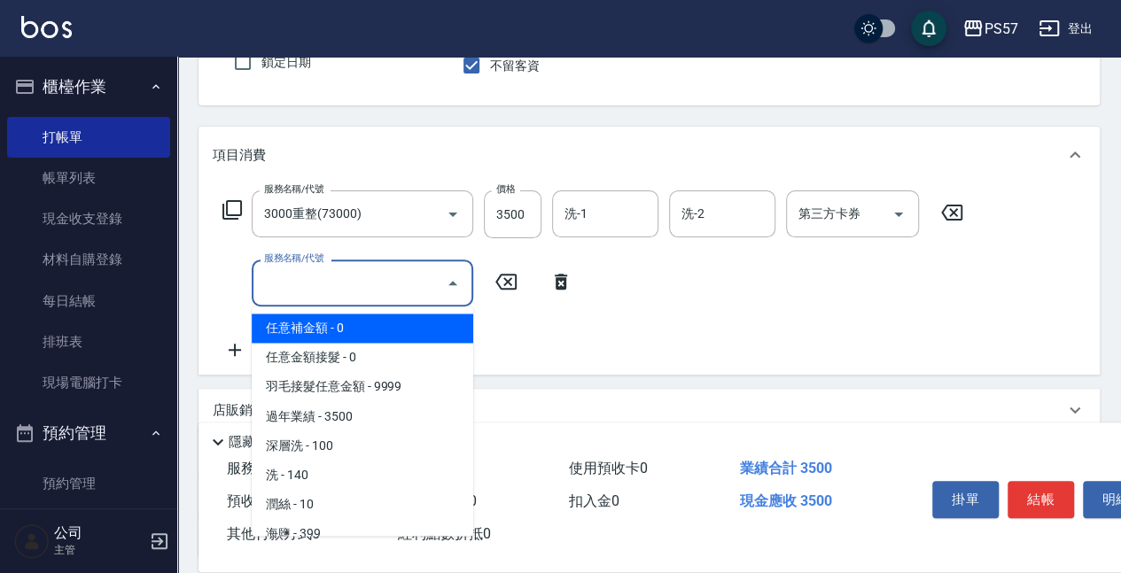
click at [281, 280] on input "服務名稱/代號" at bounding box center [349, 283] width 179 height 31
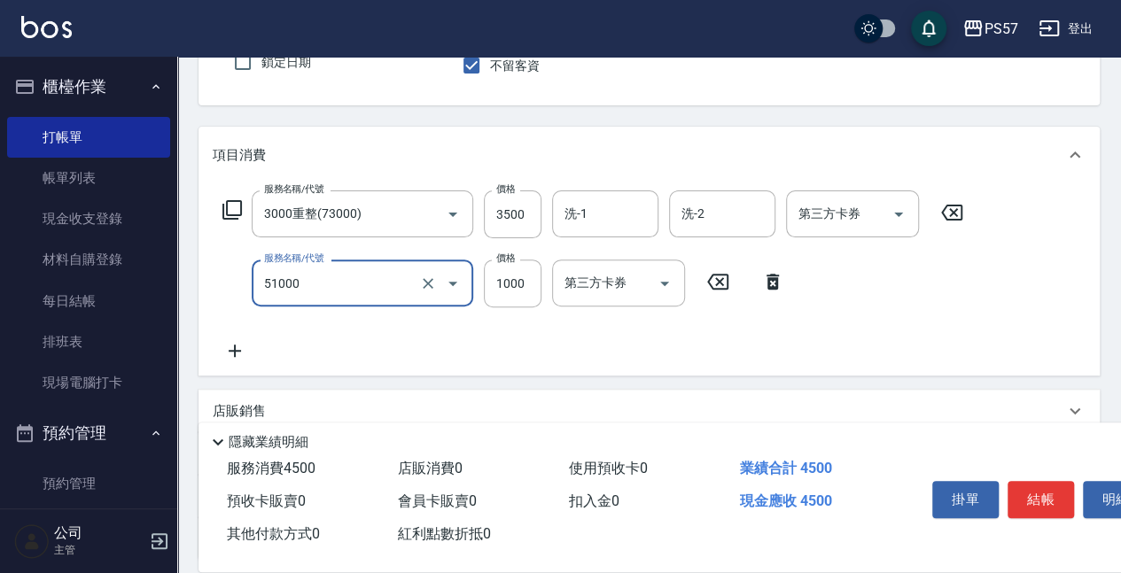
type input "任意金額染髮(51000)"
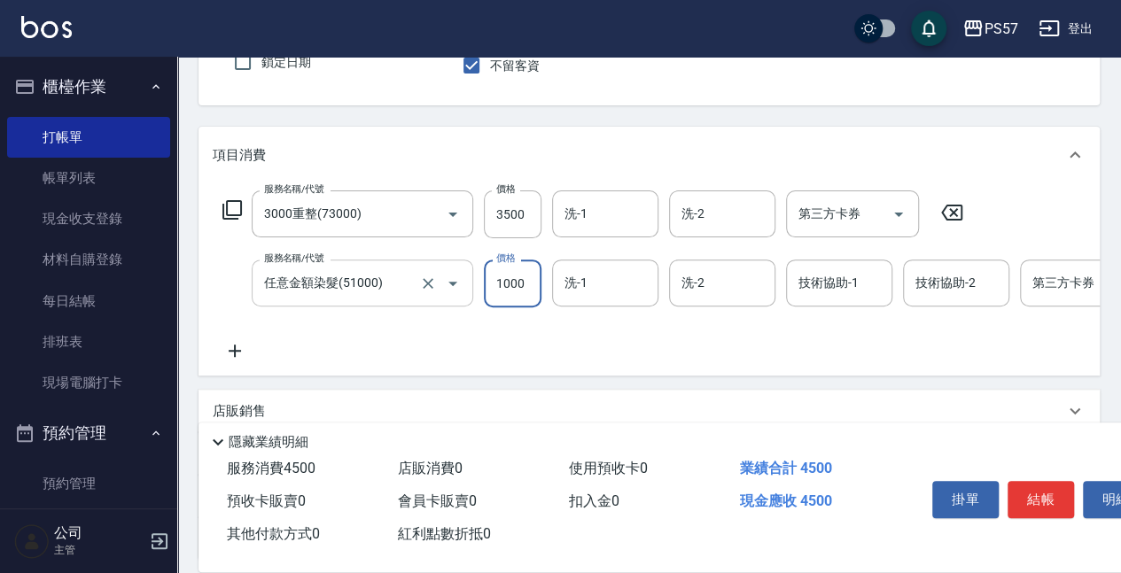
scroll to position [223, 0]
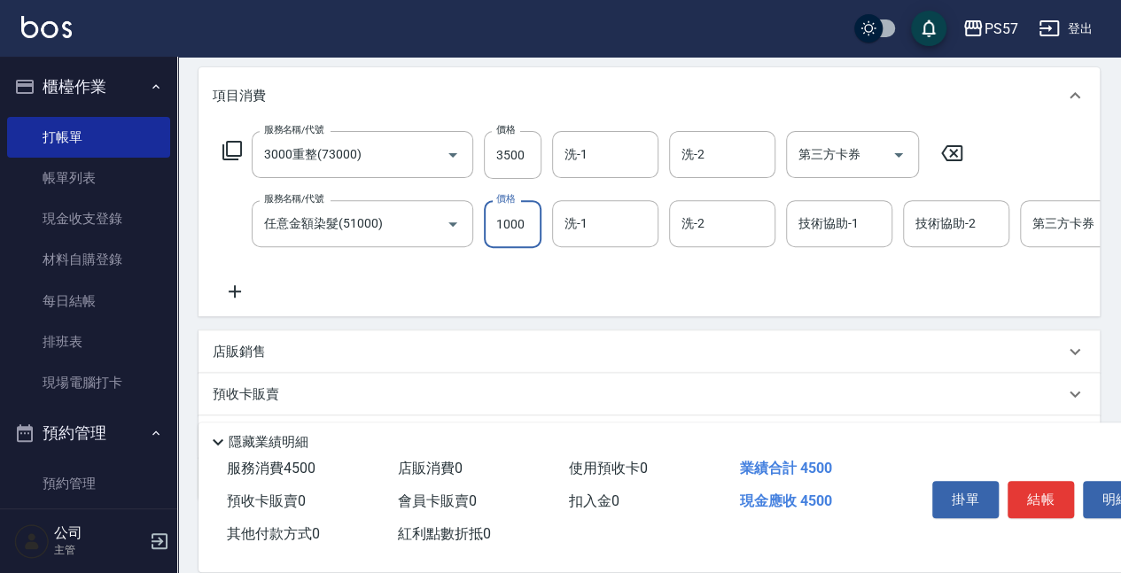
click at [234, 292] on icon at bounding box center [235, 291] width 12 height 12
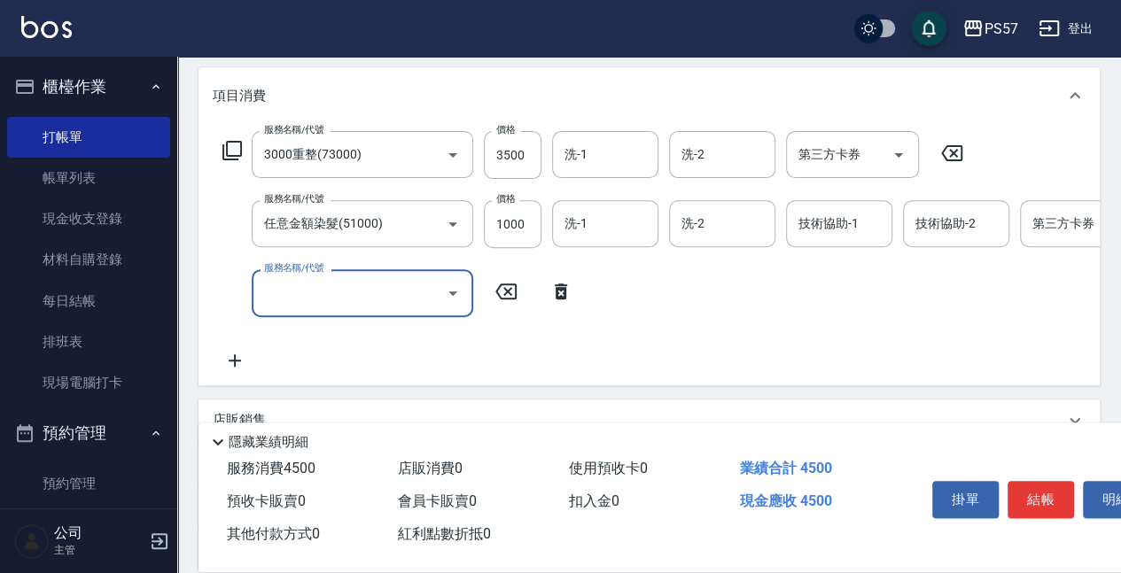
click at [325, 301] on input "服務名稱/代號" at bounding box center [349, 292] width 179 height 31
type input "500護(3500)"
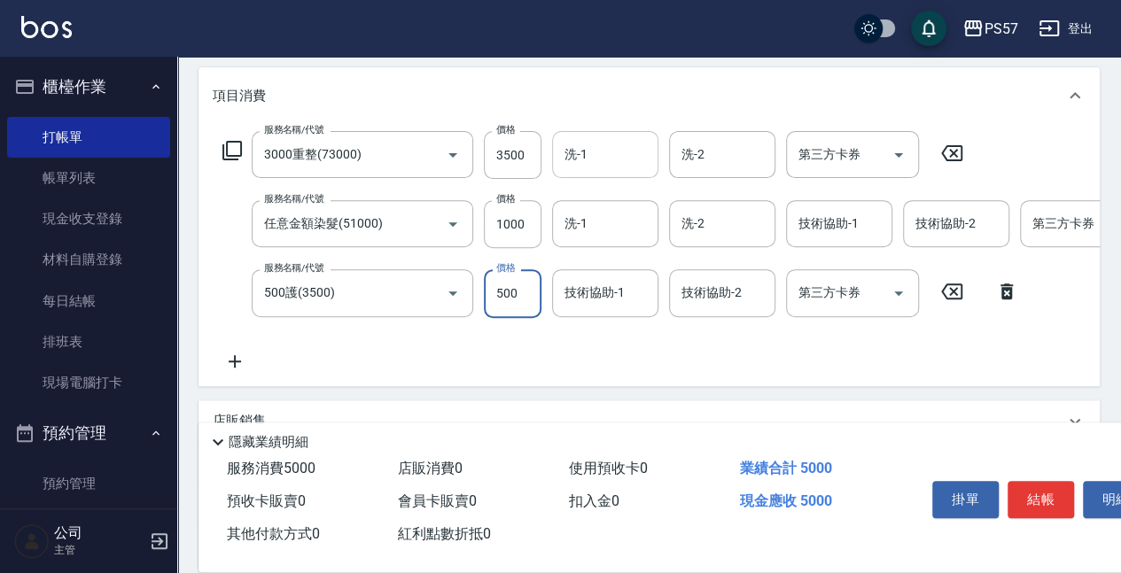
click at [575, 154] on input "洗-1" at bounding box center [605, 154] width 90 height 31
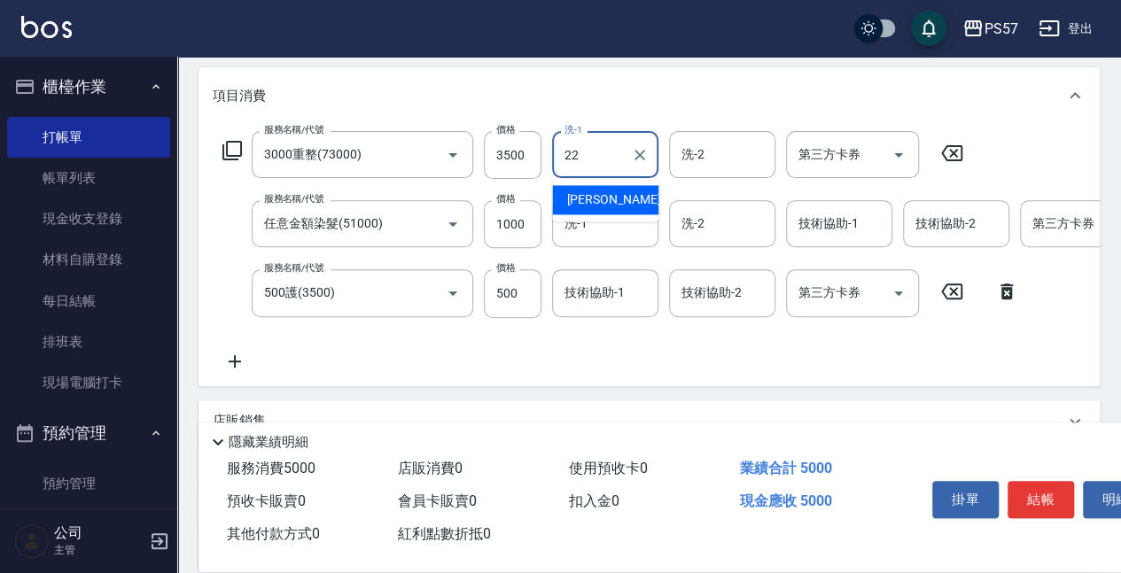
type input "[PERSON_NAME]-22"
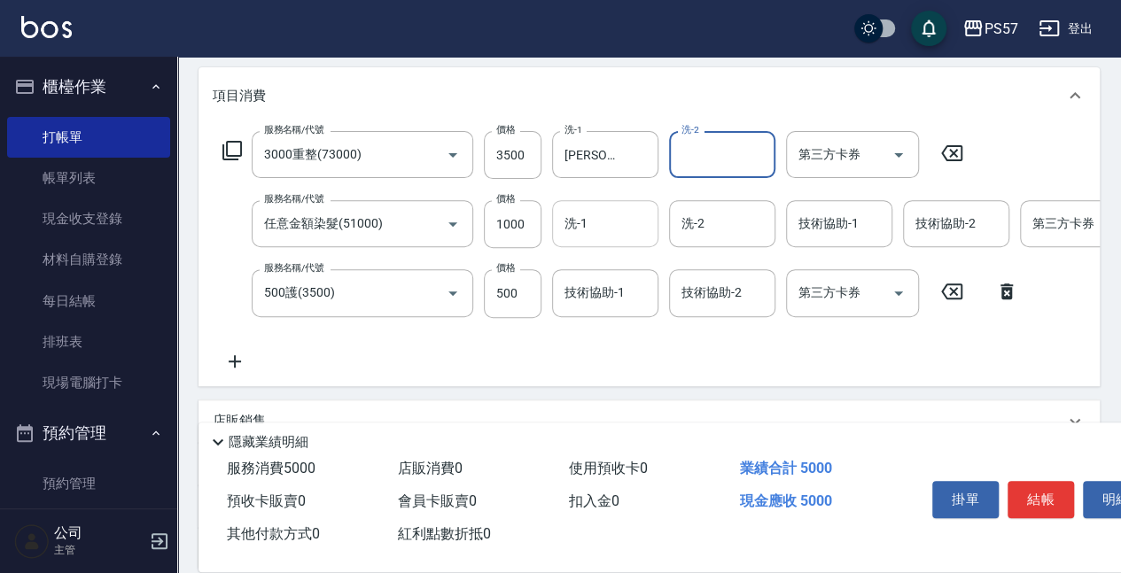
click at [579, 246] on div "洗-1" at bounding box center [605, 223] width 106 height 47
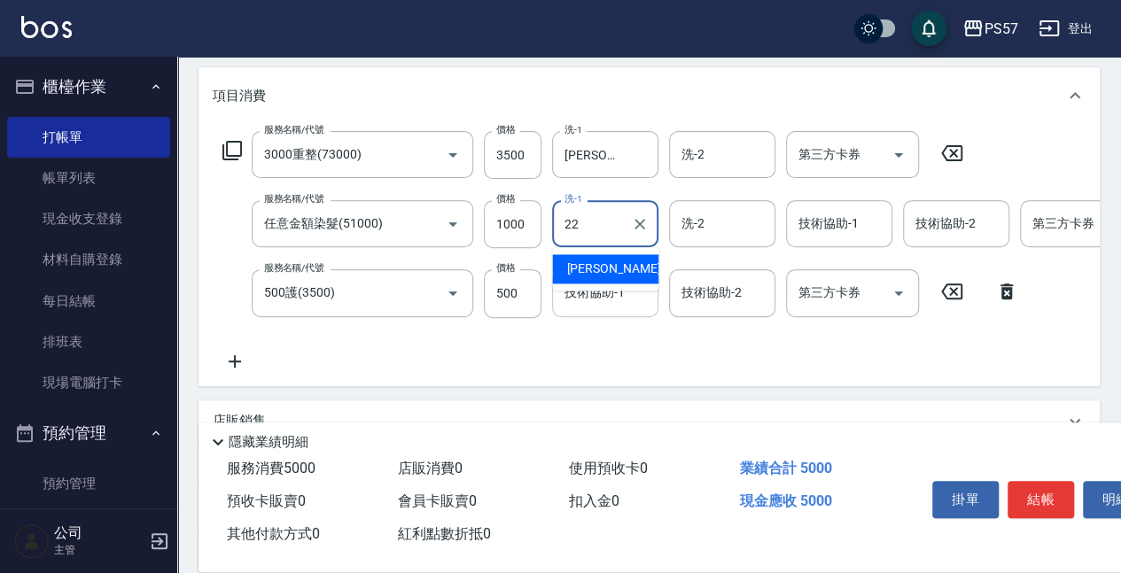
type input "[PERSON_NAME]-22"
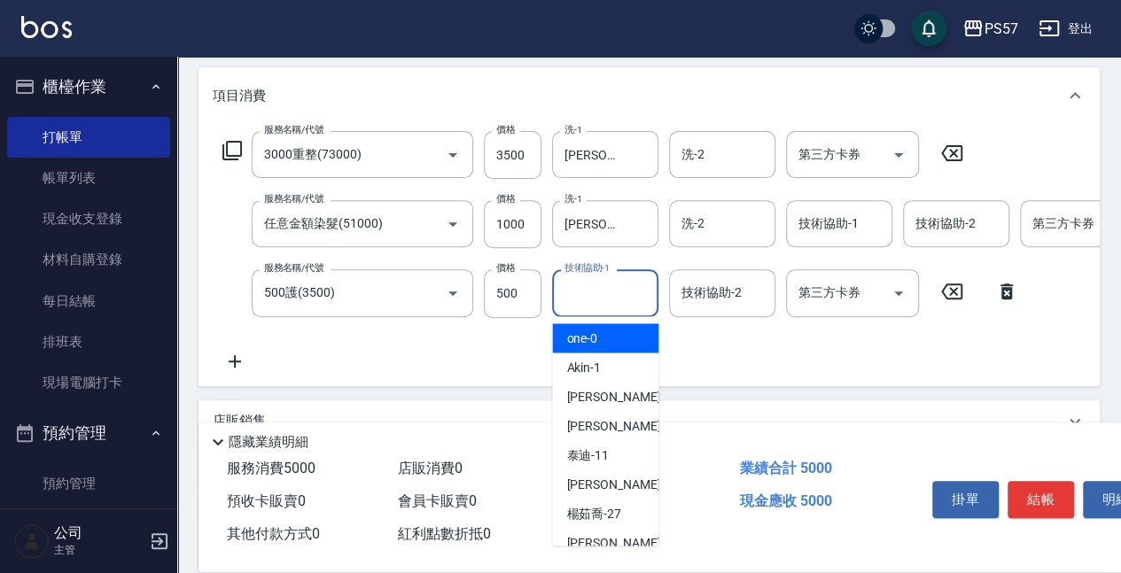
click at [582, 293] on input "技術協助-1" at bounding box center [605, 292] width 90 height 31
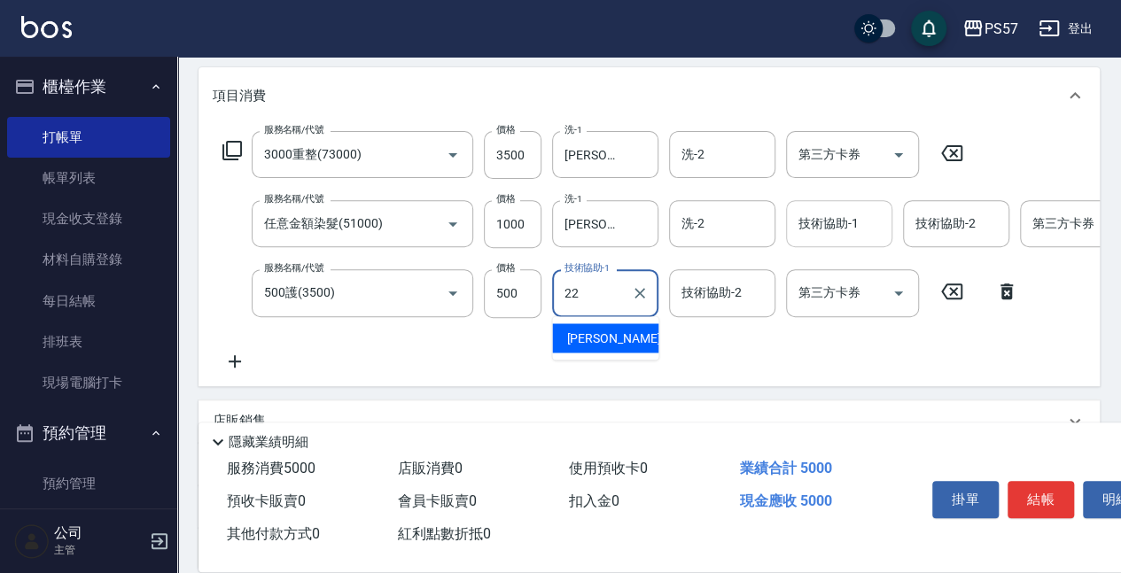
type input "[PERSON_NAME]-22"
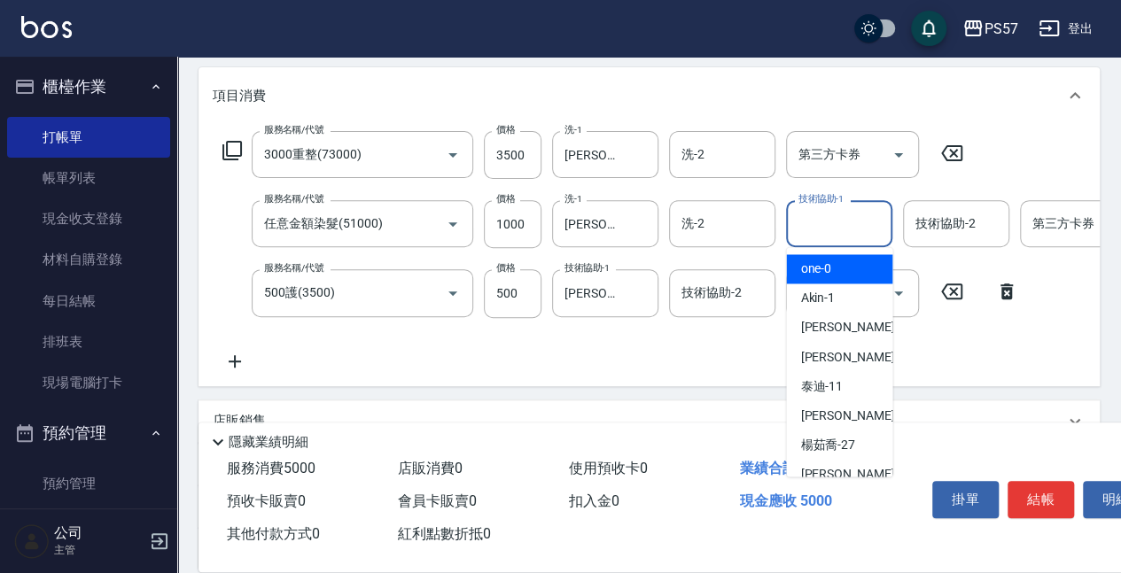
click at [807, 230] on input "技術協助-1" at bounding box center [839, 223] width 90 height 31
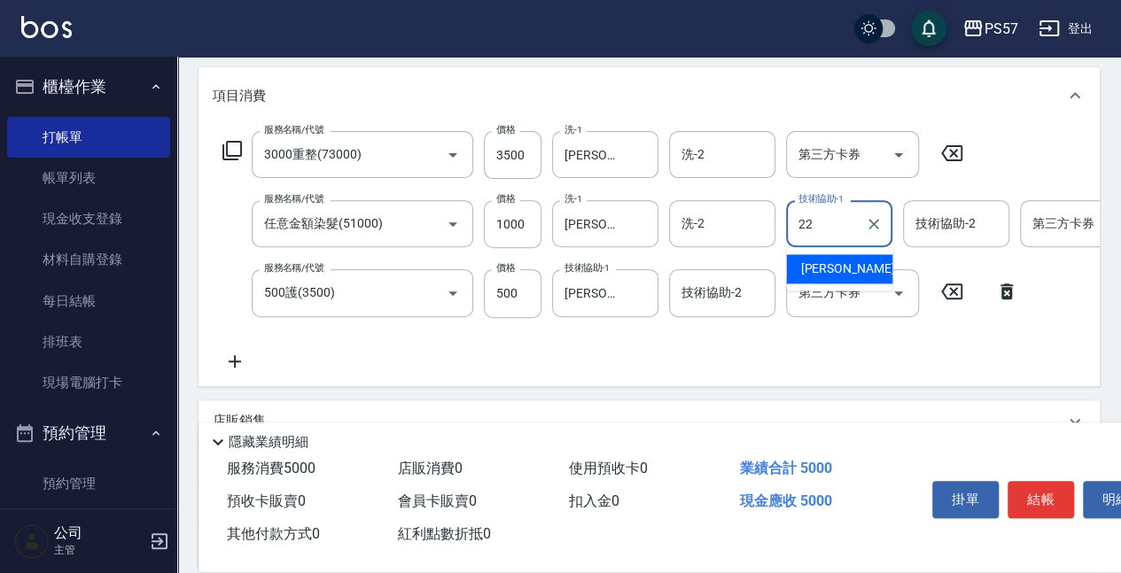
type input "[PERSON_NAME]-22"
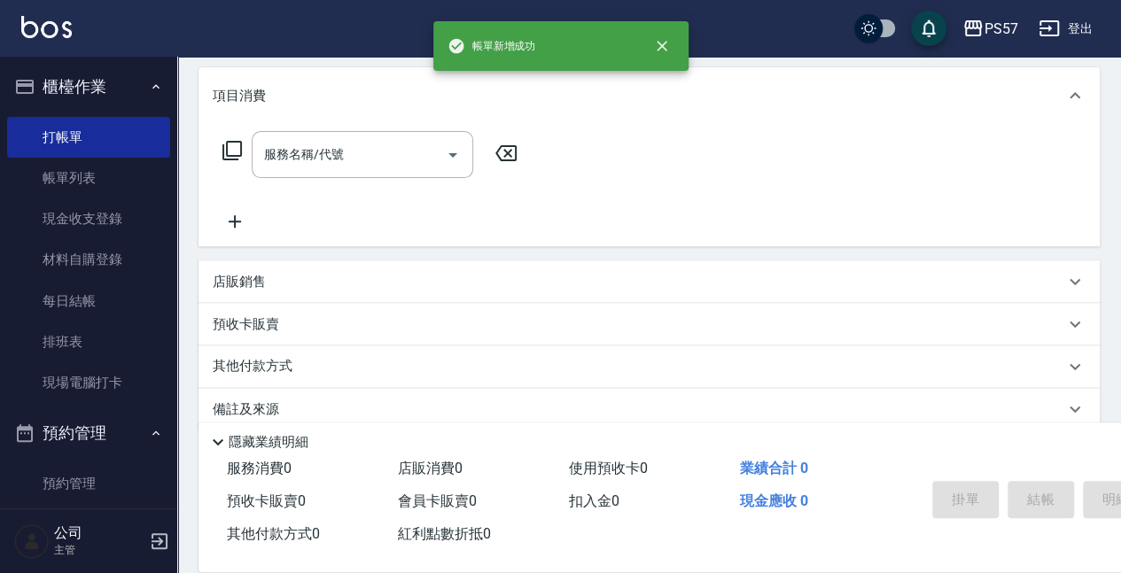
scroll to position [0, 0]
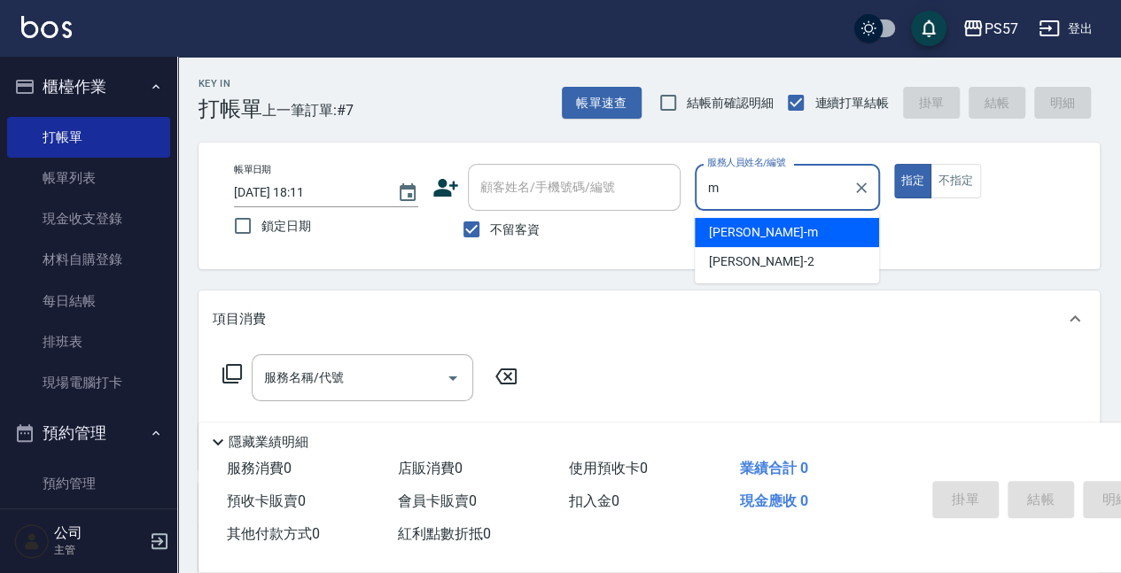
type input "[PERSON_NAME]-m"
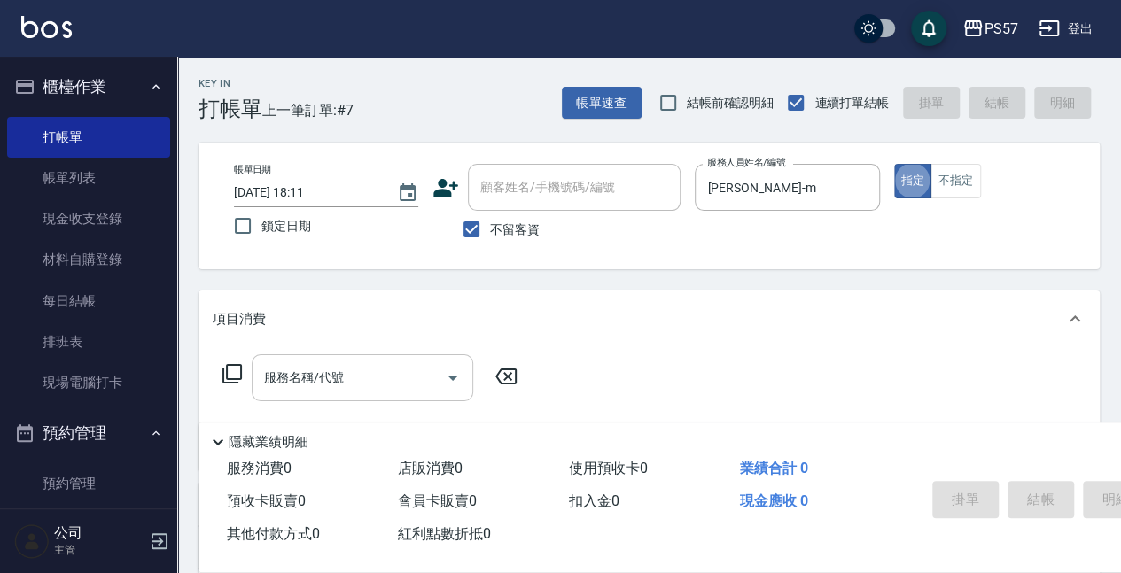
click at [291, 392] on input "服務名稱/代號" at bounding box center [349, 378] width 179 height 31
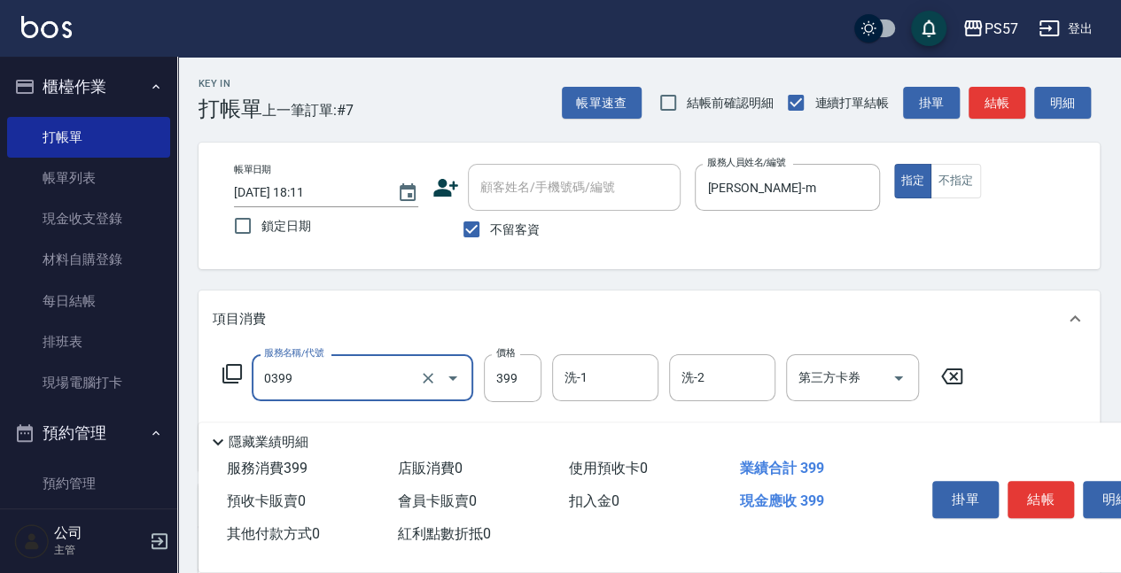
type input "SPA399(0399)"
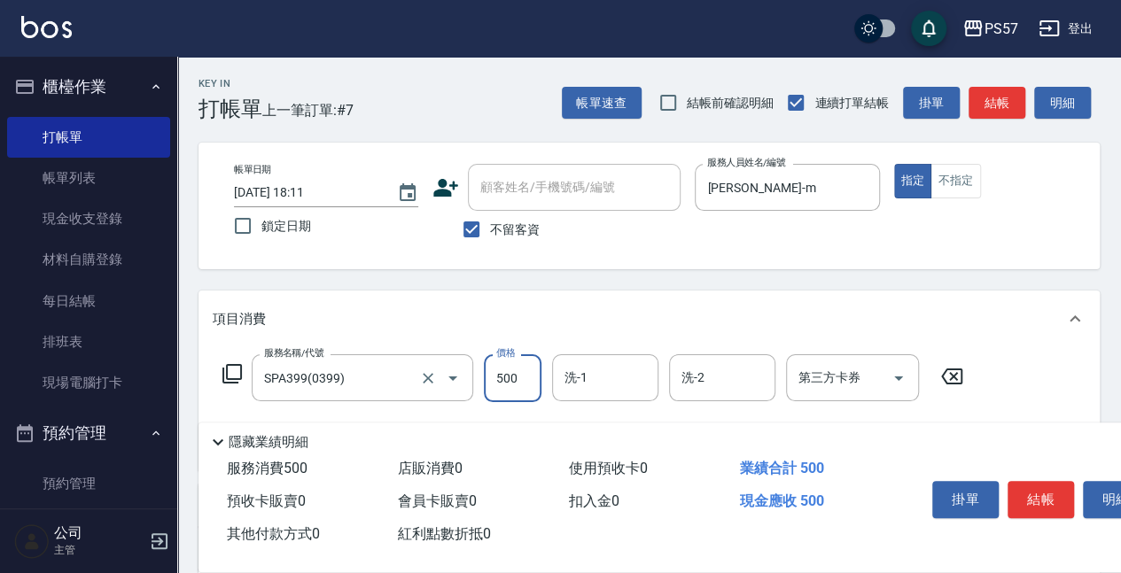
type input "500"
type input "[PERSON_NAME]-33"
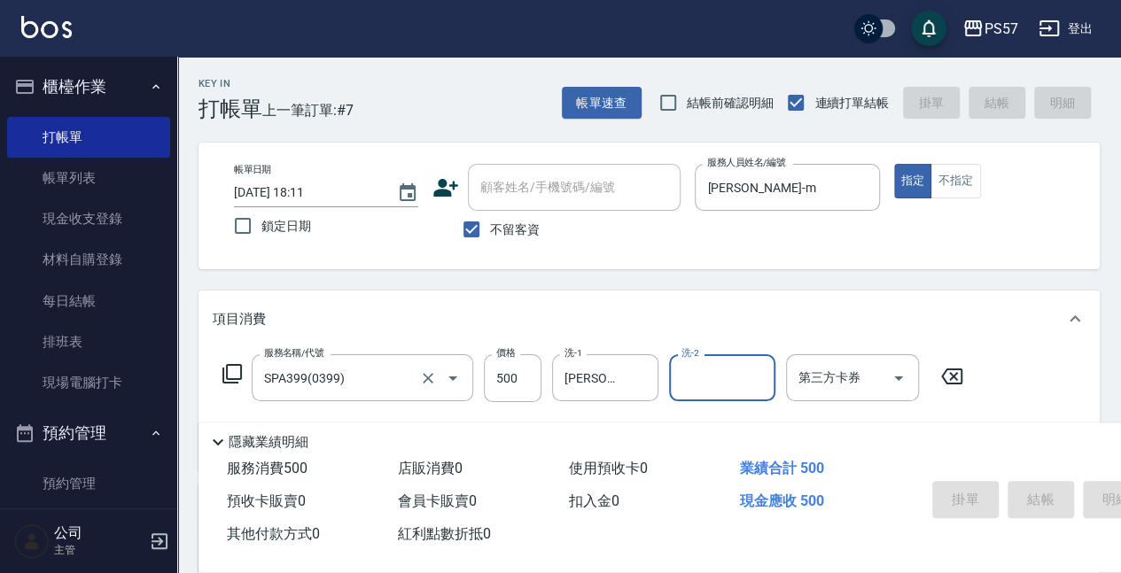
type input "[DATE] 18:12"
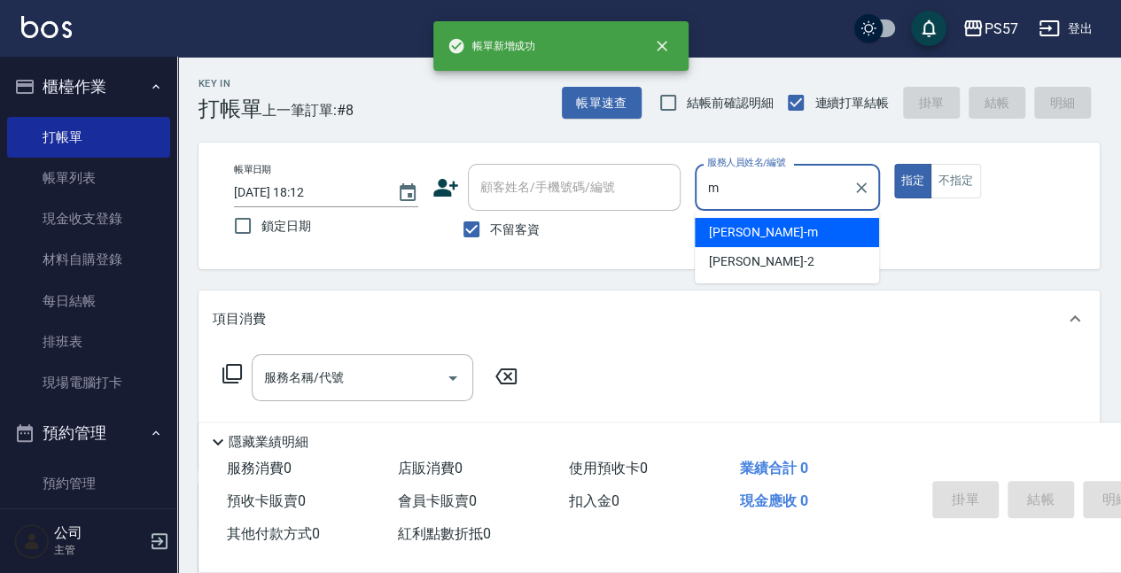
type input "[PERSON_NAME]-m"
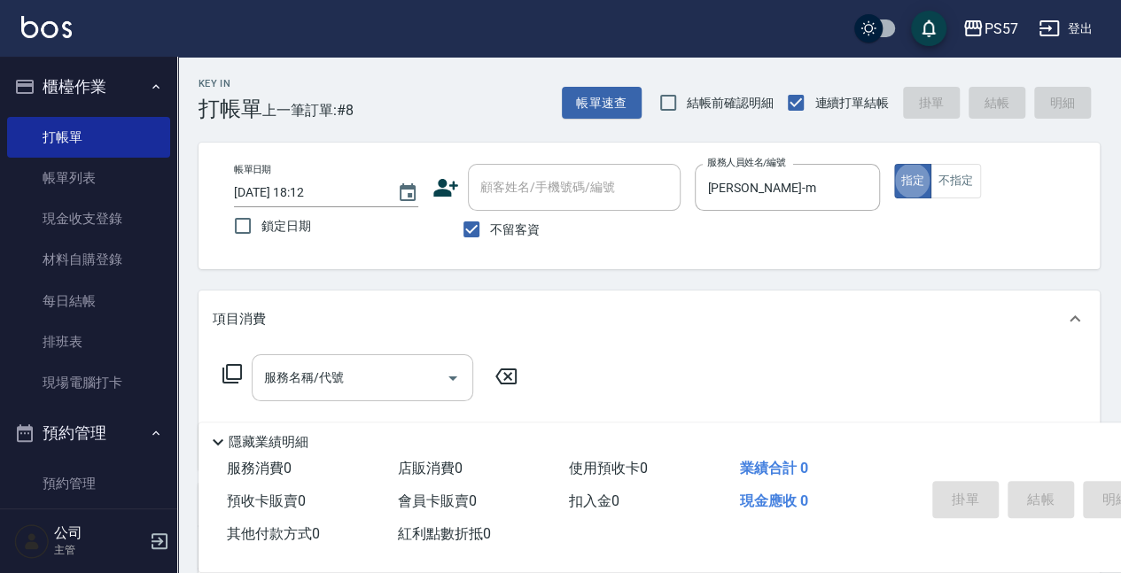
click at [293, 395] on div "服務名稱/代號" at bounding box center [363, 378] width 222 height 47
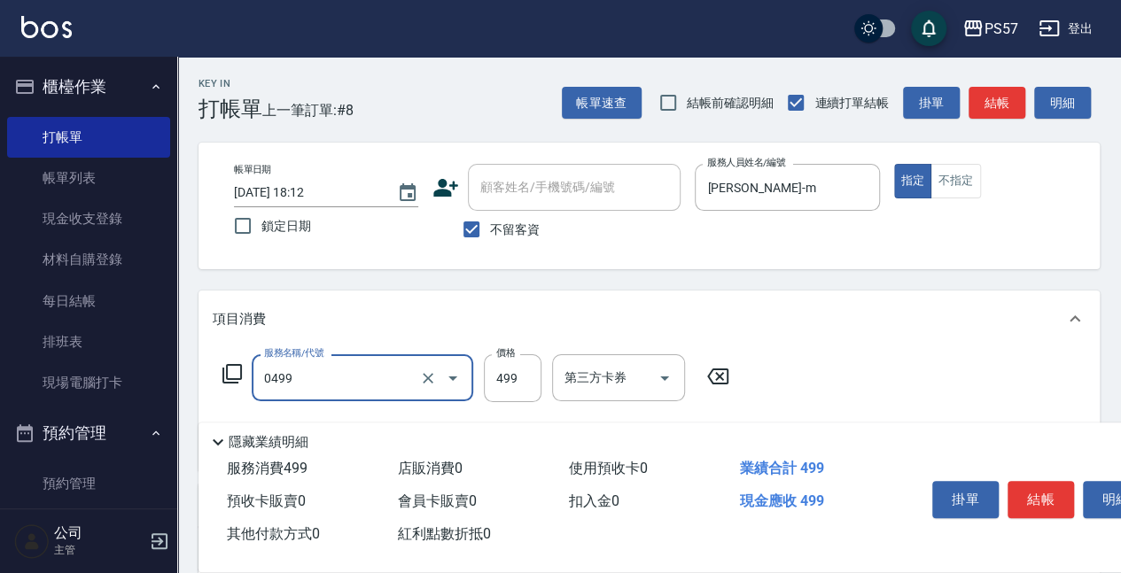
type input "SPA499(0499)"
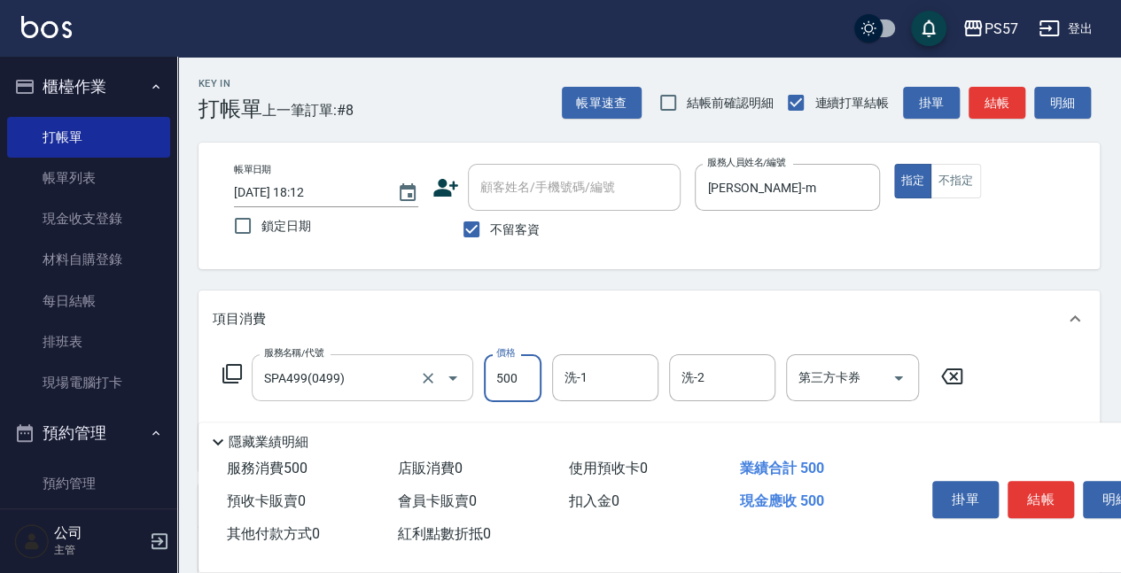
type input "500"
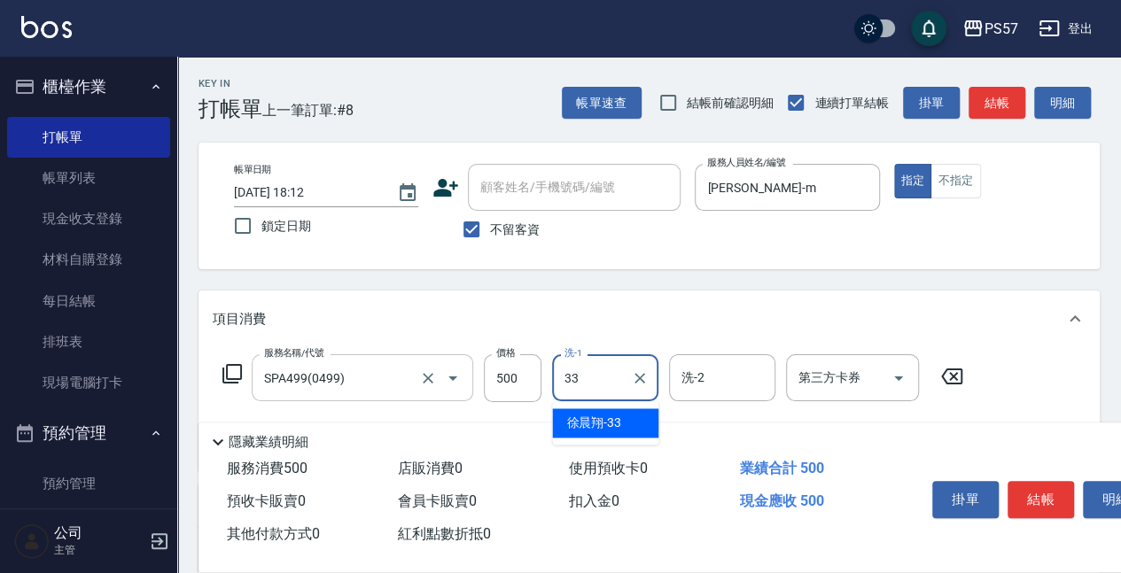
type input "[PERSON_NAME]-33"
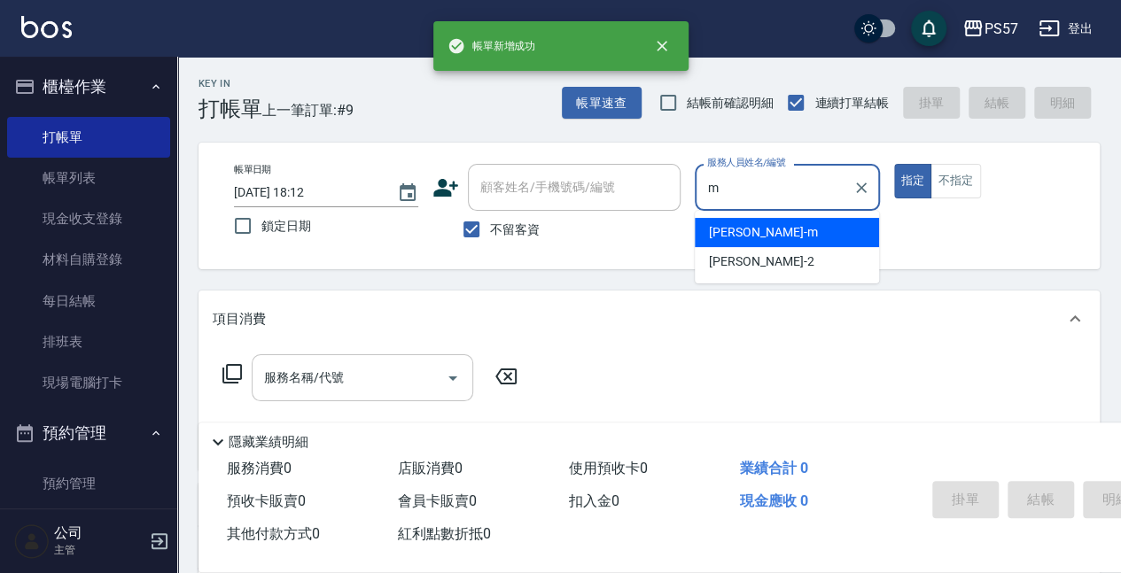
type input "[PERSON_NAME]-m"
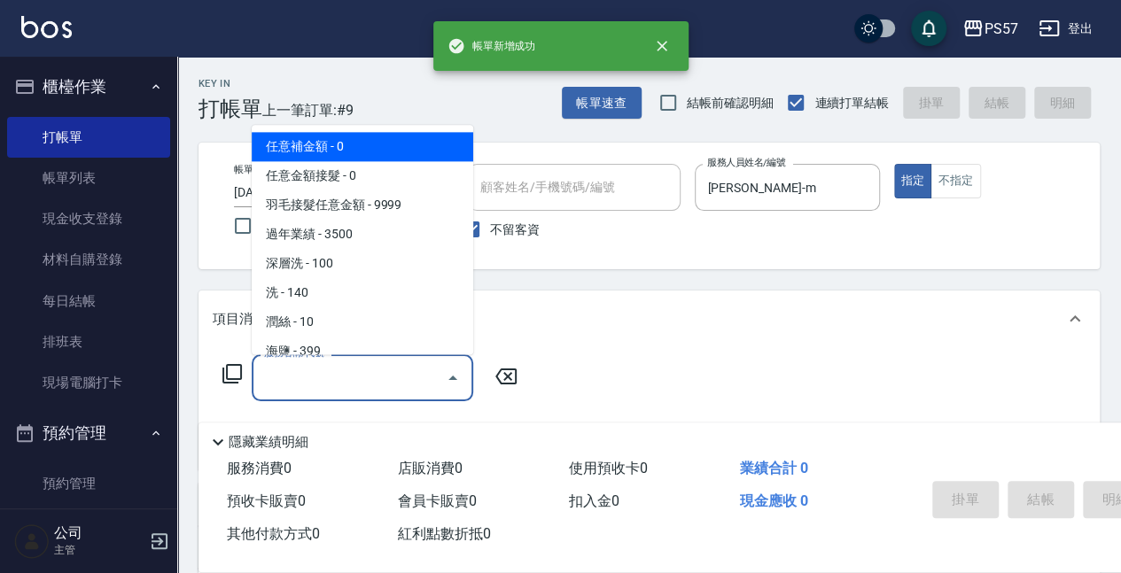
click at [274, 383] on input "服務名稱/代號" at bounding box center [349, 378] width 179 height 31
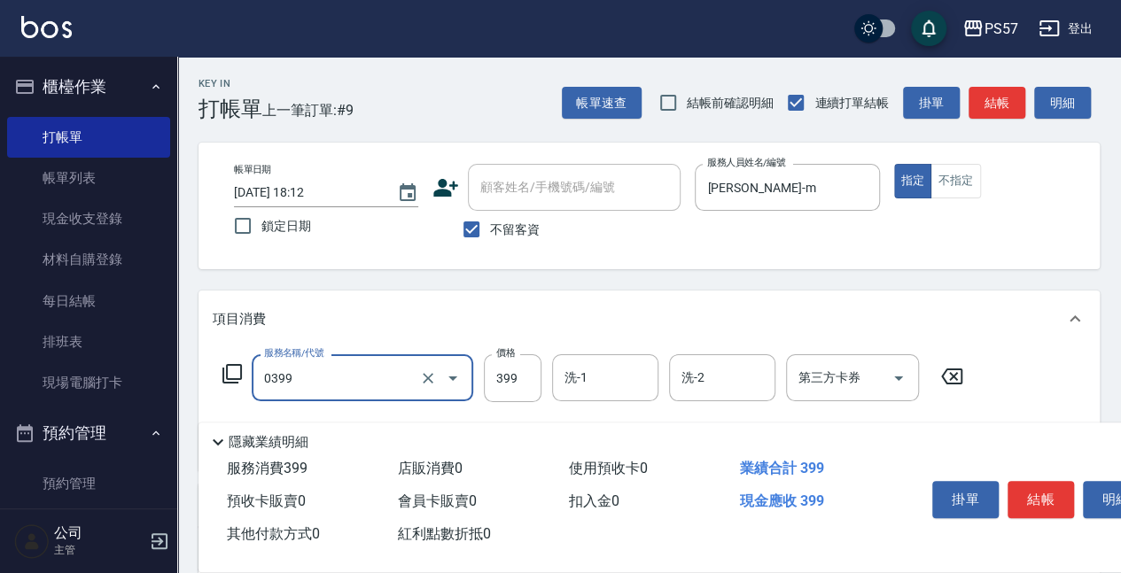
type input "SPA399(0399)"
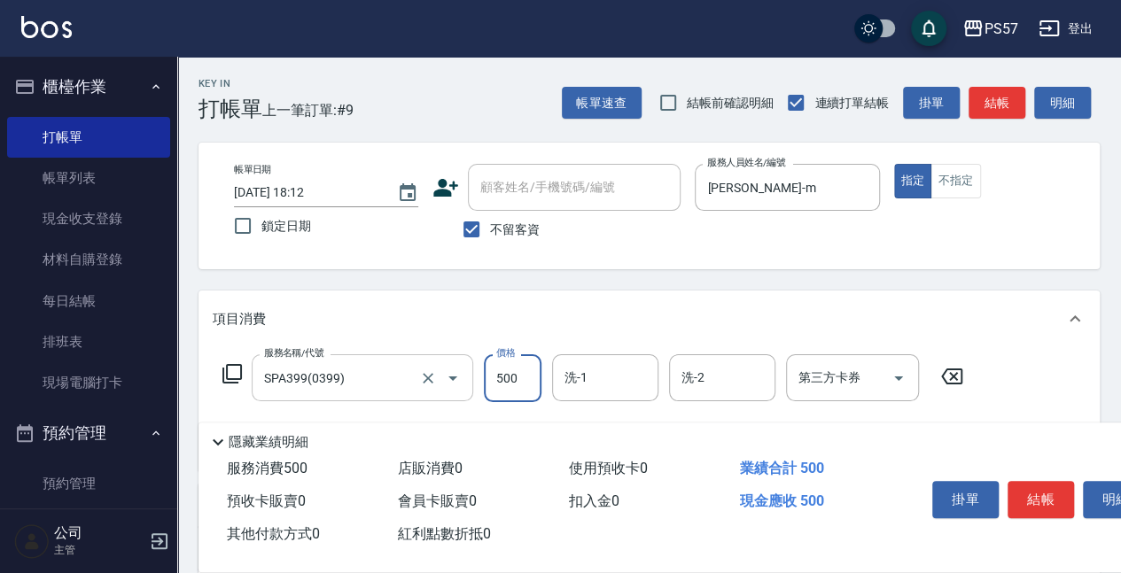
type input "500"
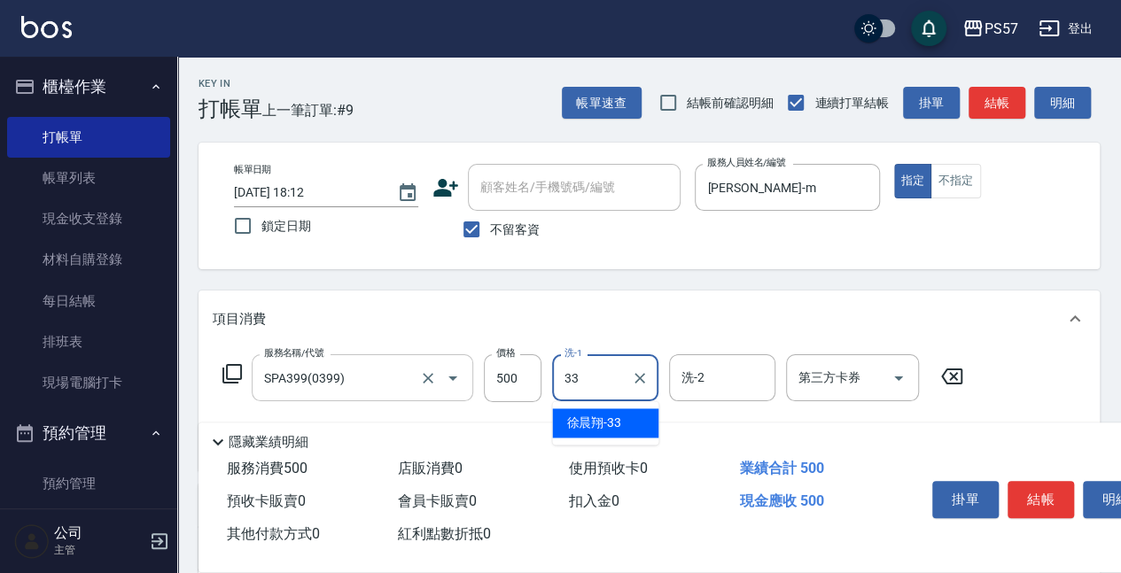
type input "[PERSON_NAME]-33"
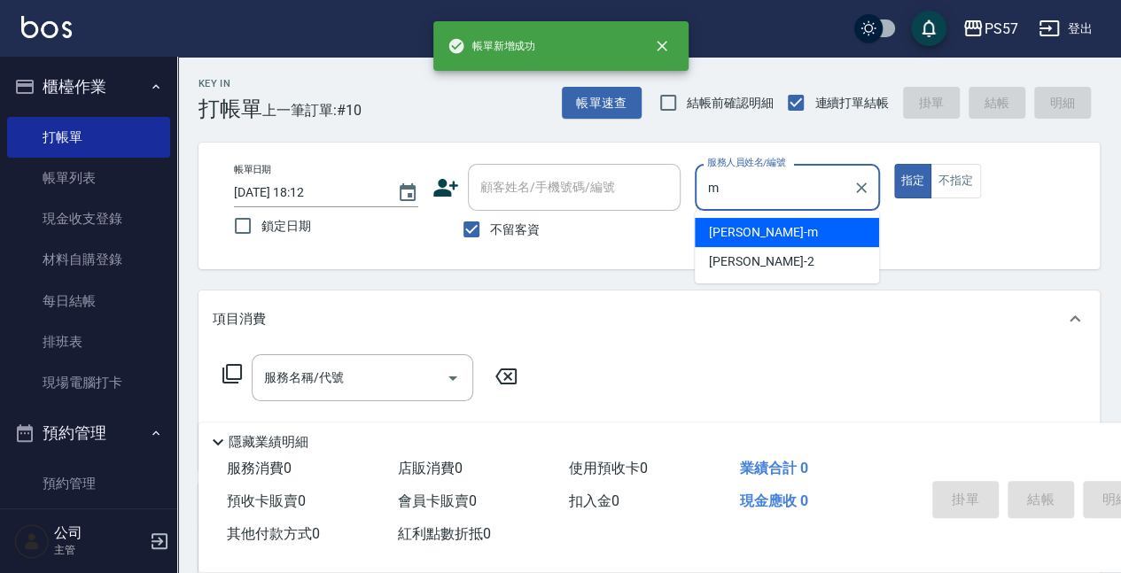
type input "[PERSON_NAME]-m"
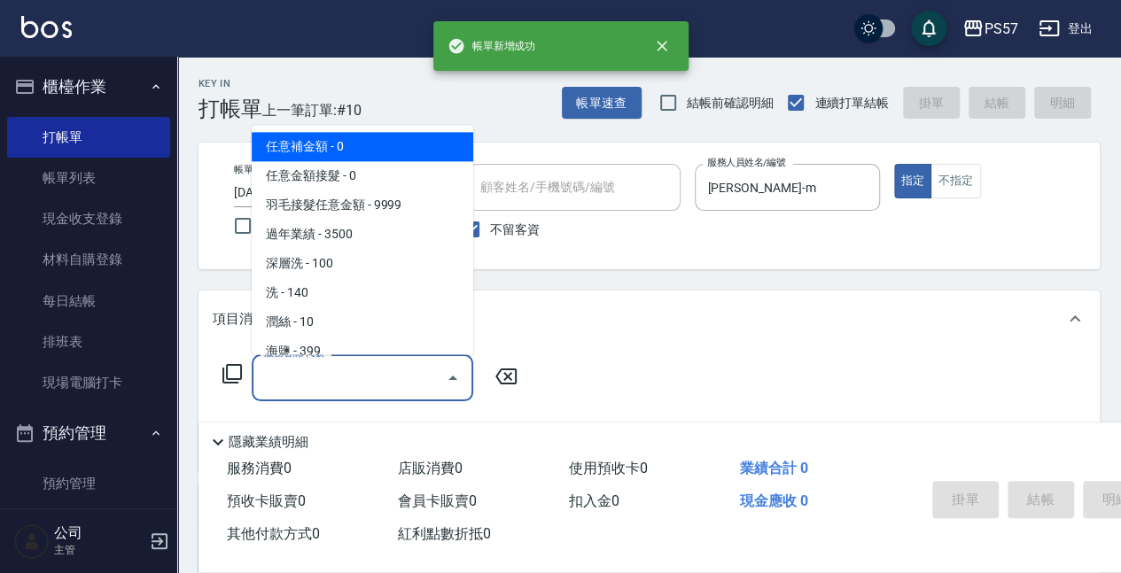
click at [298, 386] on input "服務名稱/代號" at bounding box center [349, 378] width 179 height 31
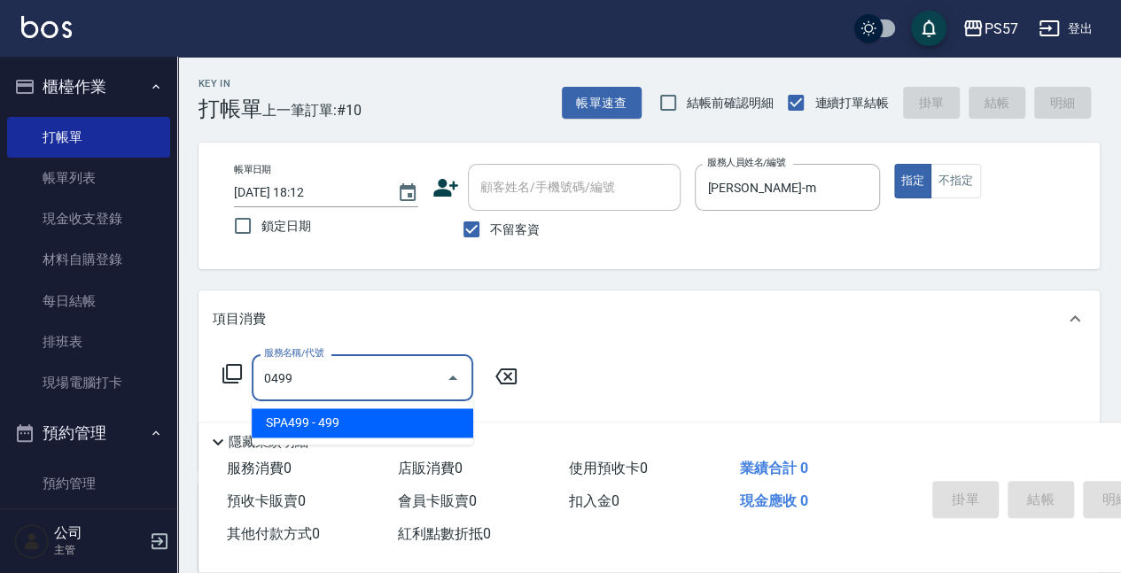
type input "SPA499(0499)"
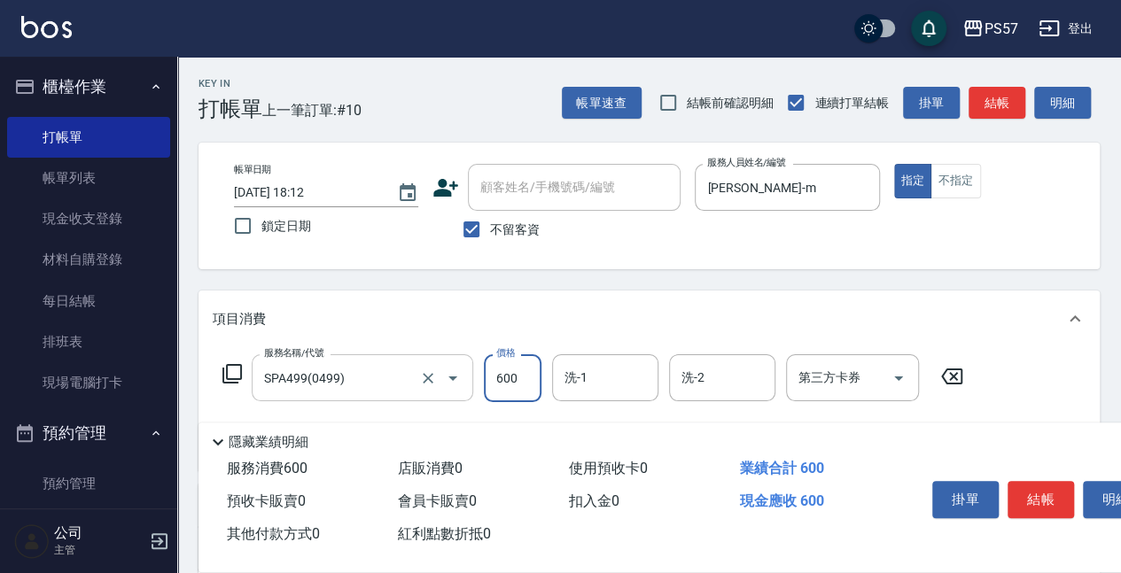
type input "600"
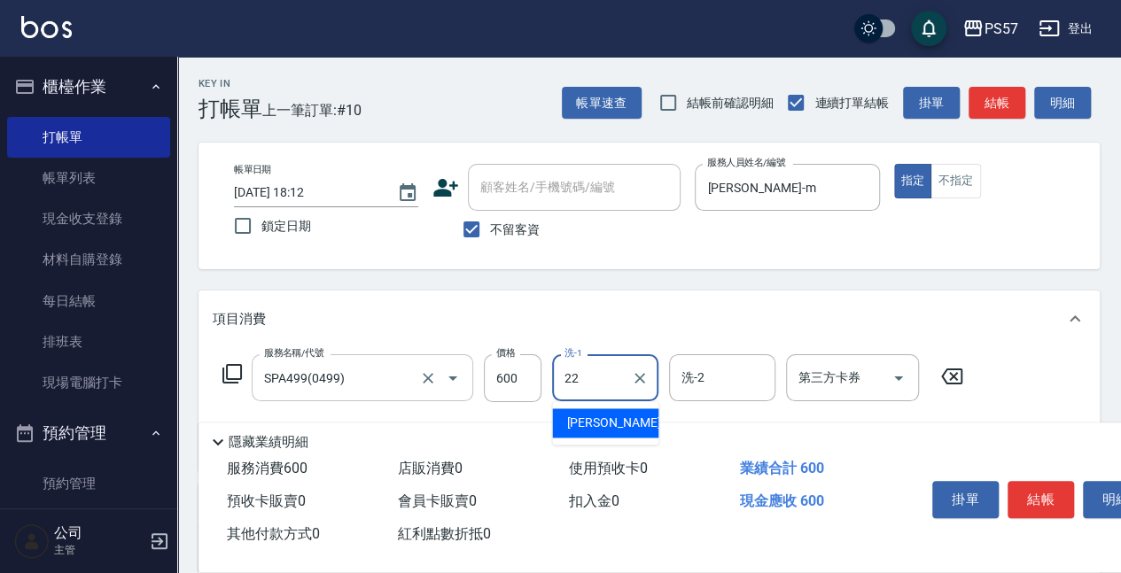
type input "[PERSON_NAME]-22"
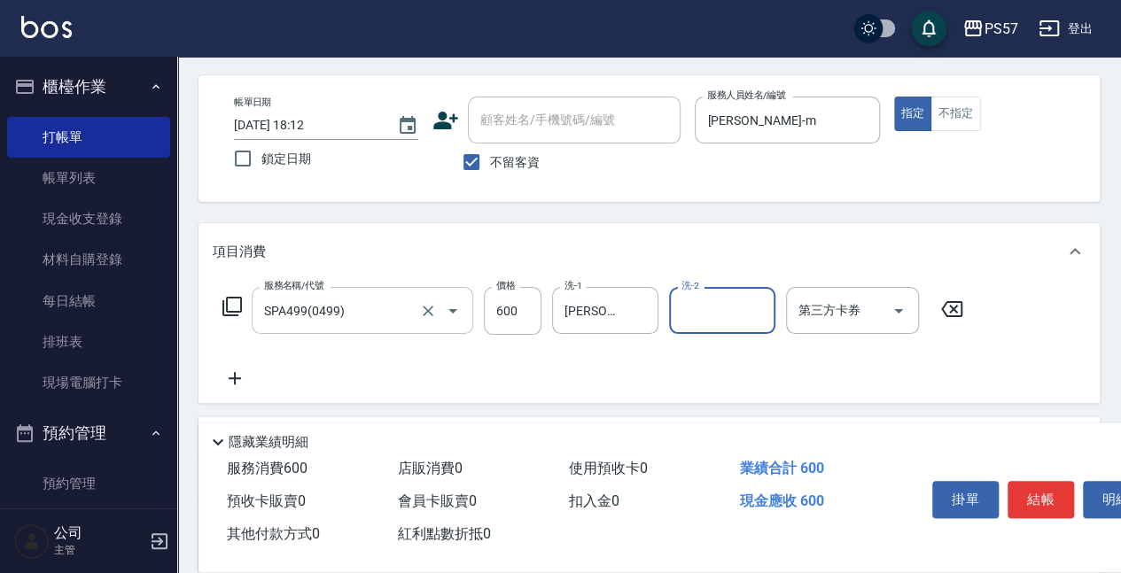
scroll to position [177, 0]
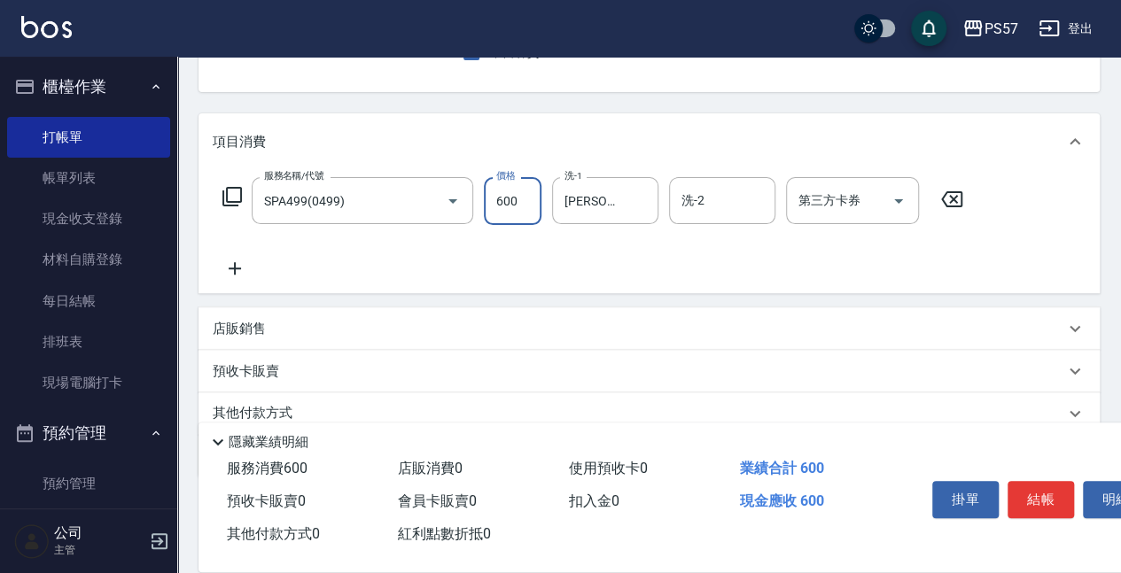
click at [535, 224] on input "600" at bounding box center [513, 201] width 58 height 48
type input "500"
click at [245, 264] on icon at bounding box center [235, 268] width 44 height 21
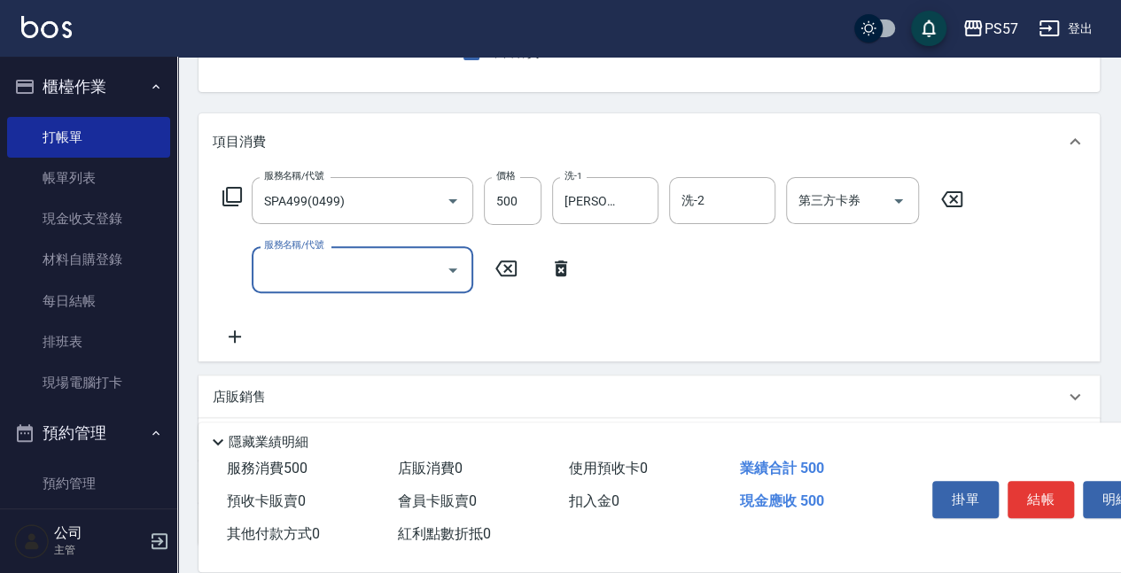
click at [271, 265] on input "服務名稱/代號" at bounding box center [349, 269] width 179 height 31
type input "剪髮100(2100)"
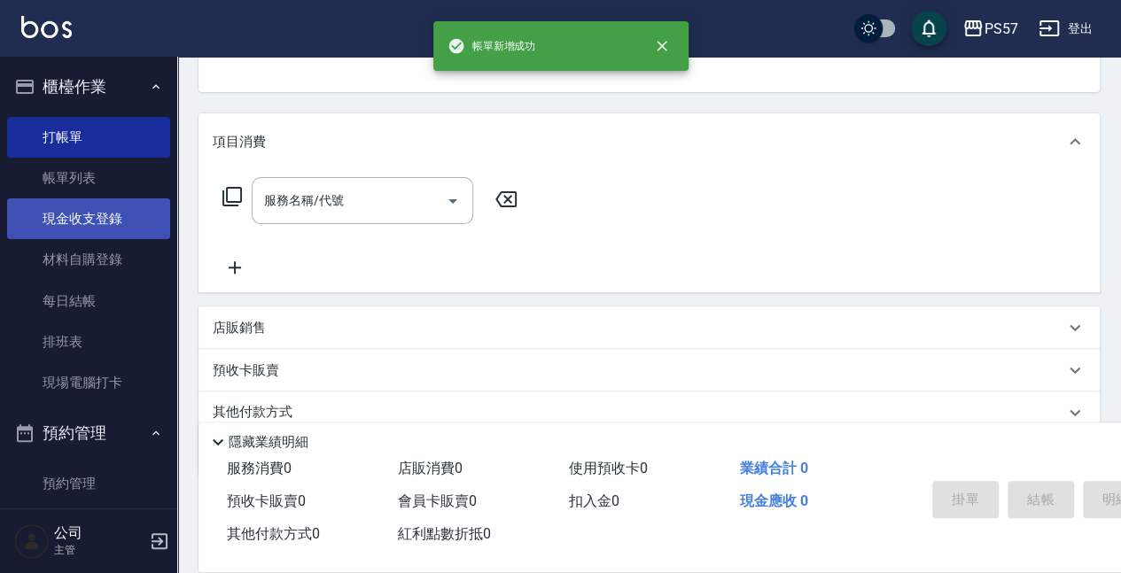
scroll to position [172, 0]
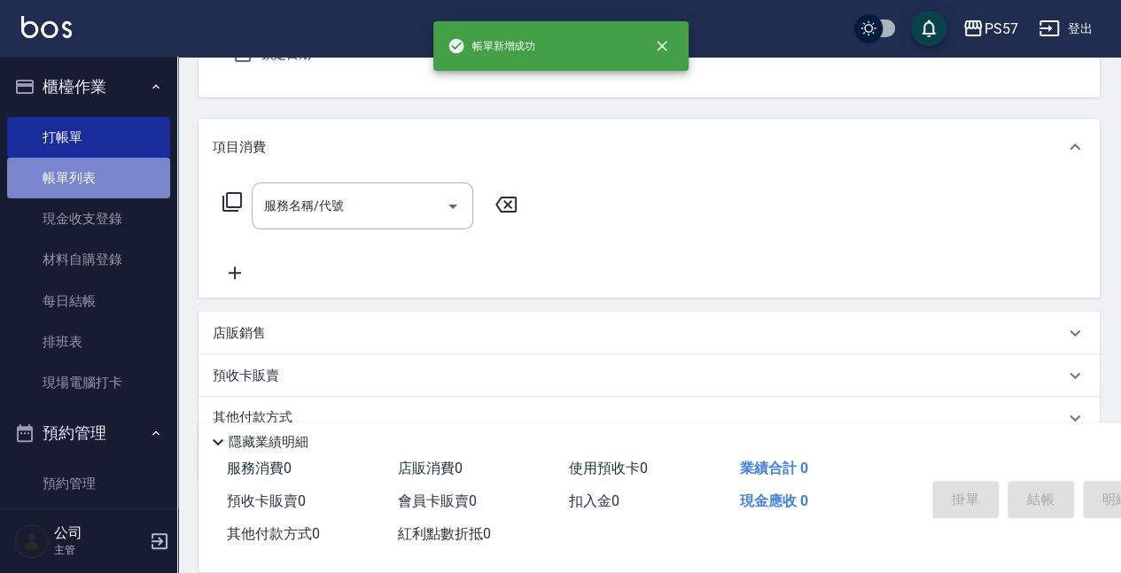
click at [115, 185] on link "帳單列表" at bounding box center [88, 178] width 163 height 41
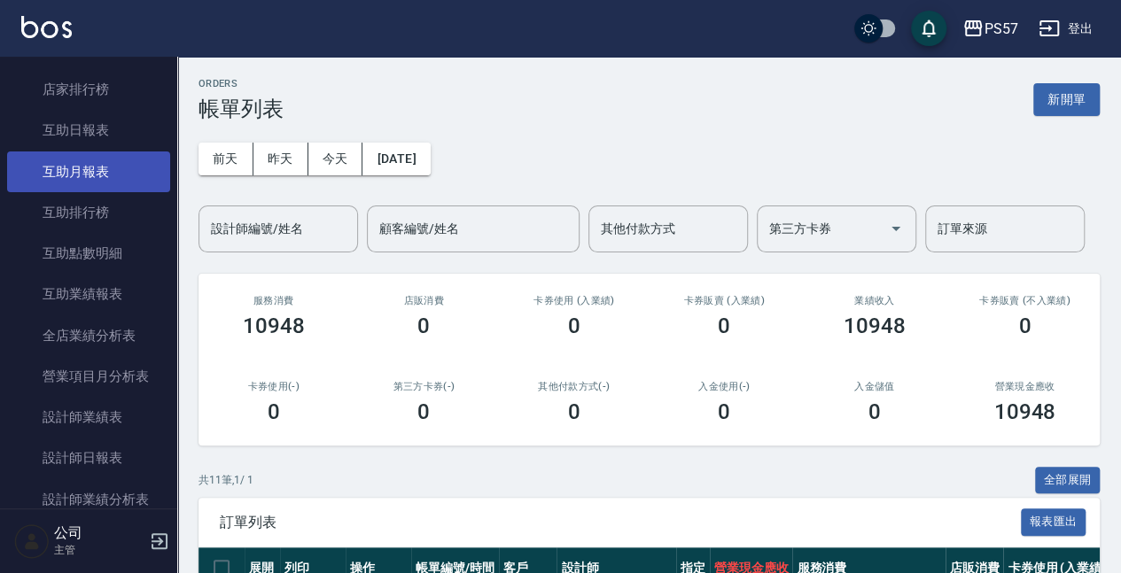
scroll to position [768, 0]
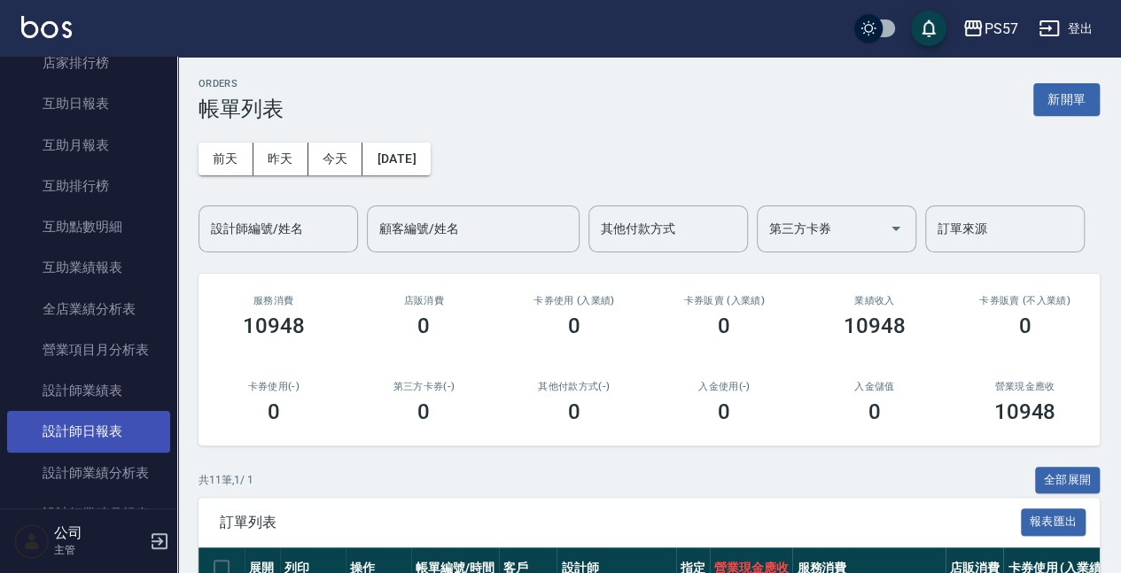
click at [121, 425] on link "設計師日報表" at bounding box center [88, 431] width 163 height 41
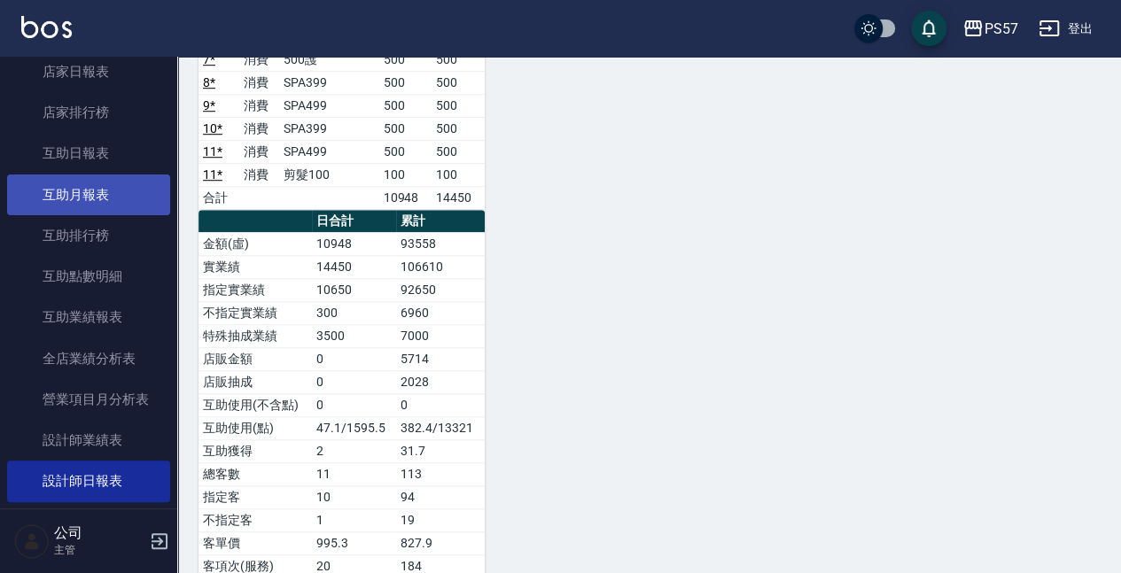
scroll to position [650, 0]
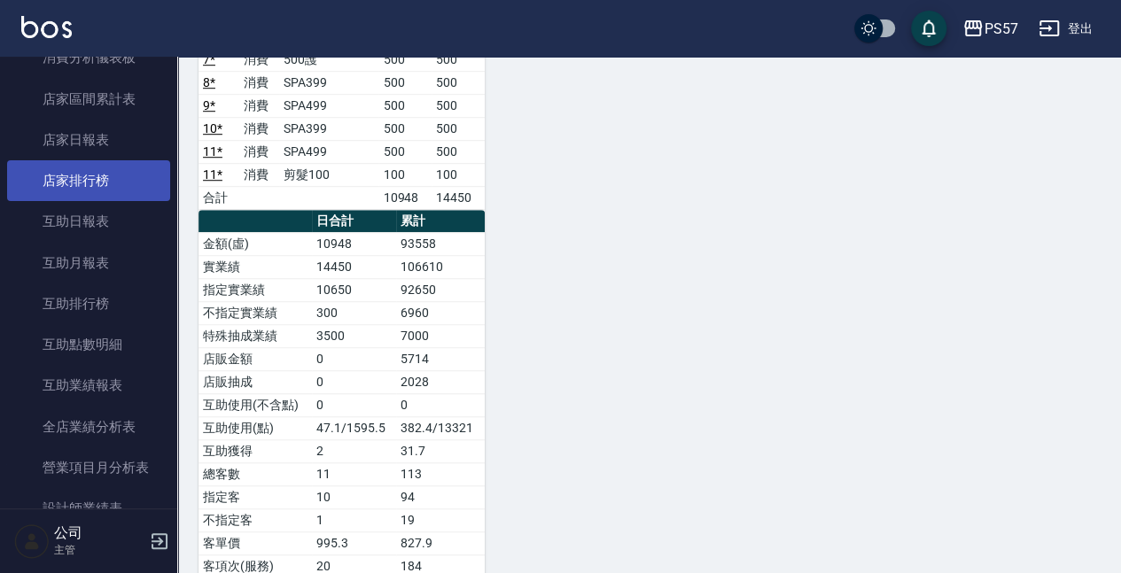
click at [60, 197] on link "店家排行榜" at bounding box center [88, 180] width 163 height 41
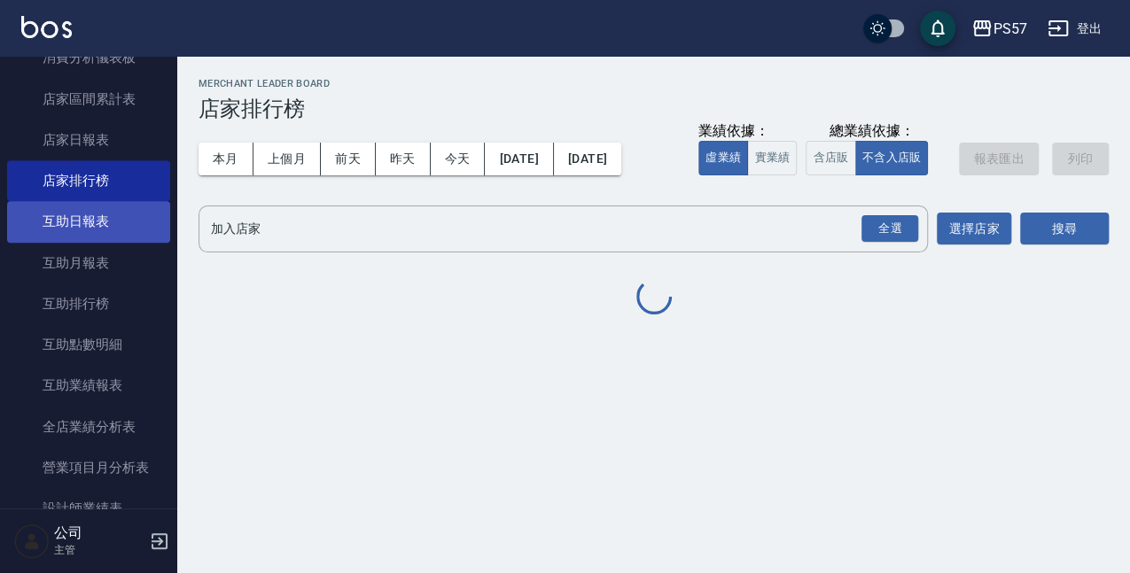
click at [51, 228] on link "互助日報表" at bounding box center [88, 221] width 163 height 41
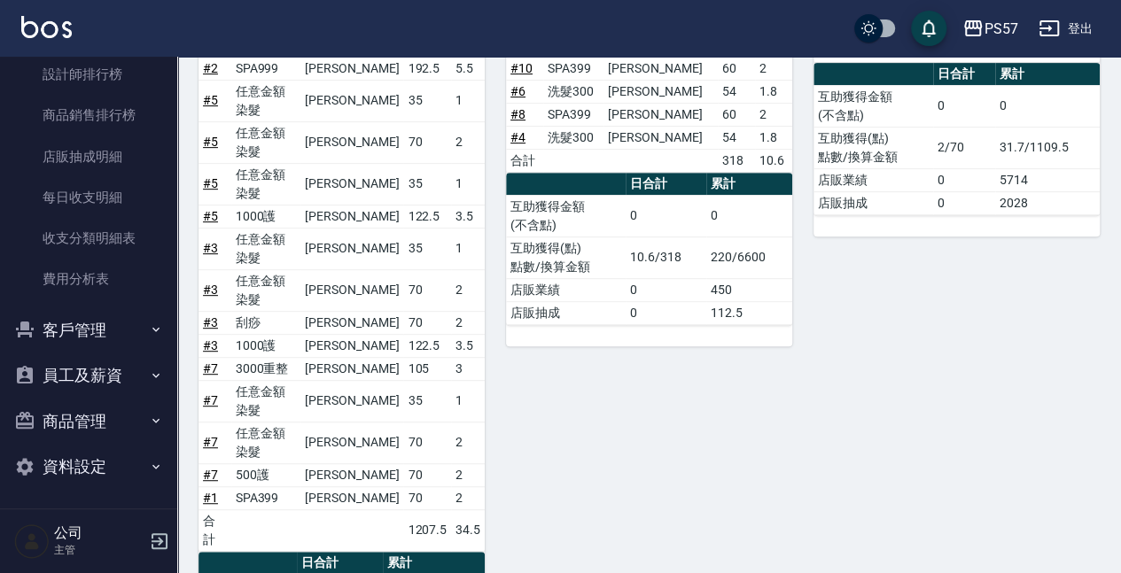
scroll to position [1250, 0]
